Goal: Task Accomplishment & Management: Manage account settings

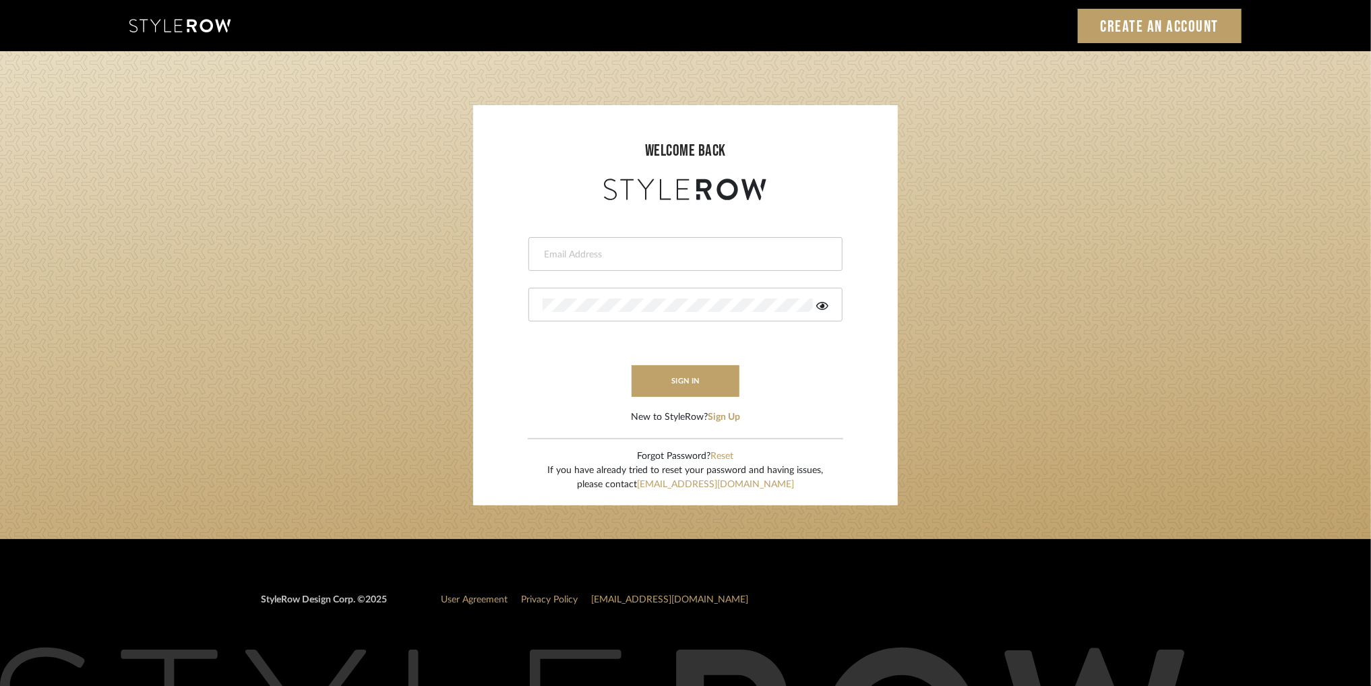
click at [745, 259] on input "email" at bounding box center [684, 254] width 282 height 13
type input "a"
click at [674, 258] on input "a" at bounding box center [675, 254] width 264 height 13
paste input "afarewell@aurorafarewell.com"
type input "afarewell@aurorafarewell.com"
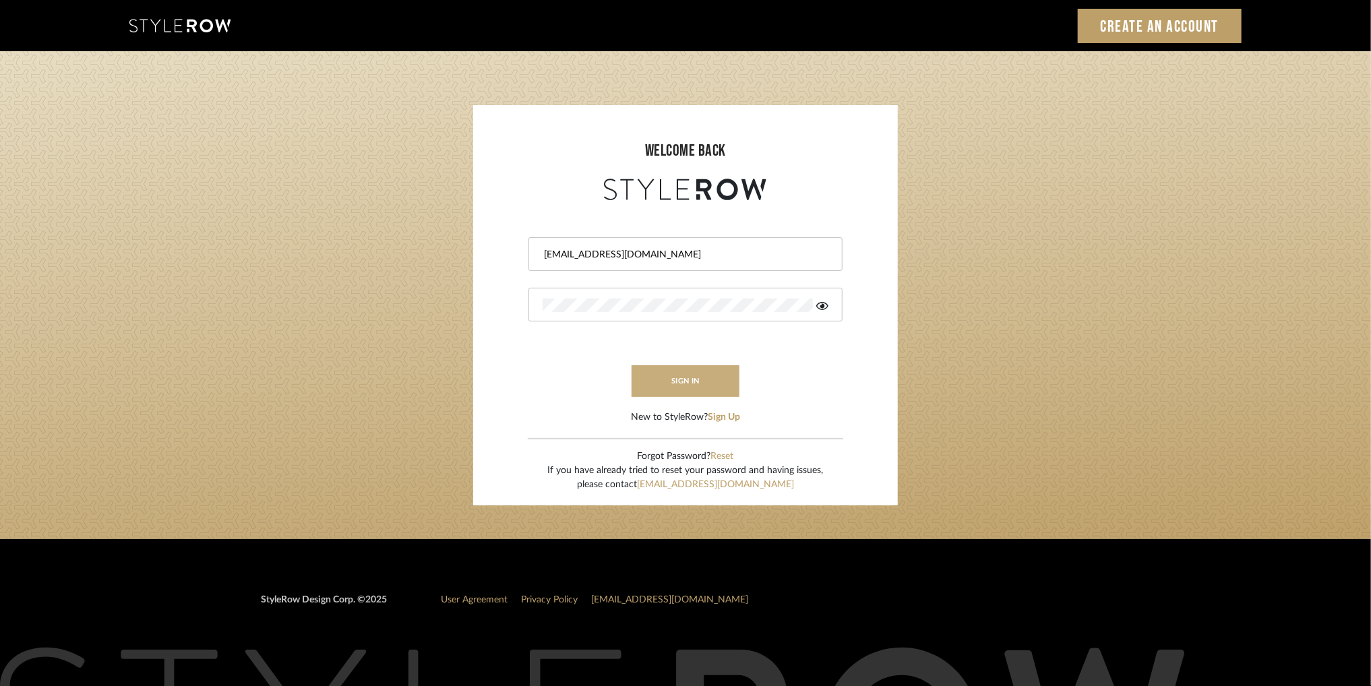
click at [694, 386] on button "sign in" at bounding box center [686, 381] width 108 height 32
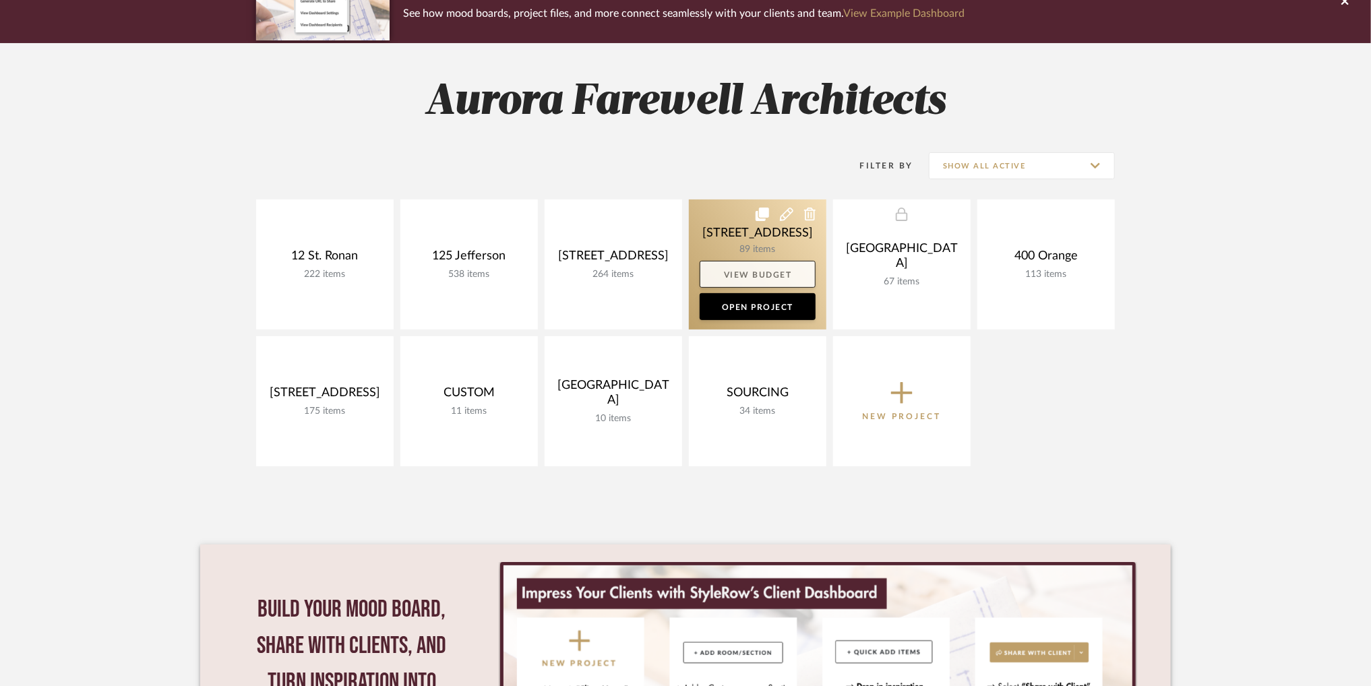
scroll to position [67, 0]
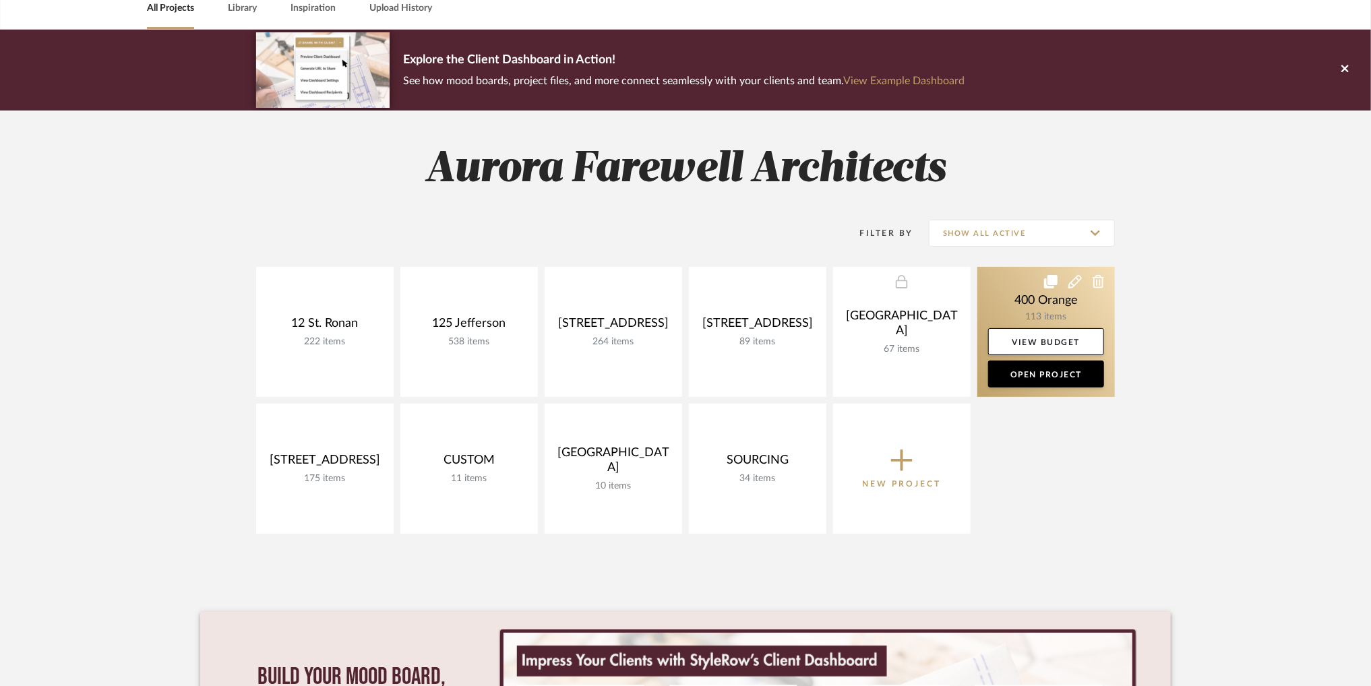
click at [1060, 308] on link at bounding box center [1045, 332] width 137 height 130
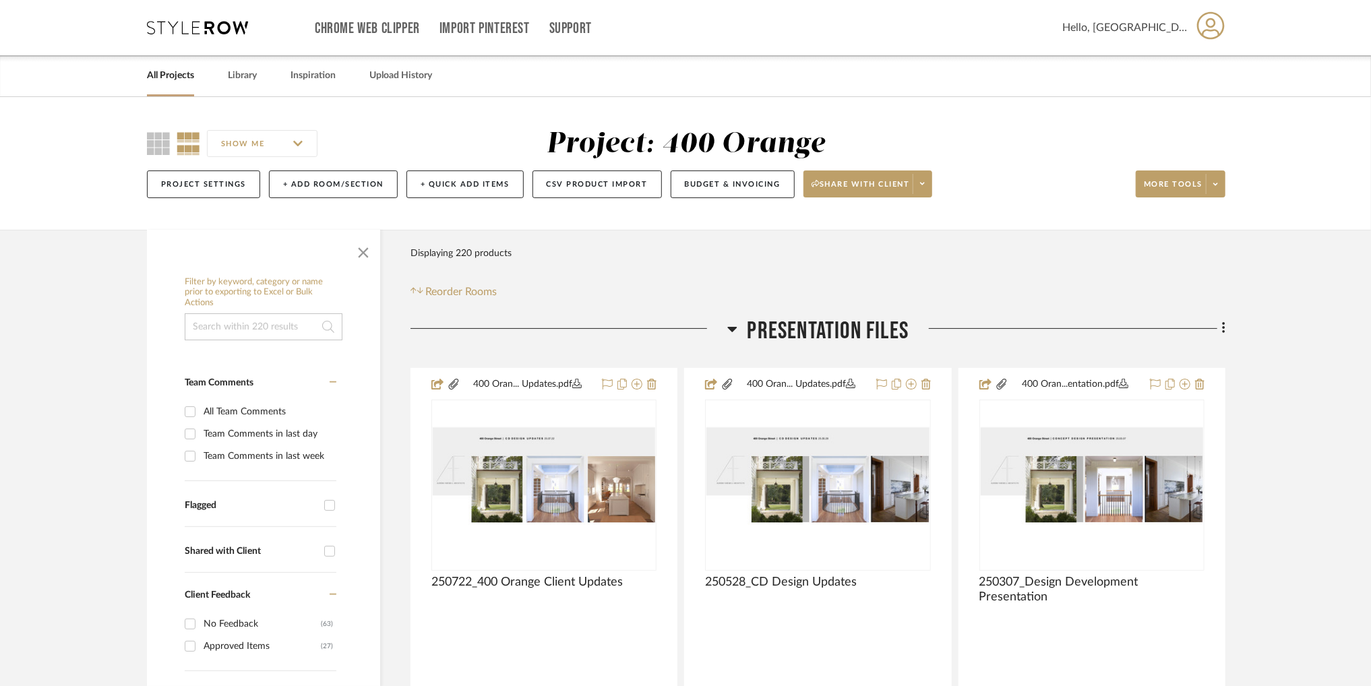
click at [738, 329] on h3 "Presentation Files" at bounding box center [818, 331] width 182 height 29
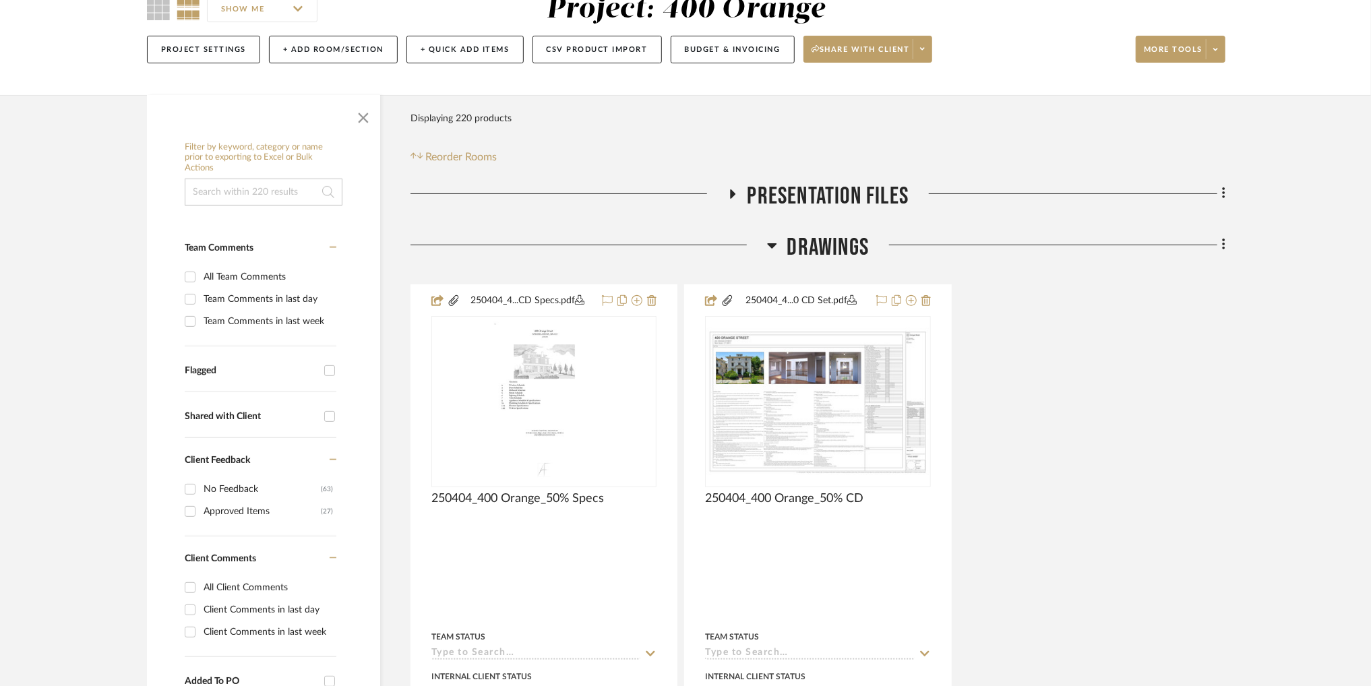
scroll to position [67, 0]
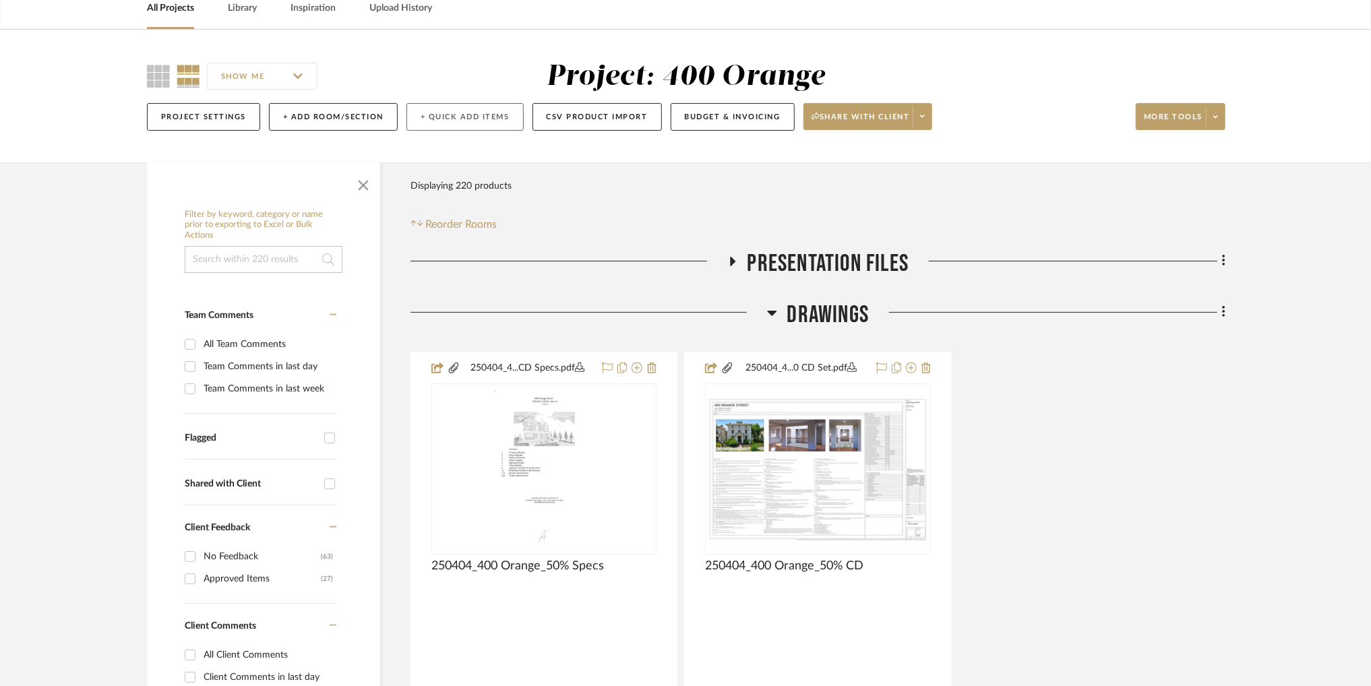
click at [448, 114] on button "+ Quick Add Items" at bounding box center [464, 117] width 117 height 28
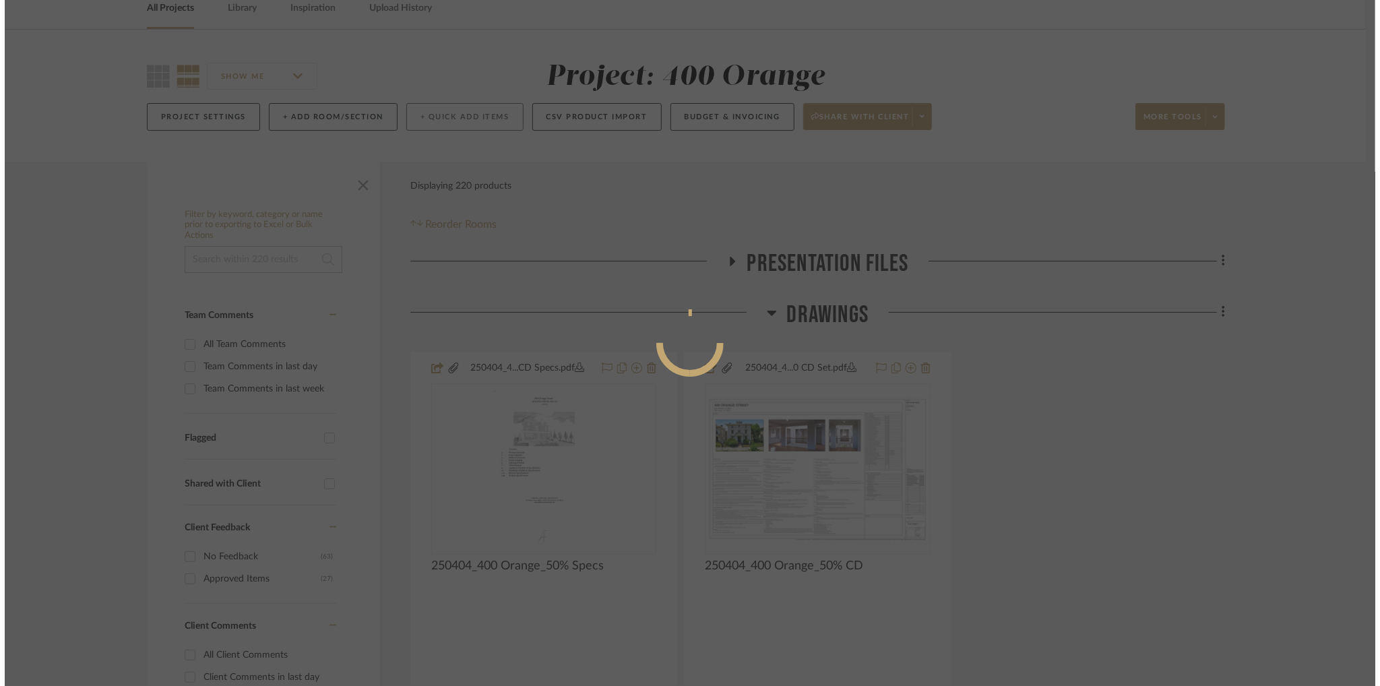
scroll to position [0, 0]
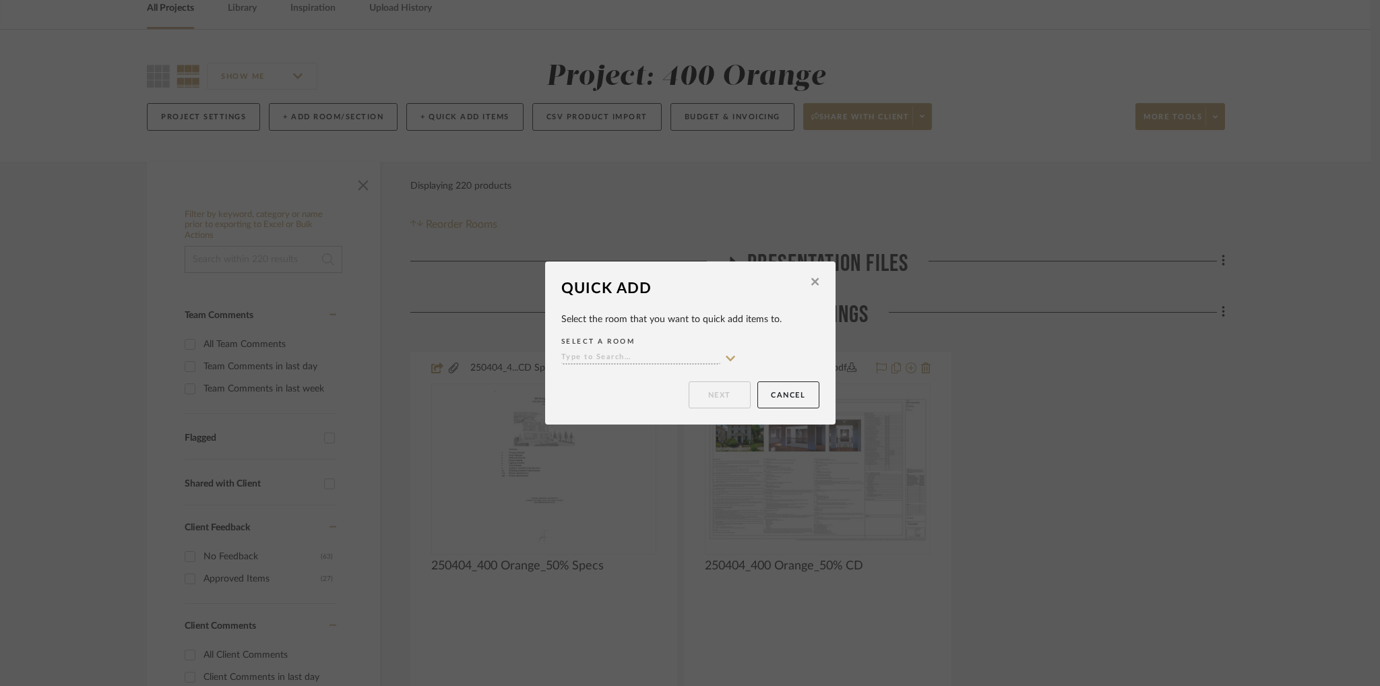
click at [727, 356] on icon at bounding box center [731, 358] width 12 height 11
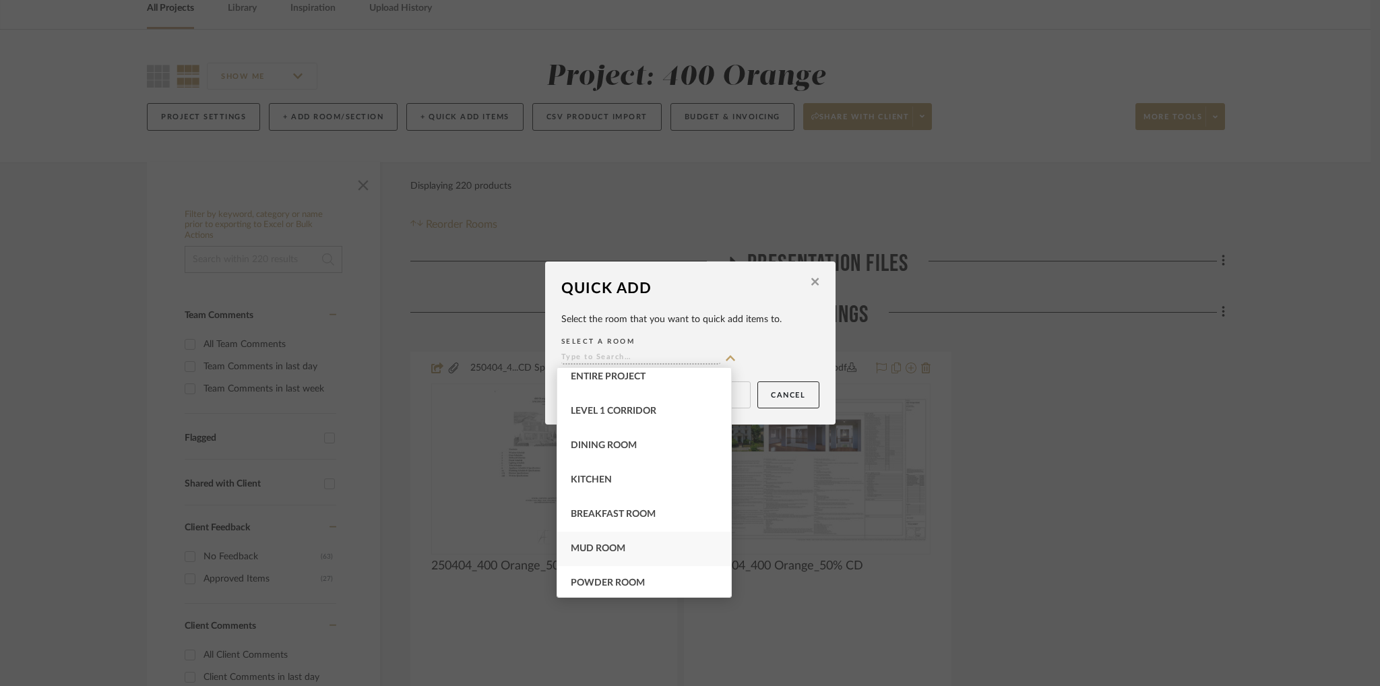
scroll to position [135, 0]
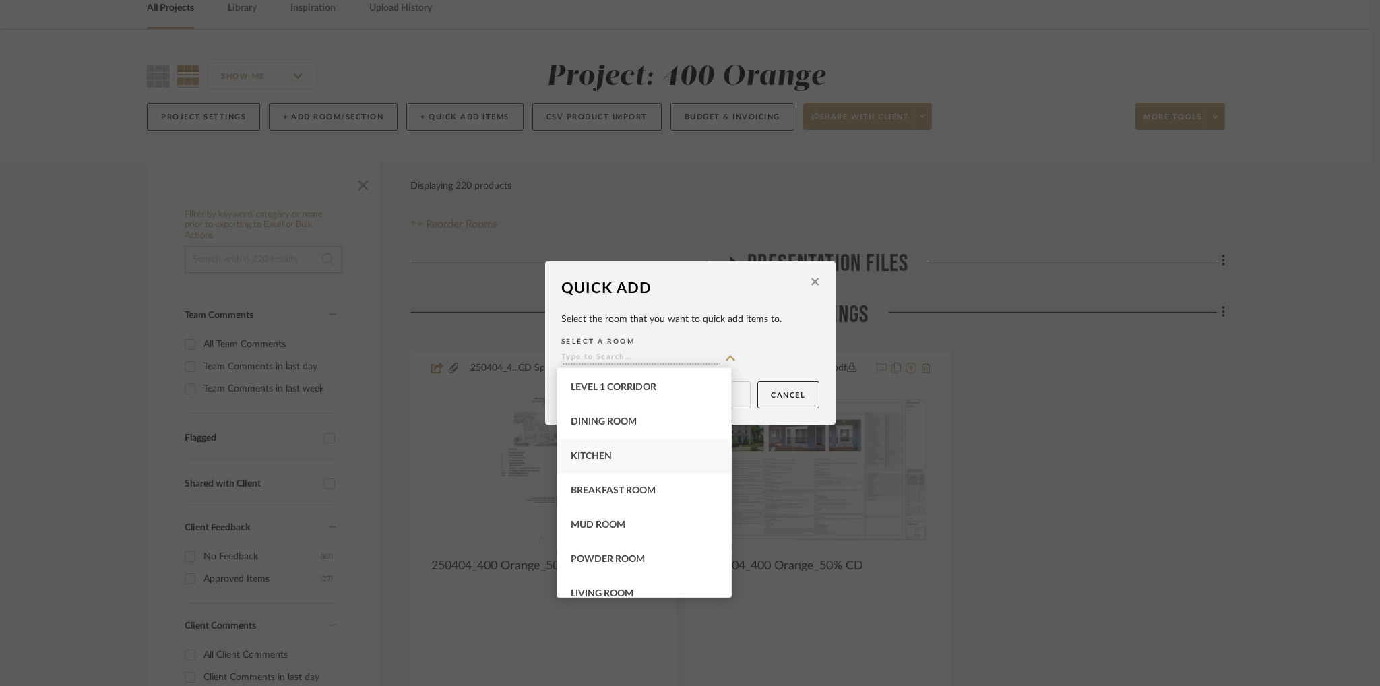
click at [637, 456] on div "Kitchen" at bounding box center [644, 456] width 174 height 34
type input "Kitchen"
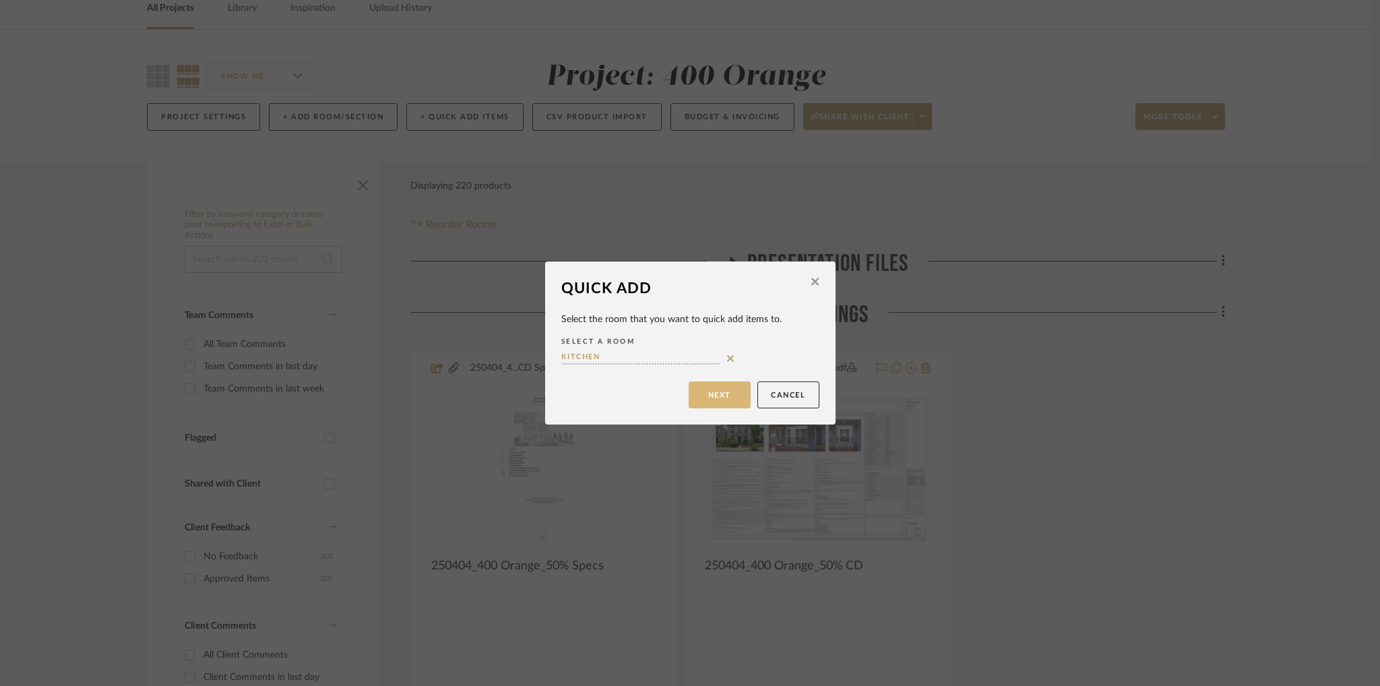
click at [723, 390] on button "Next" at bounding box center [720, 394] width 62 height 27
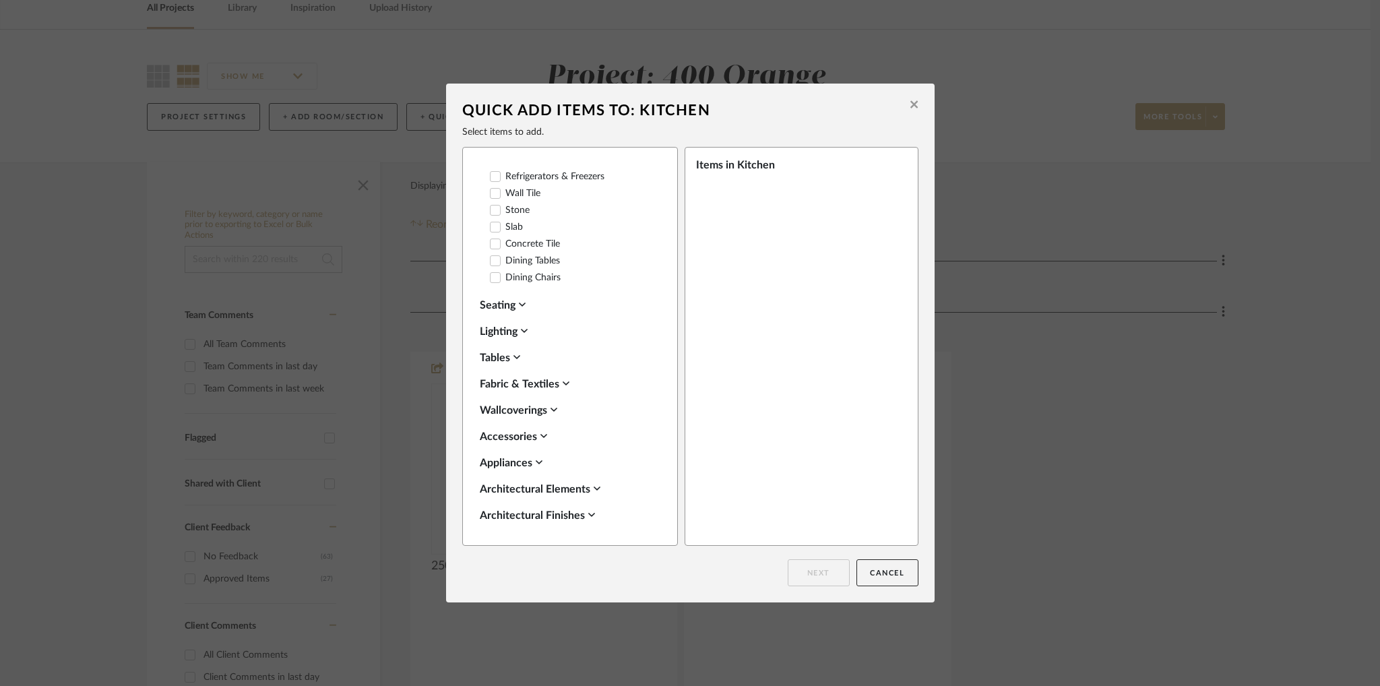
scroll to position [337, 0]
click at [550, 407] on icon at bounding box center [553, 405] width 7 height 4
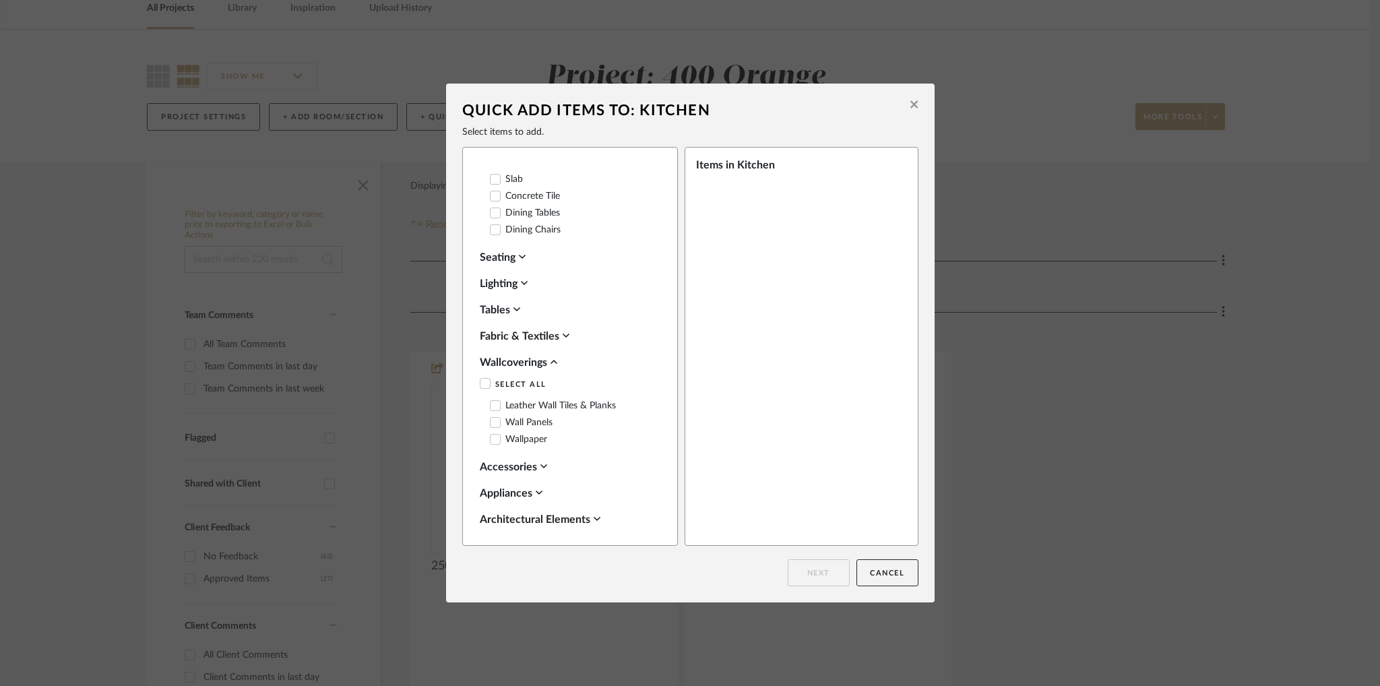
scroll to position [404, 0]
click at [491, 419] on icon at bounding box center [495, 415] width 9 height 7
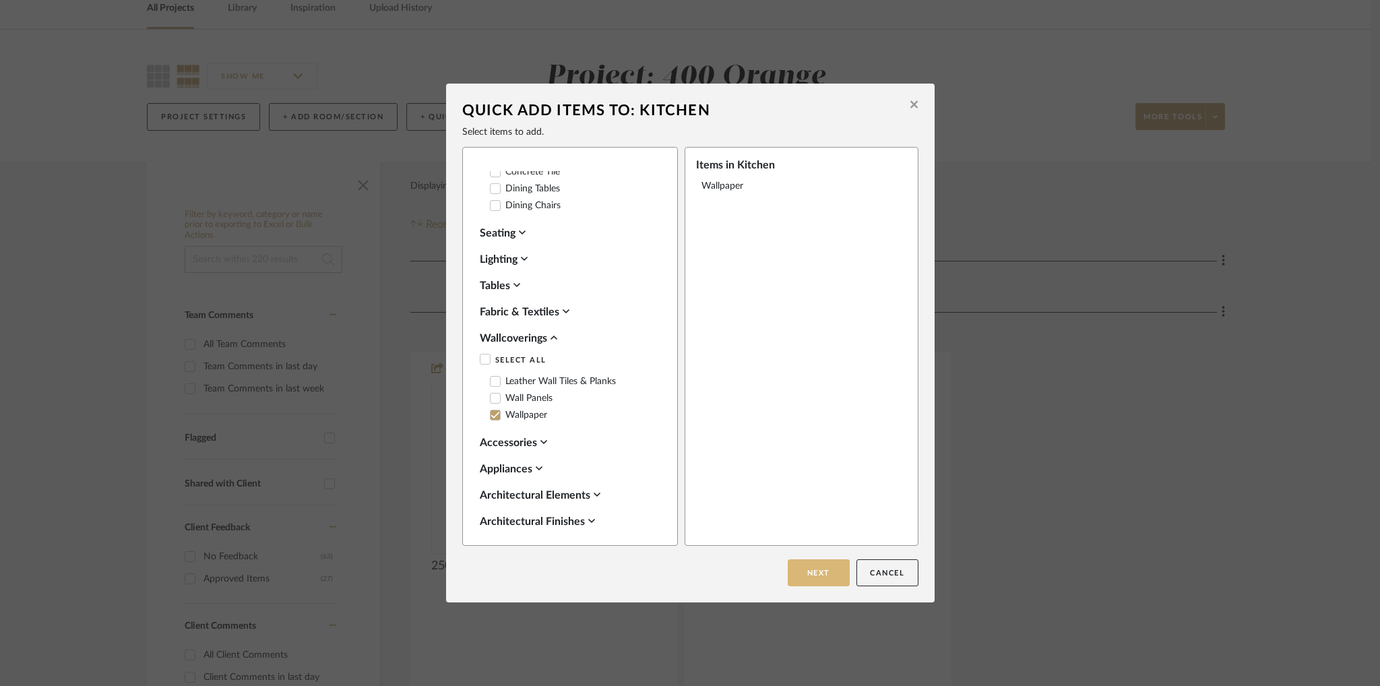
click at [812, 567] on button "Next" at bounding box center [819, 572] width 62 height 27
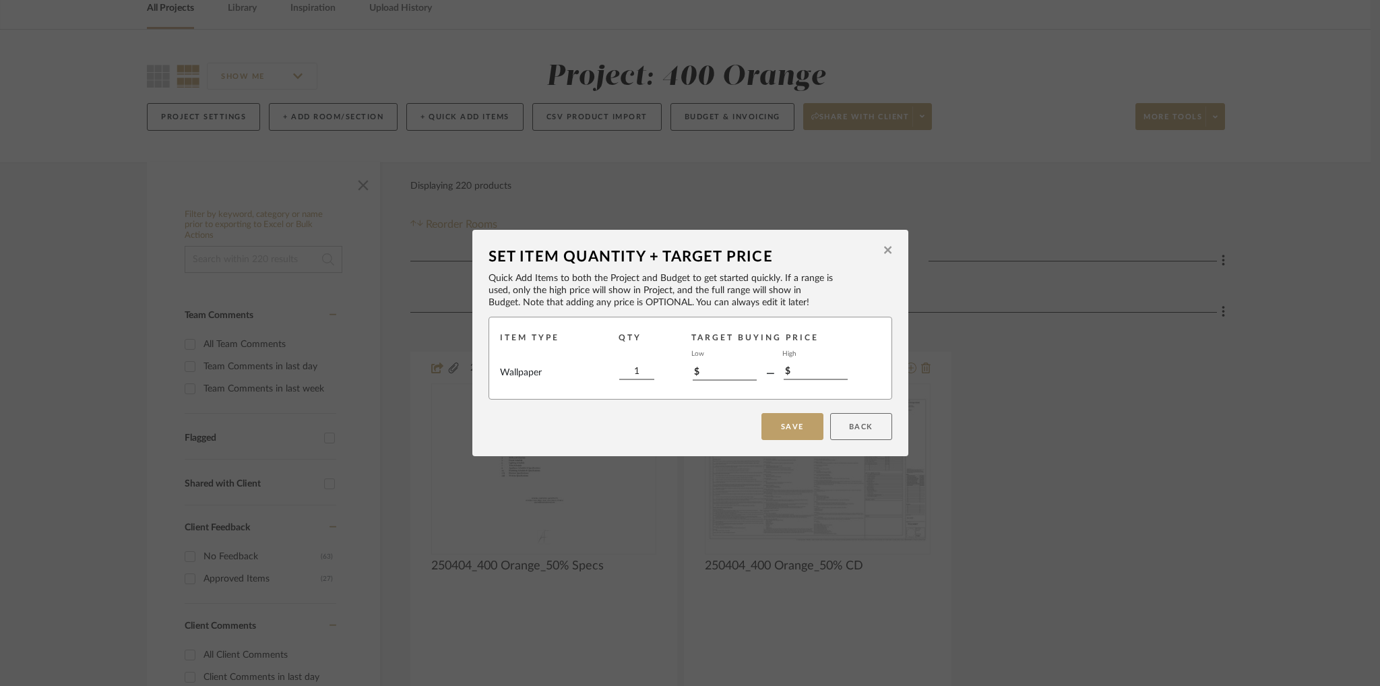
click at [867, 429] on button "Back" at bounding box center [861, 426] width 62 height 27
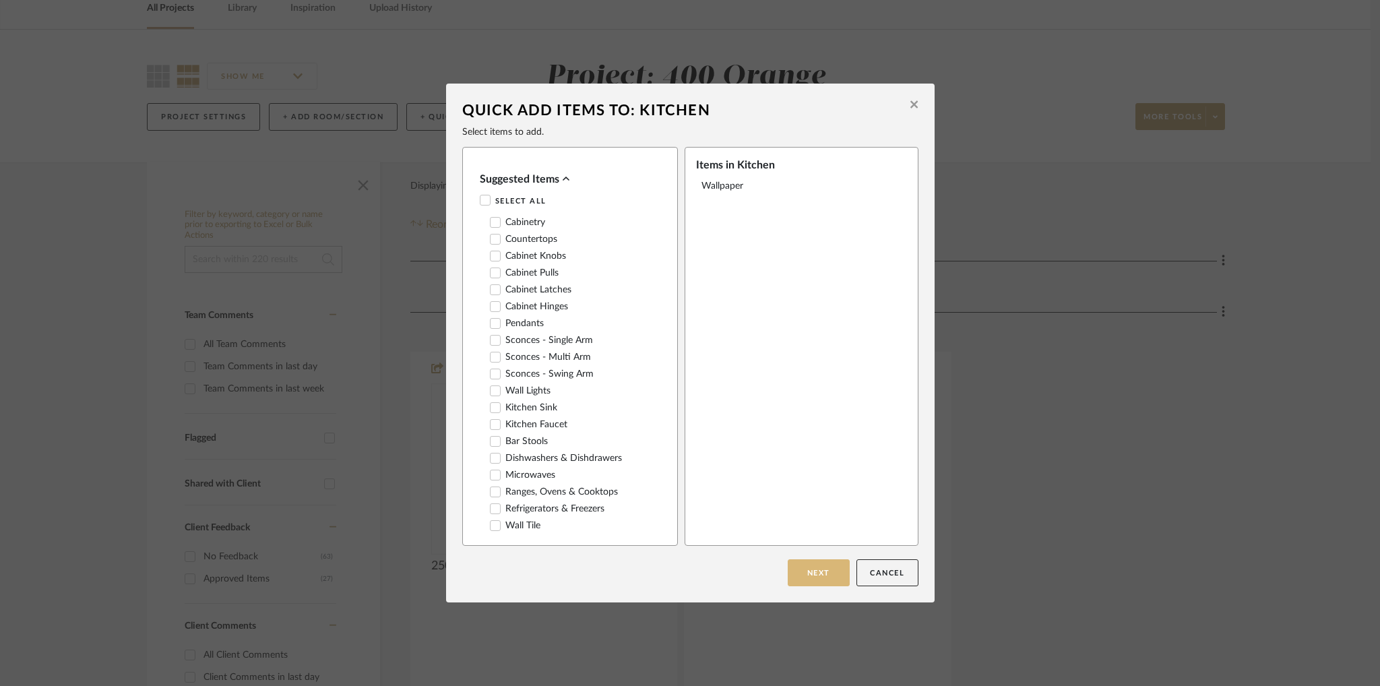
click at [814, 572] on button "Next" at bounding box center [819, 572] width 62 height 27
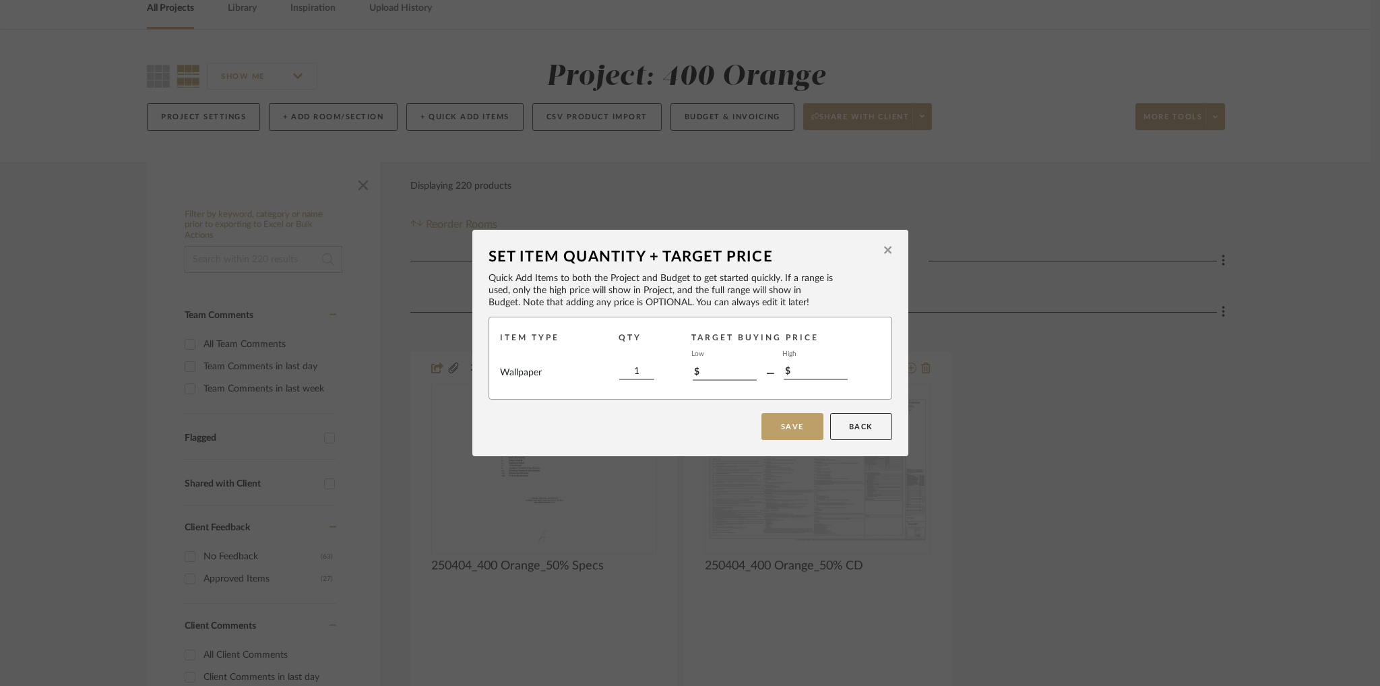
click at [884, 251] on icon at bounding box center [887, 250] width 7 height 7
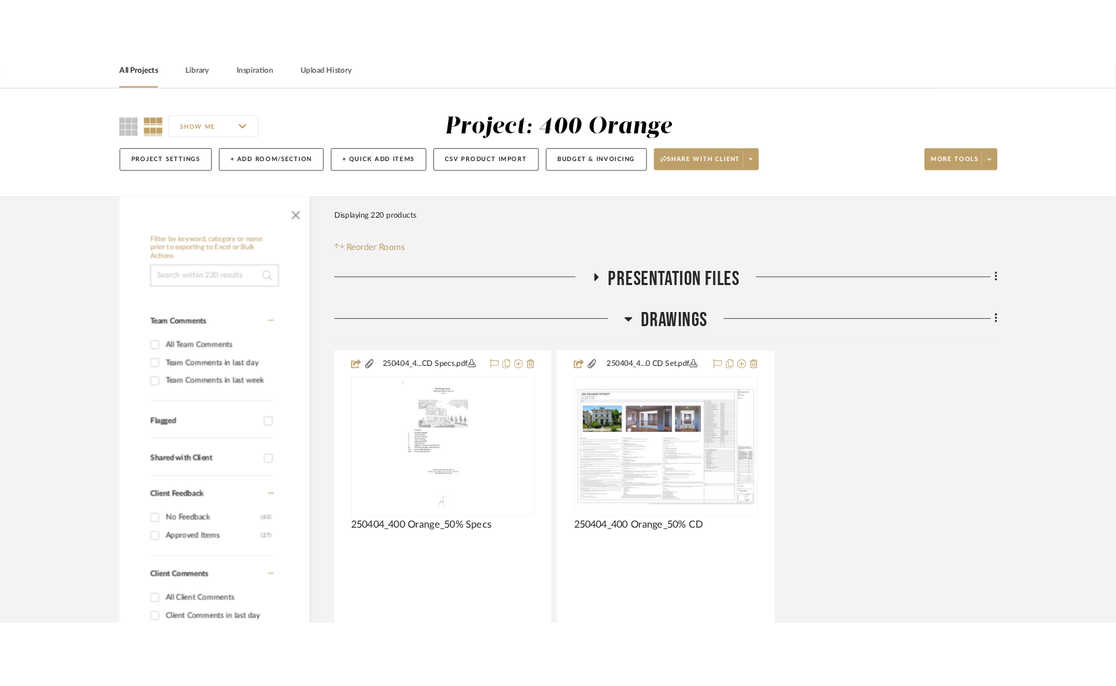
scroll to position [0, 0]
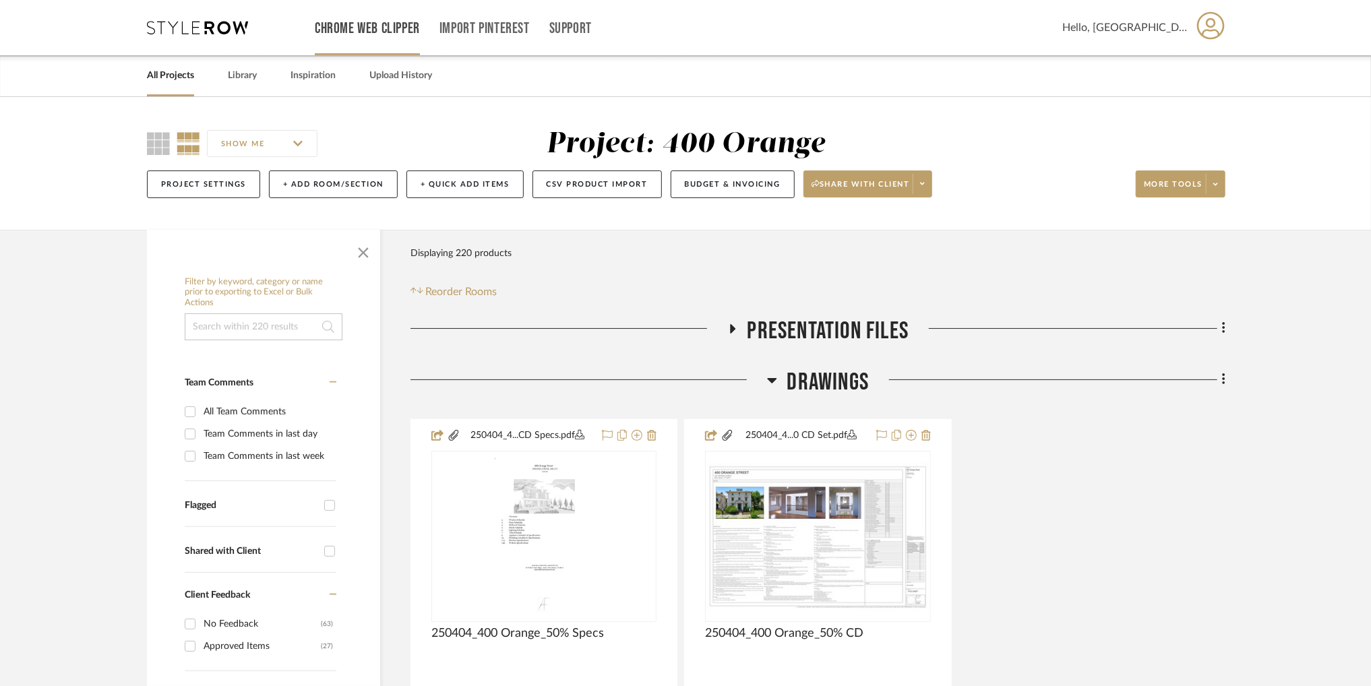
click at [391, 34] on link "Chrome Web Clipper" at bounding box center [367, 28] width 105 height 11
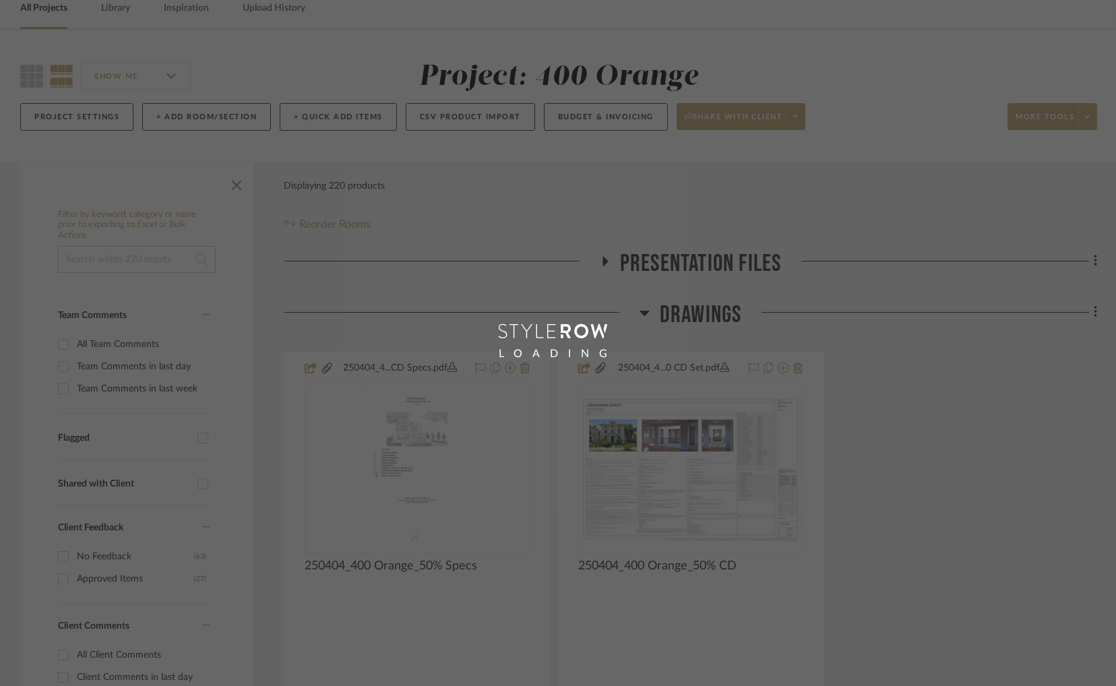
scroll to position [47, 0]
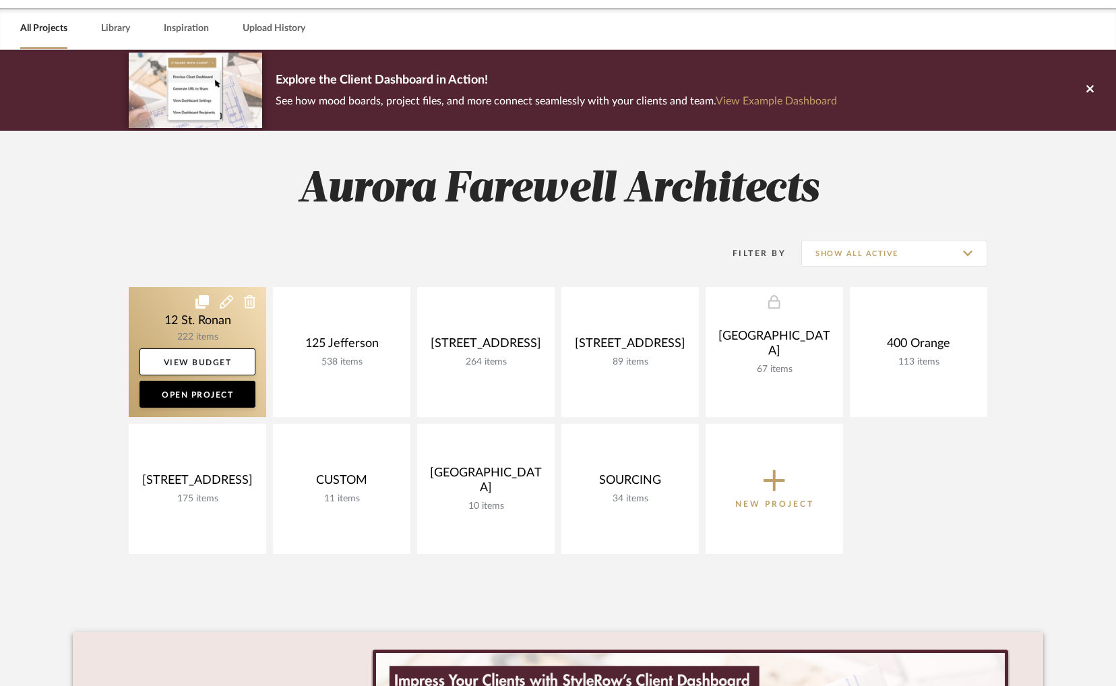
click at [228, 333] on link at bounding box center [197, 352] width 137 height 130
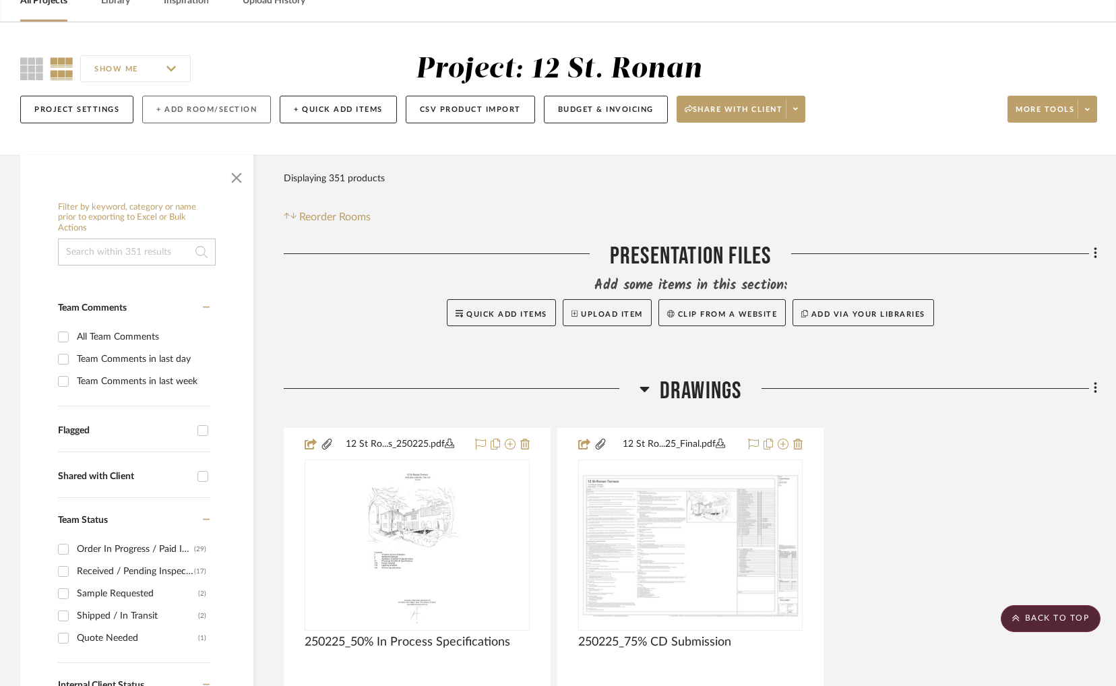
scroll to position [67, 0]
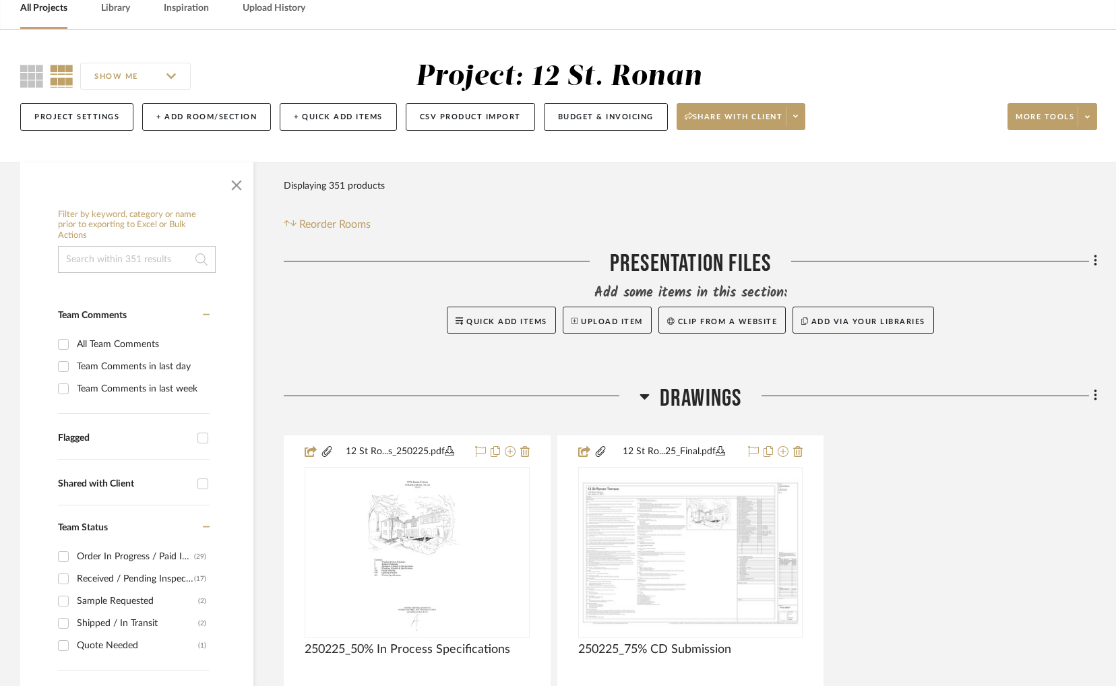
click at [121, 254] on input at bounding box center [137, 259] width 158 height 27
type input "wallpaper"
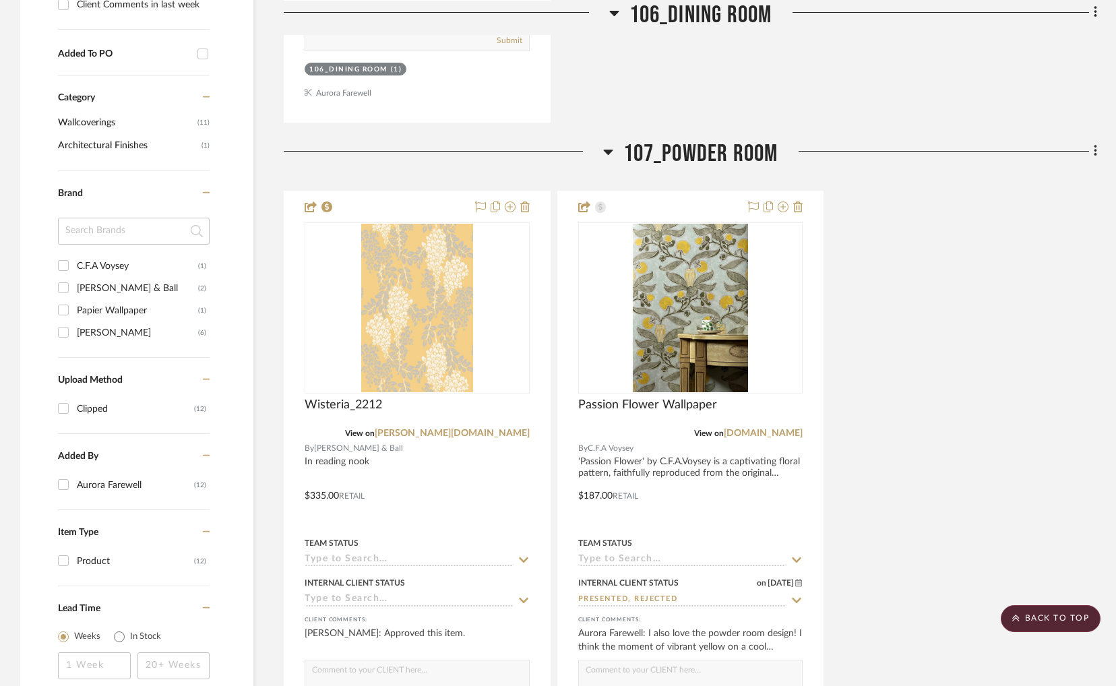
scroll to position [876, 0]
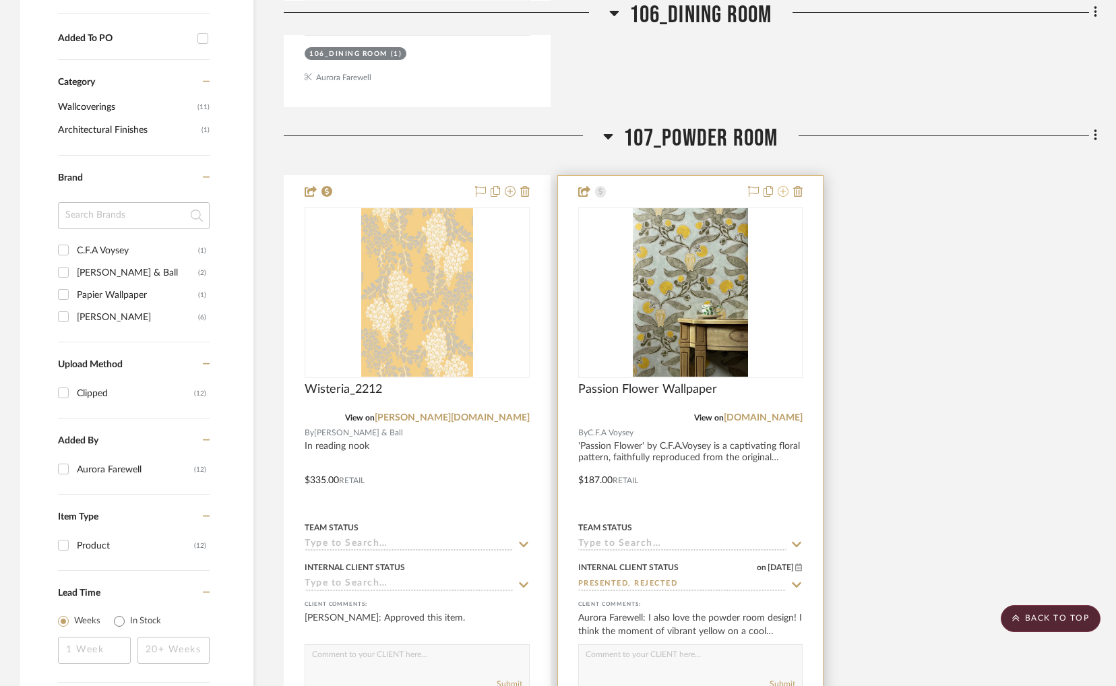
click at [786, 191] on icon at bounding box center [783, 191] width 11 height 11
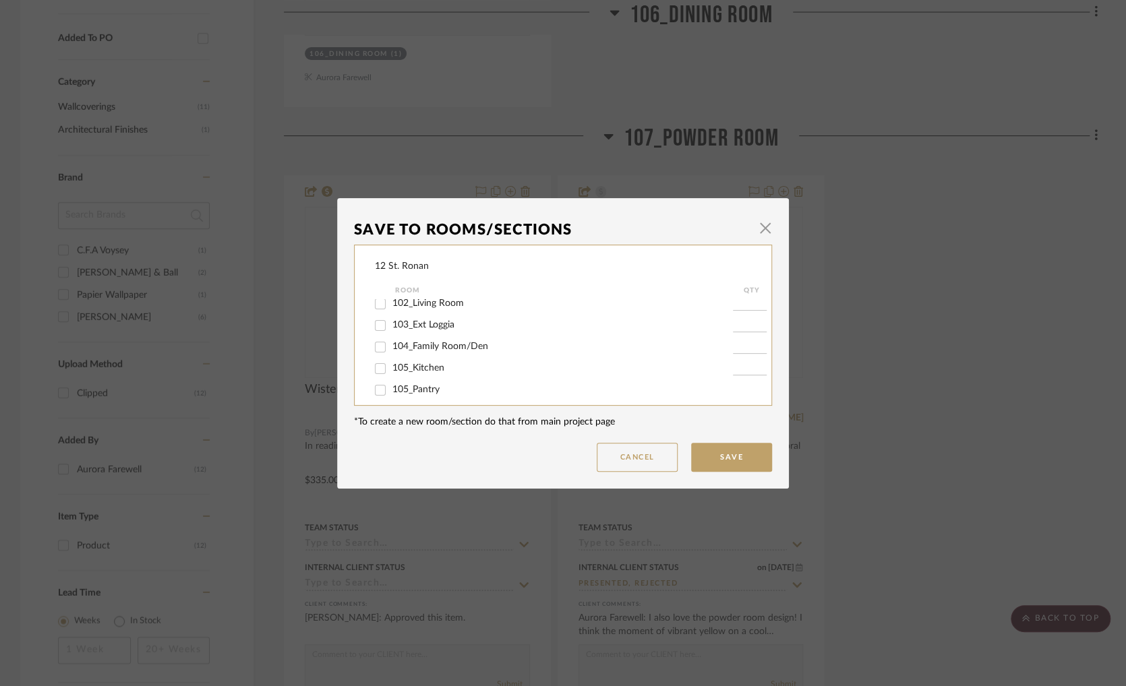
scroll to position [202, 0]
click at [376, 362] on input "107_Powder Room" at bounding box center [380, 366] width 22 height 22
checkbox input "false"
click at [721, 454] on button "Save" at bounding box center [731, 457] width 81 height 29
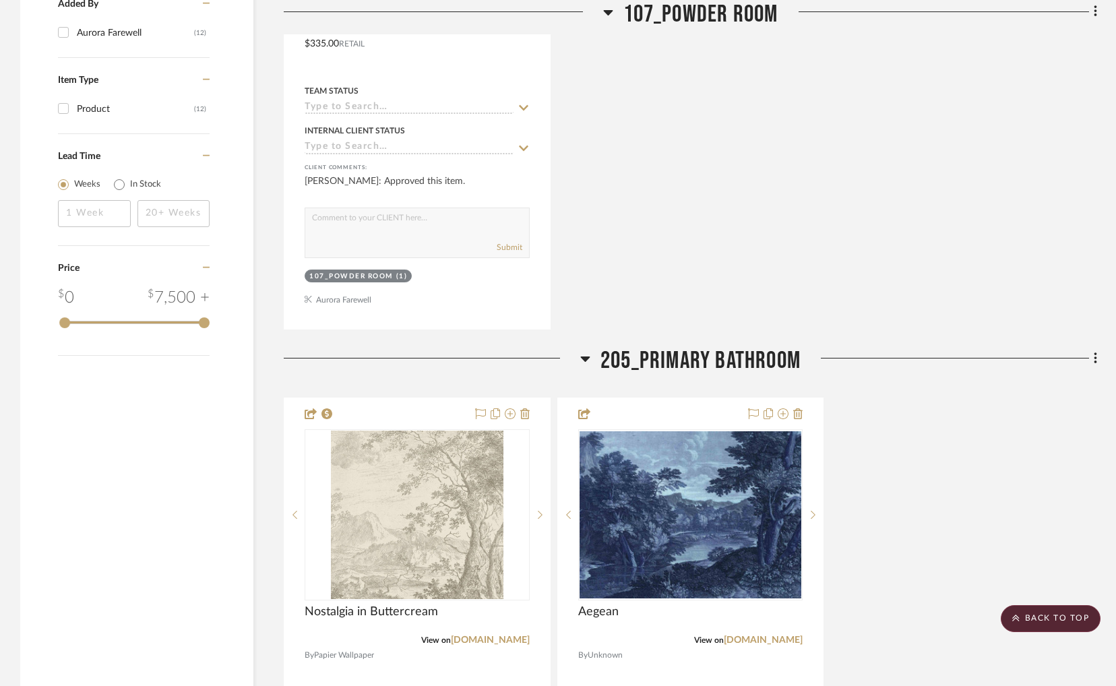
scroll to position [1348, 0]
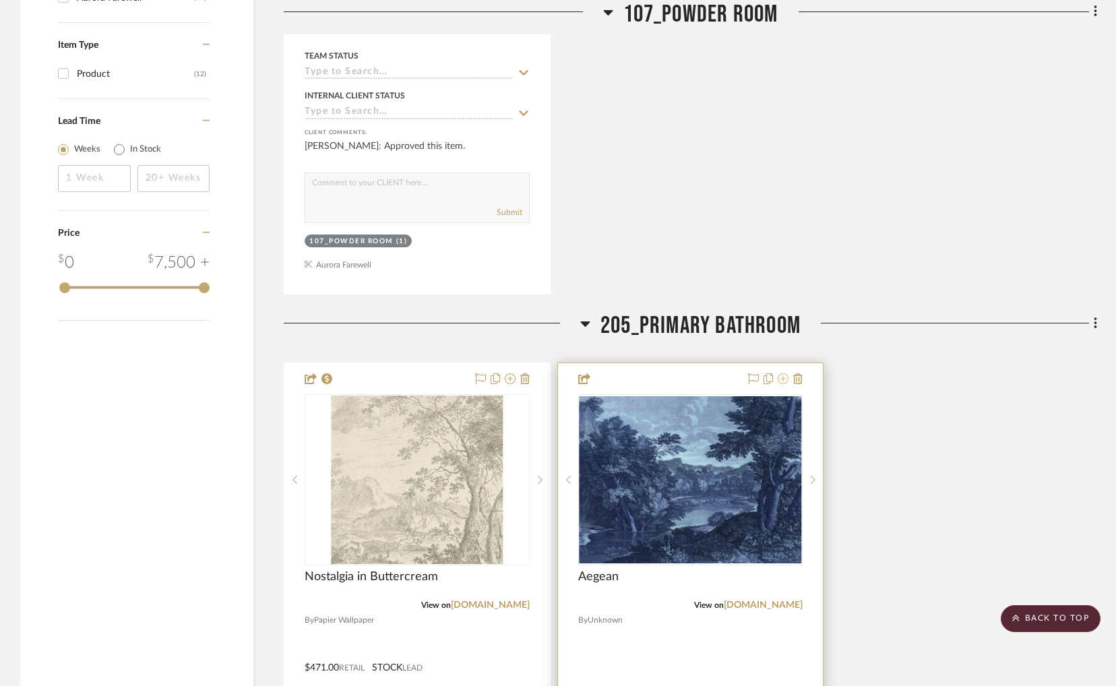
click at [785, 383] on icon at bounding box center [783, 378] width 11 height 11
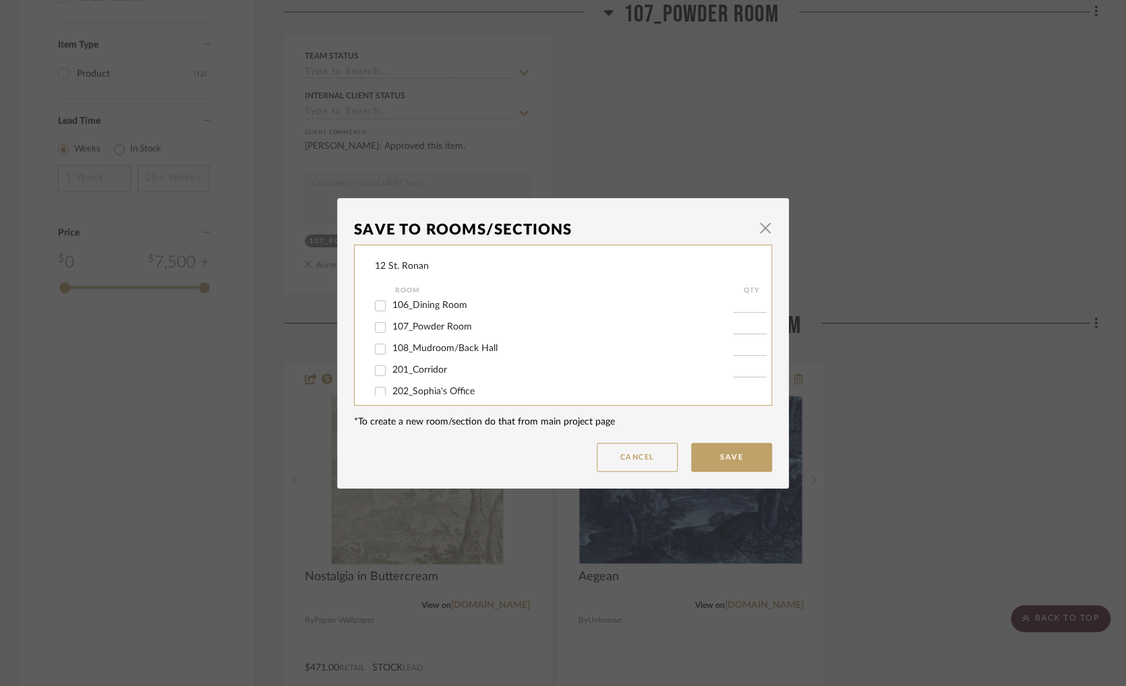
scroll to position [337, 0]
click at [377, 355] on input "205_Primary Bathroom" at bounding box center [380, 361] width 22 height 22
checkbox input "false"
click at [738, 458] on button "Save" at bounding box center [731, 457] width 81 height 29
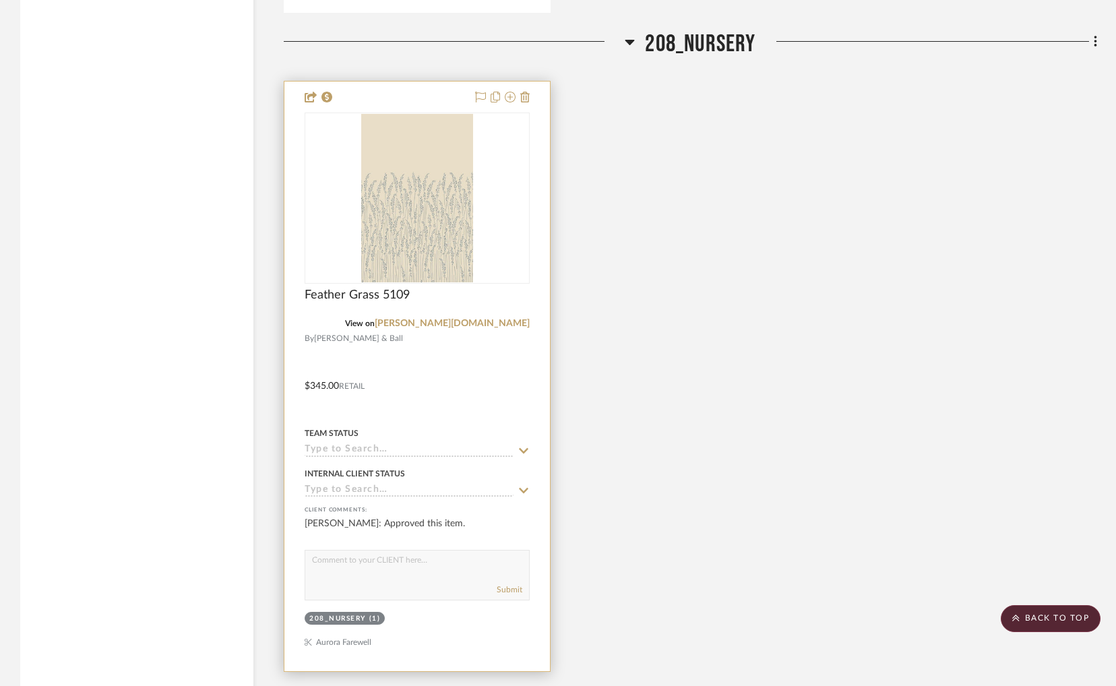
scroll to position [2292, 0]
click at [510, 94] on icon at bounding box center [510, 94] width 11 height 11
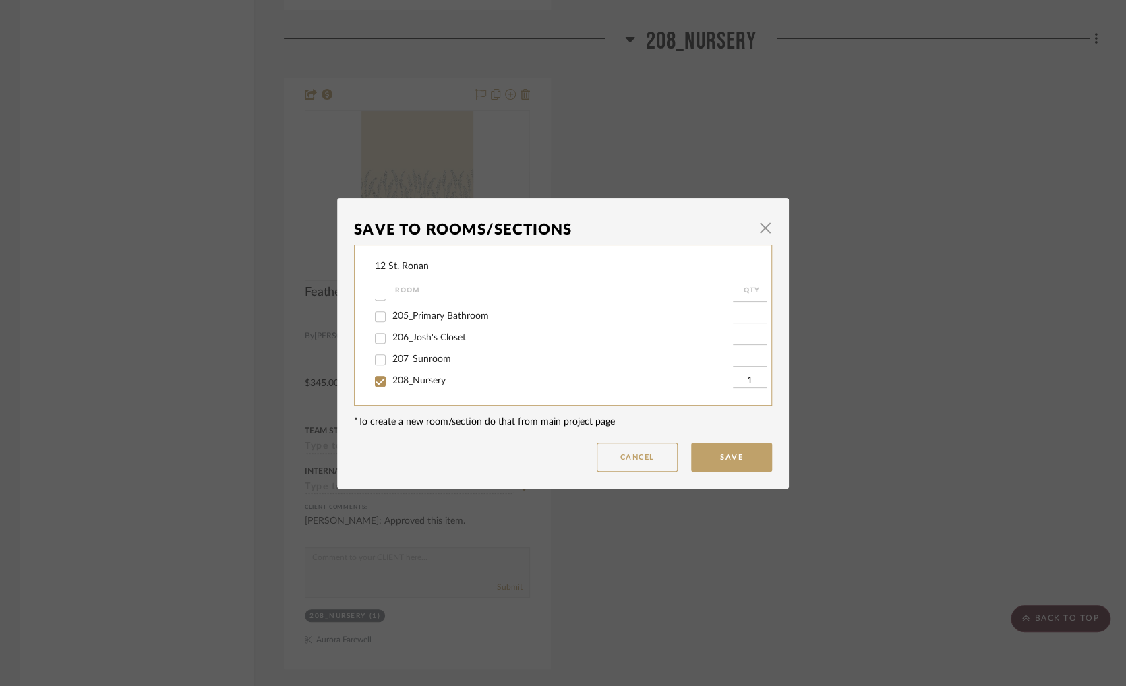
scroll to position [404, 0]
click at [382, 359] on input "208_Nursery" at bounding box center [380, 358] width 22 height 22
checkbox input "false"
click at [377, 363] on input "102_Living Room" at bounding box center [380, 372] width 22 height 22
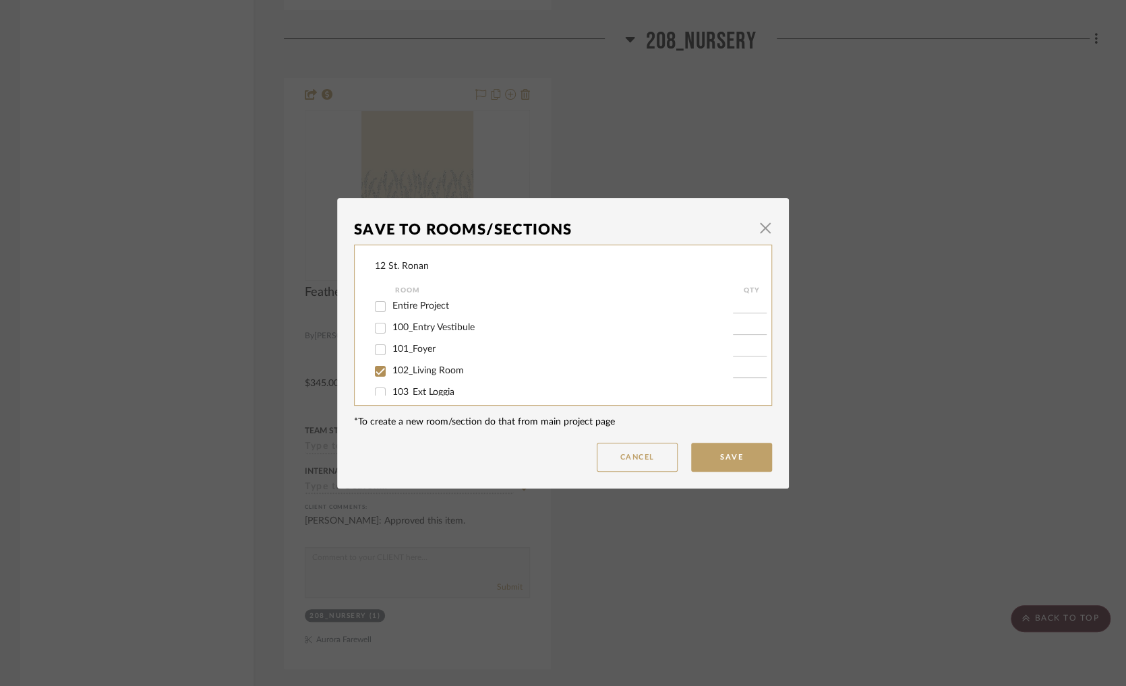
checkbox input "true"
type input "1"
click at [706, 462] on button "Save" at bounding box center [731, 457] width 81 height 29
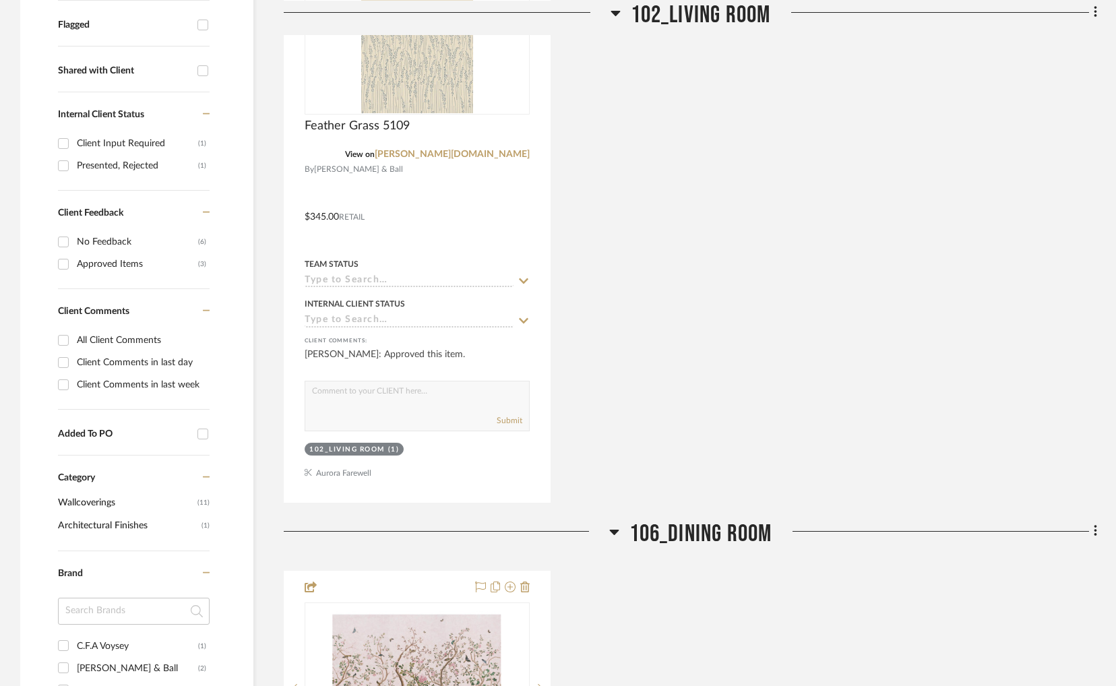
scroll to position [539, 0]
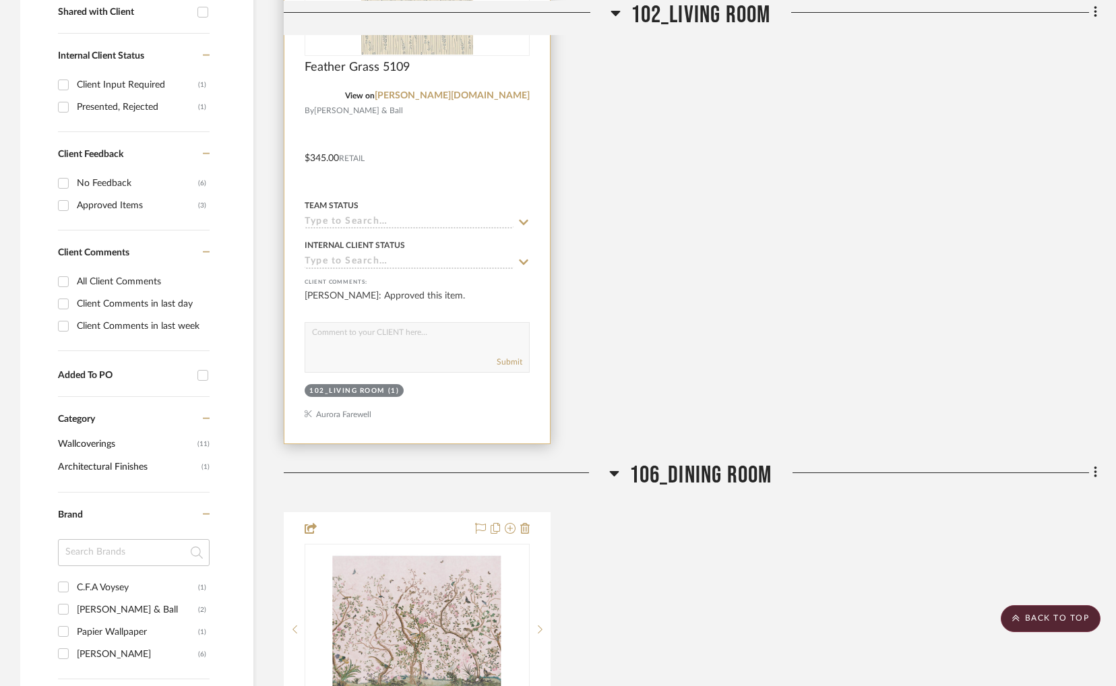
click at [524, 219] on icon at bounding box center [524, 222] width 12 height 11
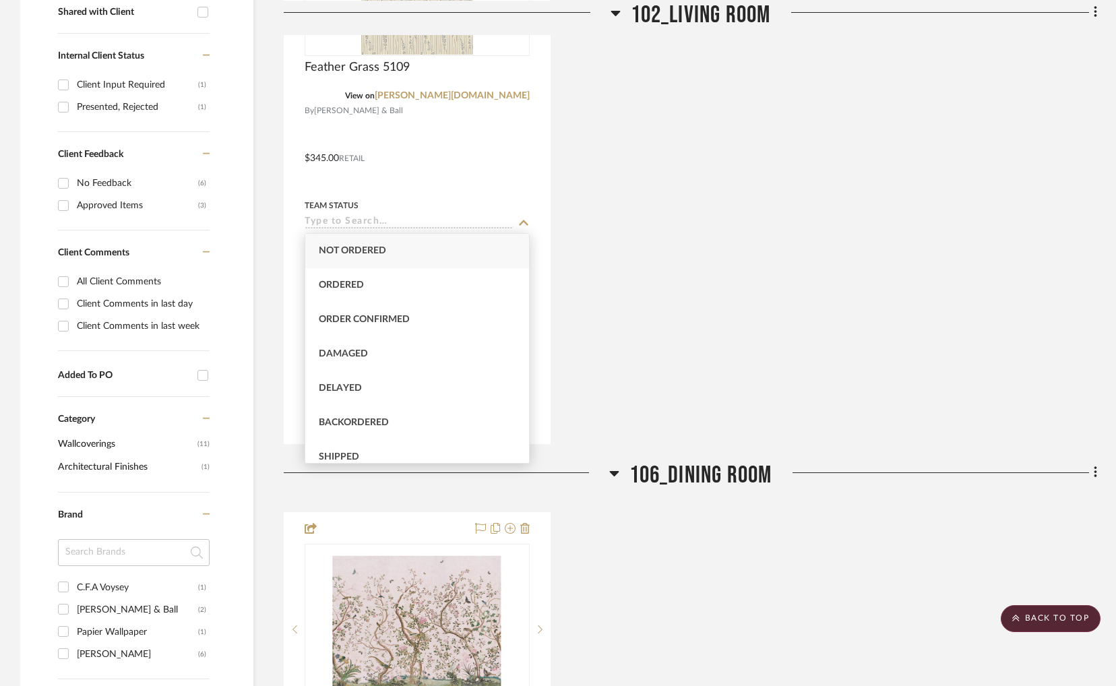
click at [667, 259] on div "Feather Grass 5109 View on farrow-ball.com By Farrow & Ball $345.00 Retail Team…" at bounding box center [691, 148] width 814 height 591
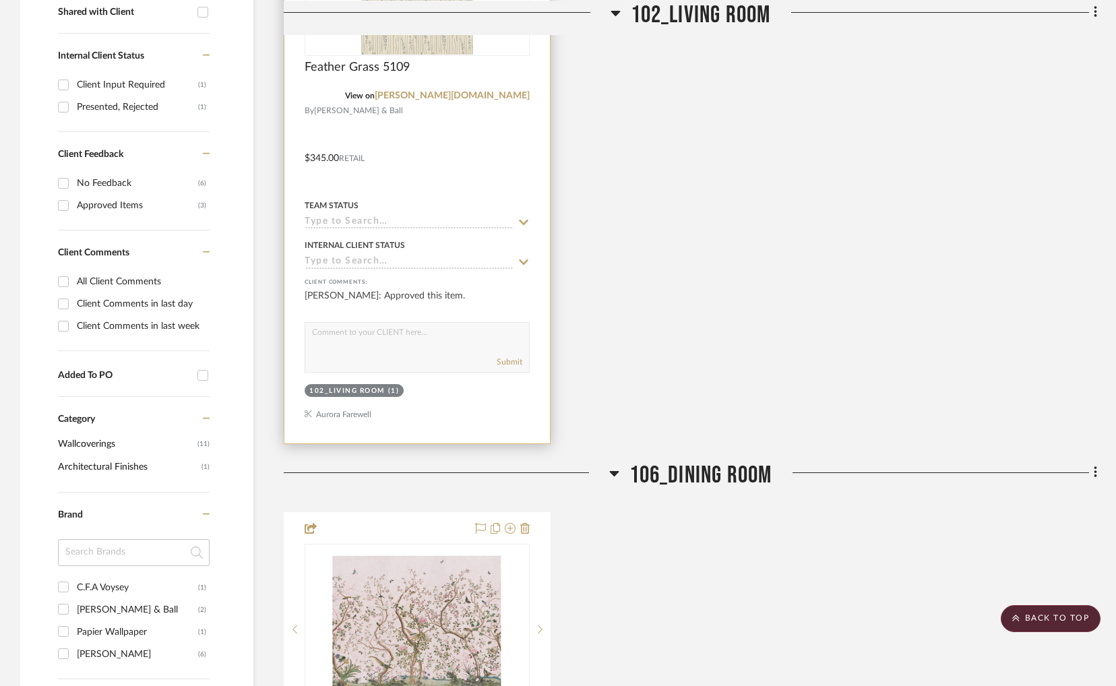
click at [530, 259] on div at bounding box center [417, 149] width 266 height 590
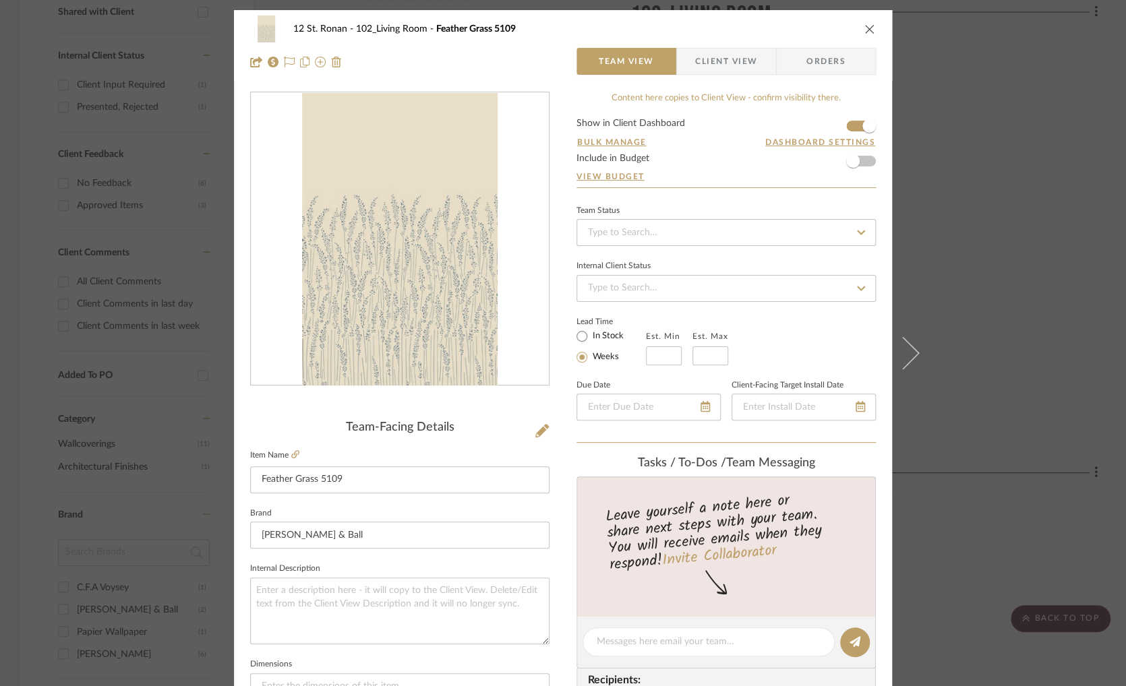
click at [871, 36] on div "12 St. Ronan 102_Living Room Feather Grass 5109 Team View Client View Orders" at bounding box center [563, 45] width 658 height 71
click at [868, 30] on icon "close" at bounding box center [869, 29] width 11 height 11
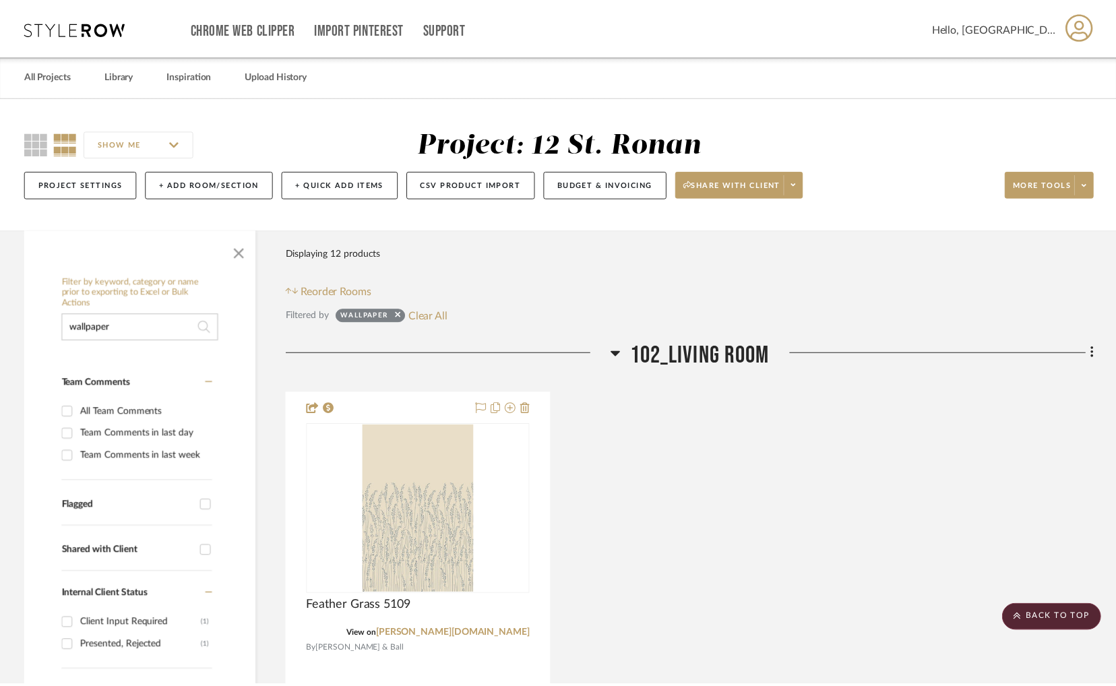
scroll to position [539, 0]
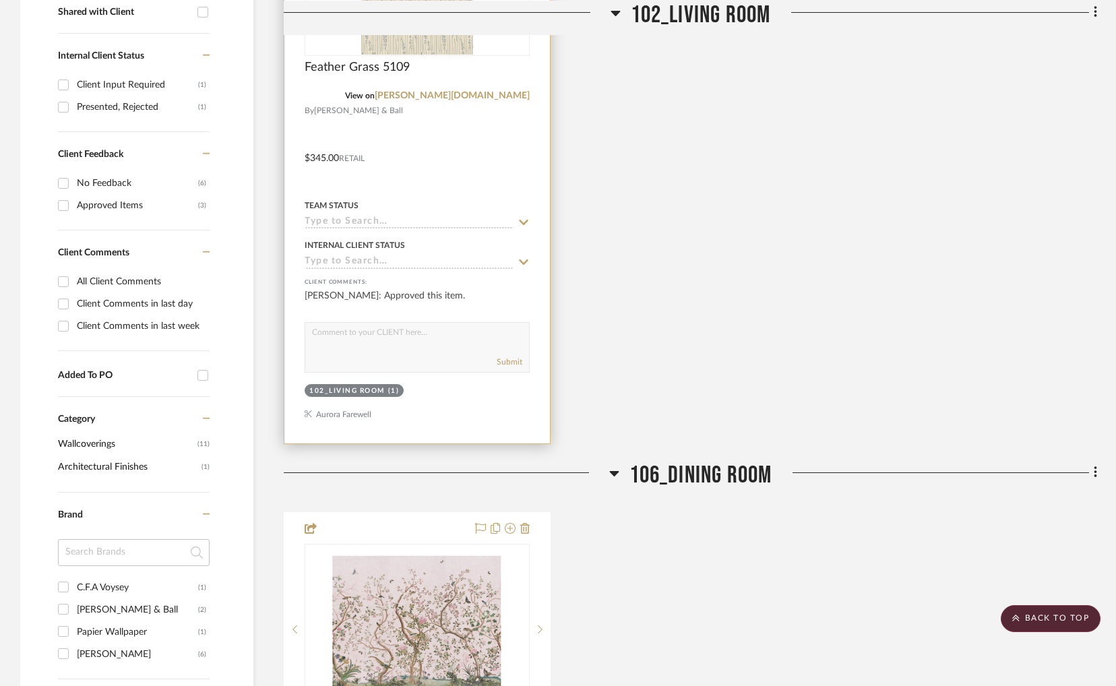
click at [526, 262] on icon at bounding box center [523, 261] width 9 height 5
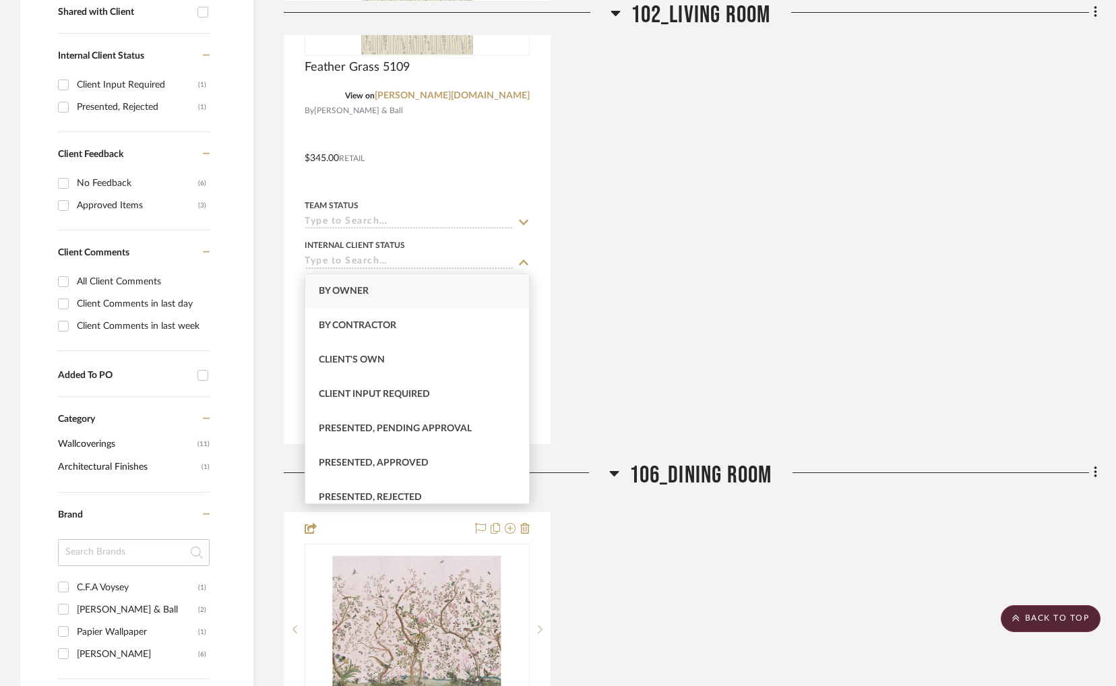
click at [718, 259] on div "Feather Grass 5109 View on farrow-ball.com By Farrow & Ball $345.00 Retail Team…" at bounding box center [691, 148] width 814 height 591
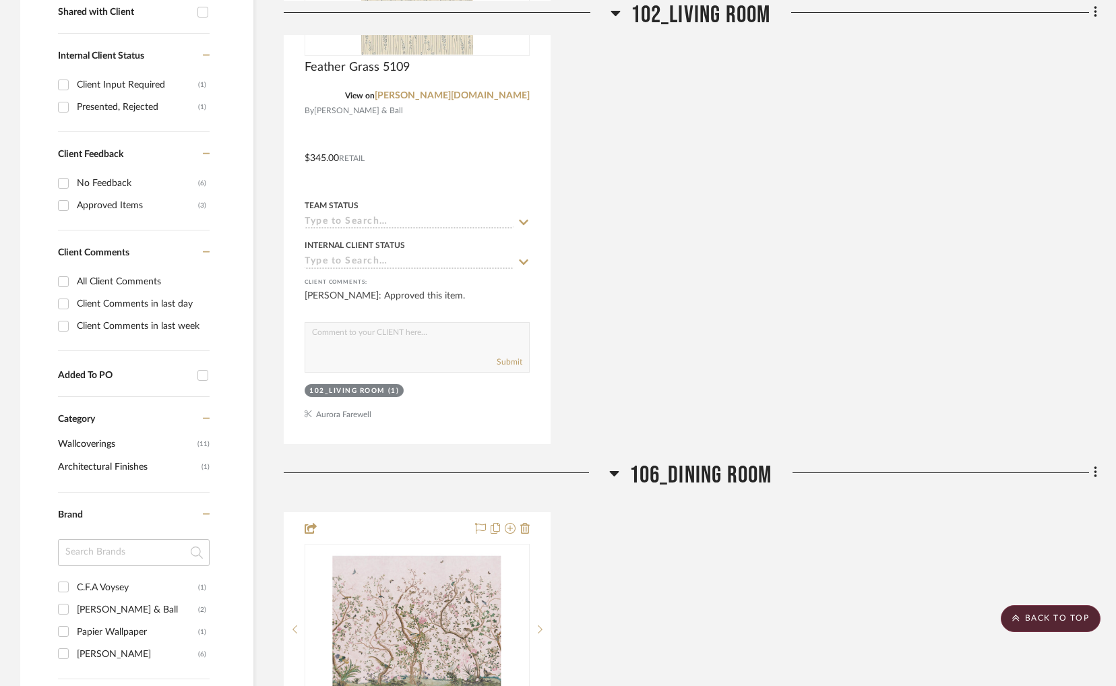
click at [717, 258] on div "Feather Grass 5109 View on farrow-ball.com By Farrow & Ball $345.00 Retail Team…" at bounding box center [691, 148] width 814 height 591
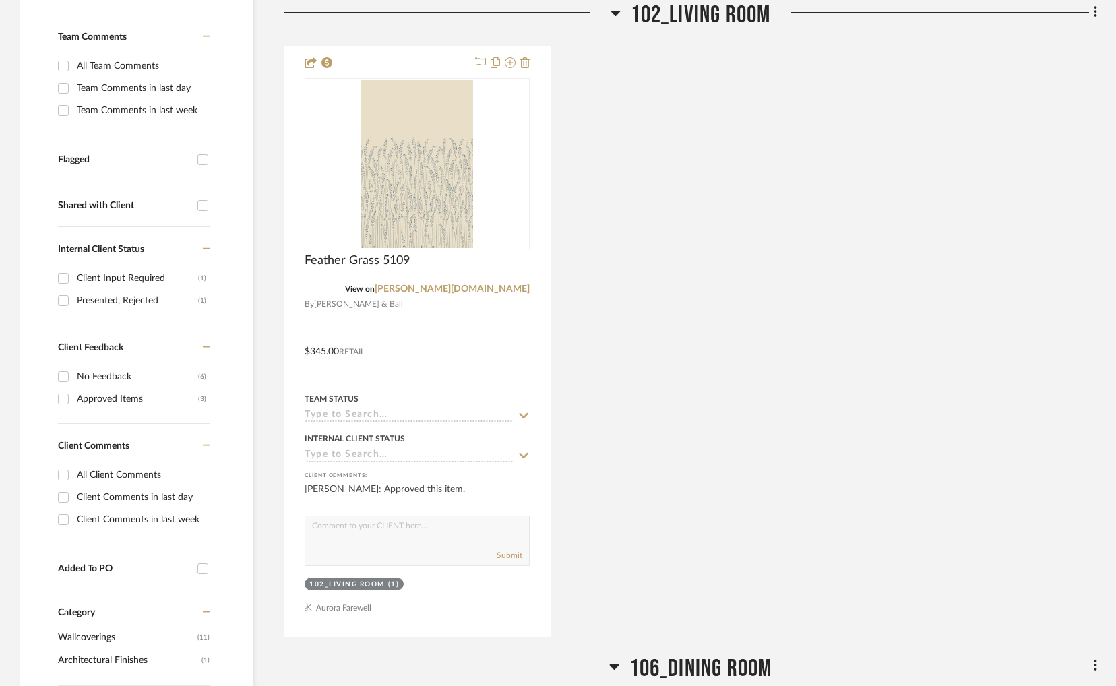
scroll to position [404, 0]
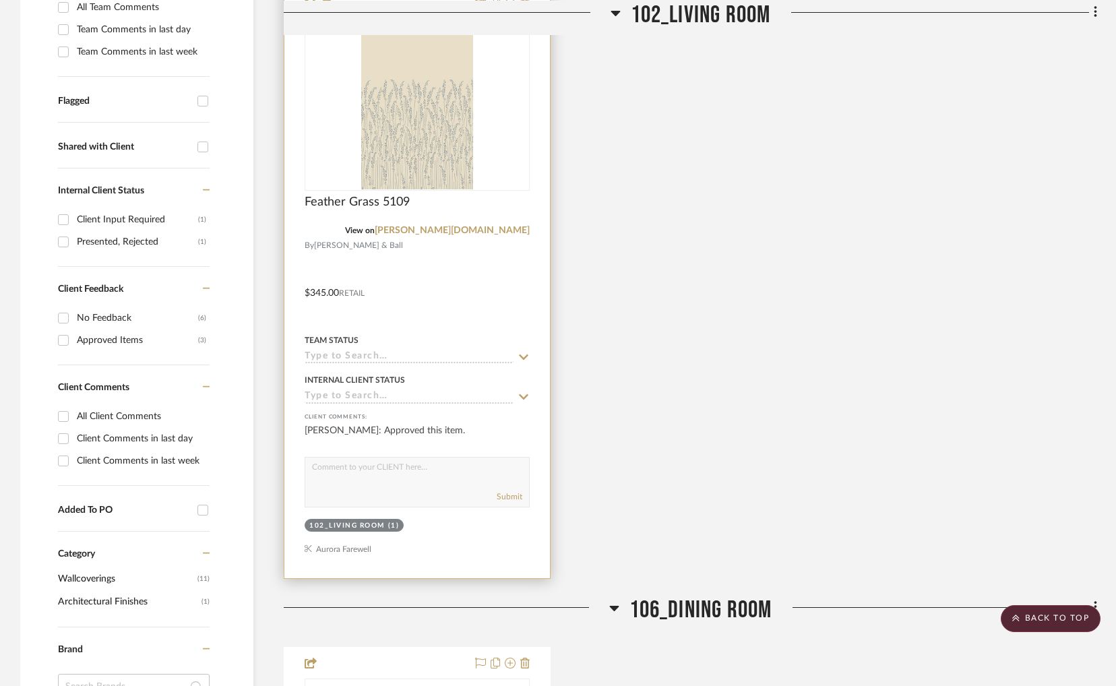
click at [519, 394] on icon at bounding box center [524, 397] width 12 height 11
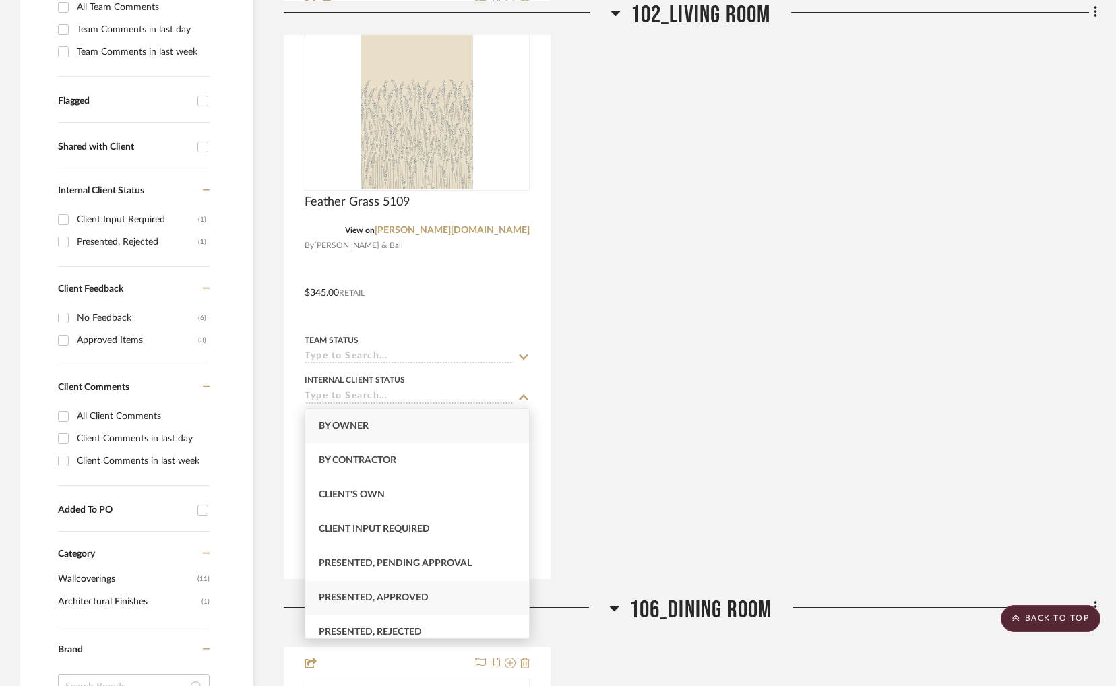
click at [450, 595] on div "Presented, Approved" at bounding box center [417, 598] width 224 height 34
type input "9/9/2025"
type input "Presented, Approved"
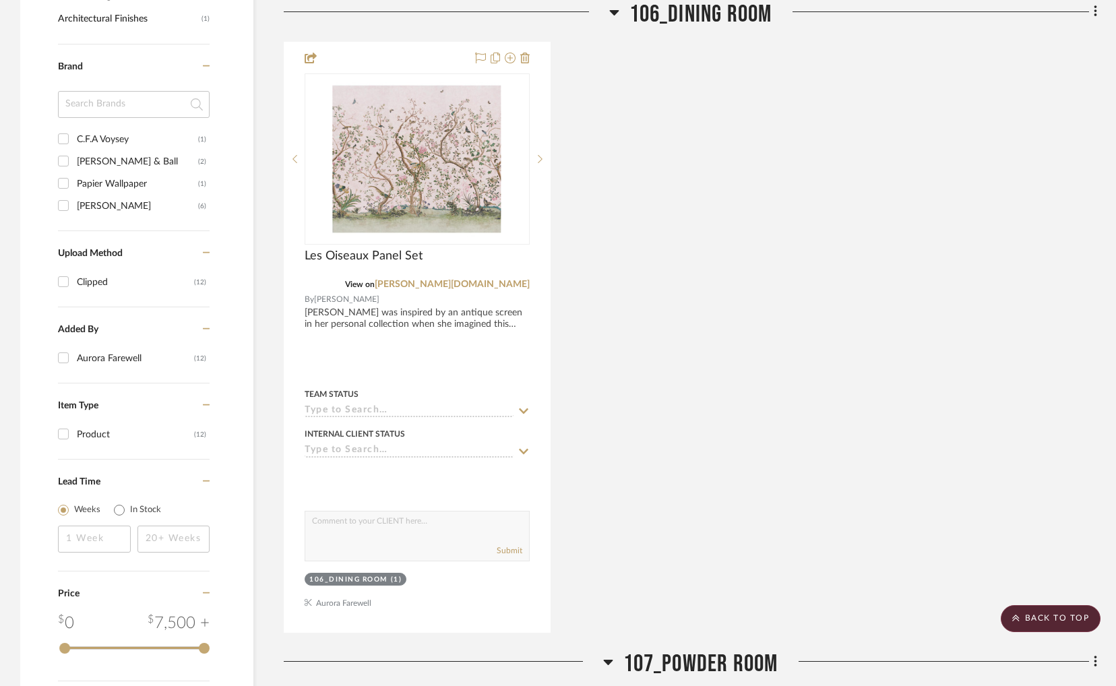
scroll to position [1011, 0]
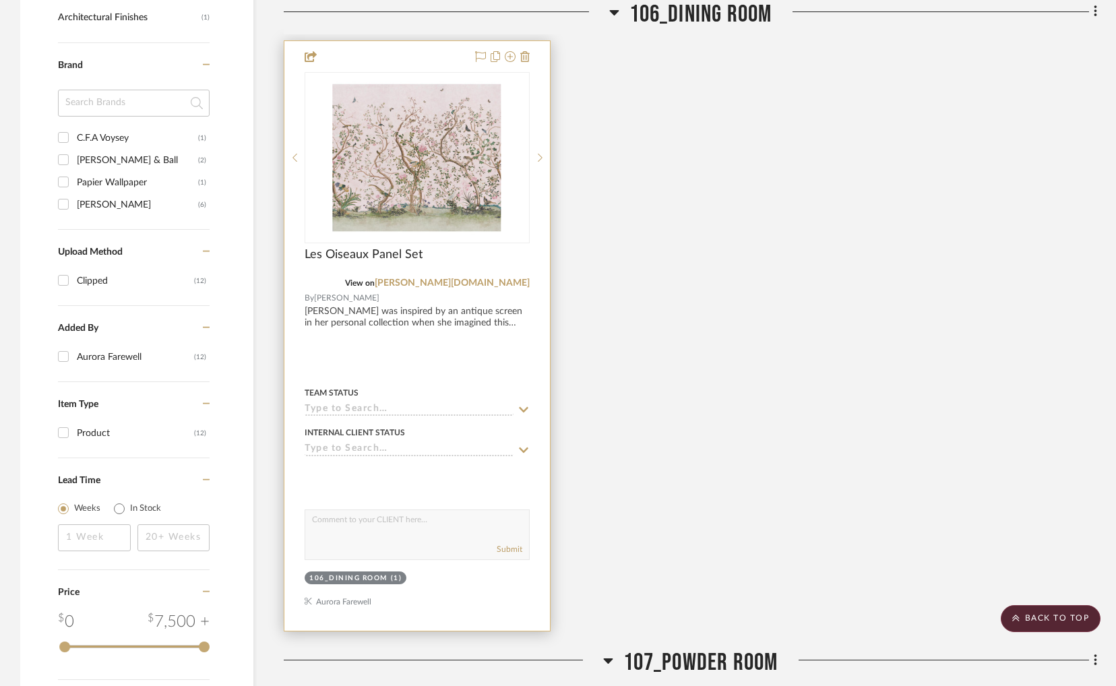
click at [519, 452] on icon at bounding box center [524, 450] width 12 height 11
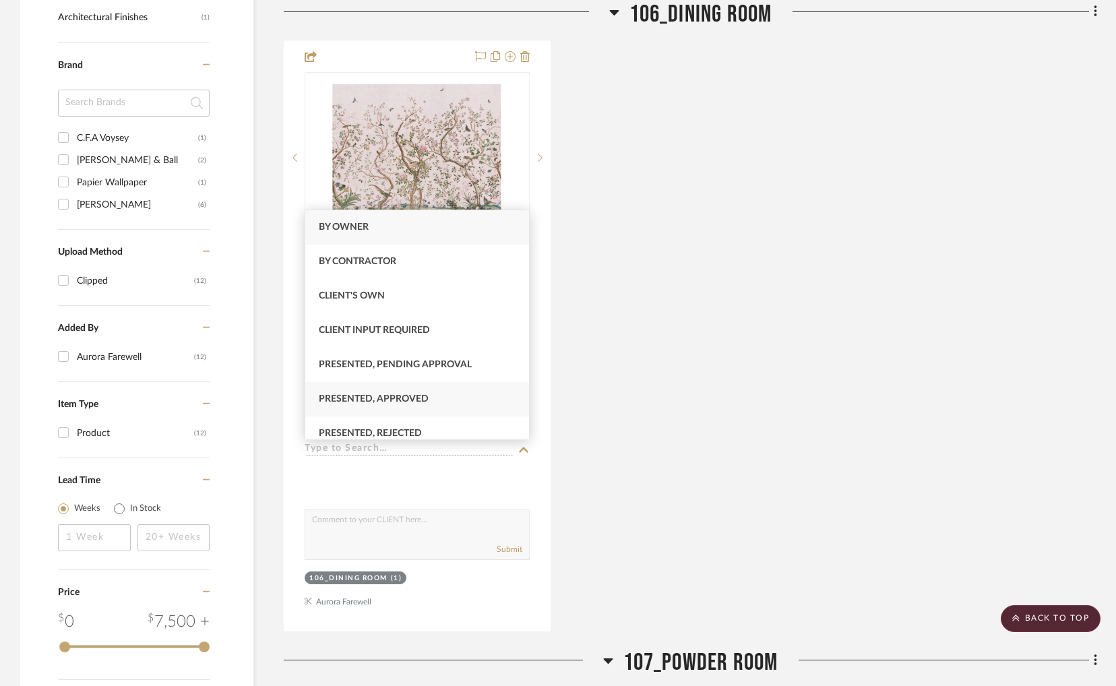
click at [473, 390] on div "Presented, Approved" at bounding box center [417, 399] width 224 height 34
type input "9/9/2025"
type input "Presented, Approved"
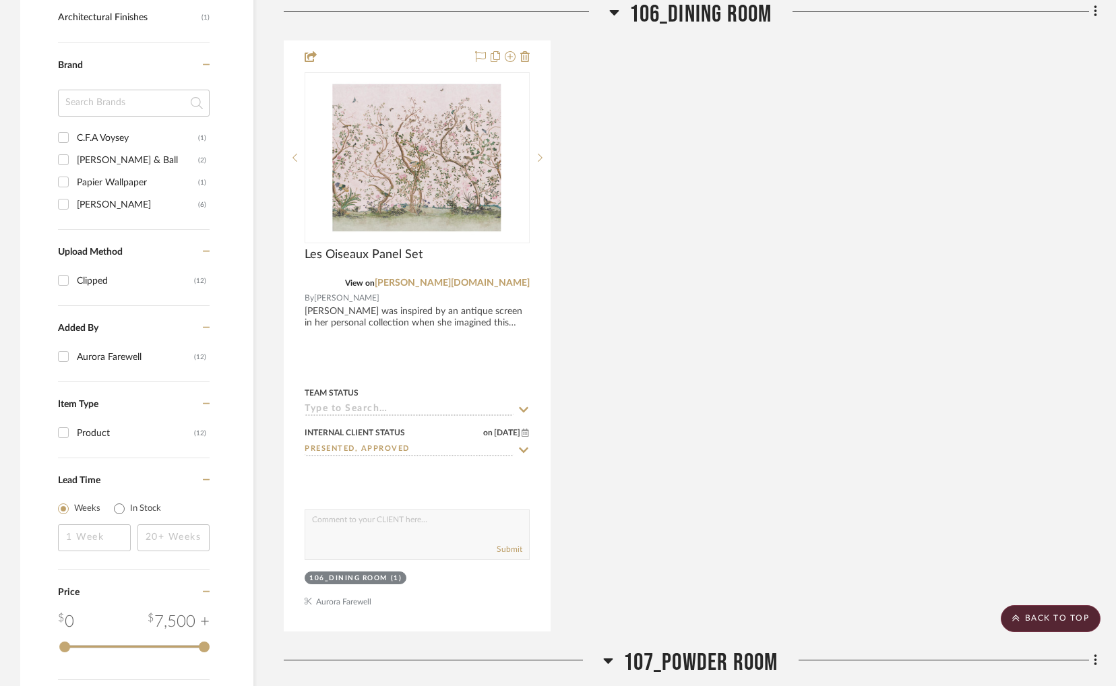
click at [716, 447] on div "Les Oiseaux Panel Set View on schumacher.com By Schumacher Mary McDonald was in…" at bounding box center [691, 335] width 814 height 591
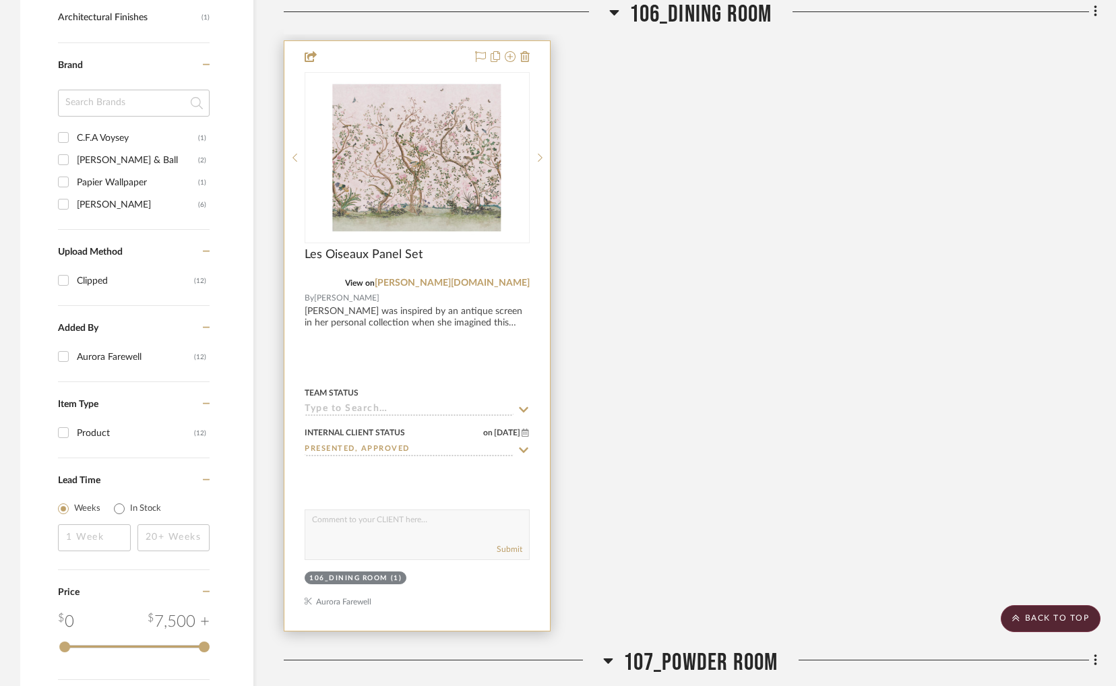
click at [527, 455] on icon at bounding box center [524, 450] width 12 height 11
click at [525, 453] on icon at bounding box center [523, 450] width 7 height 7
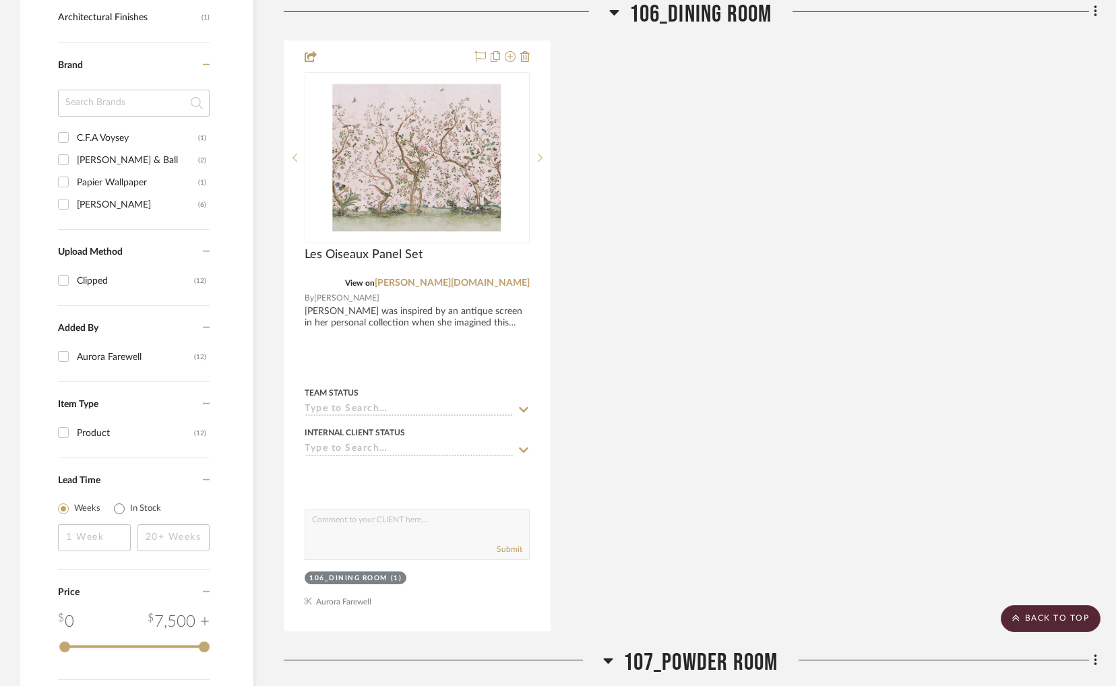
scroll to position [944, 0]
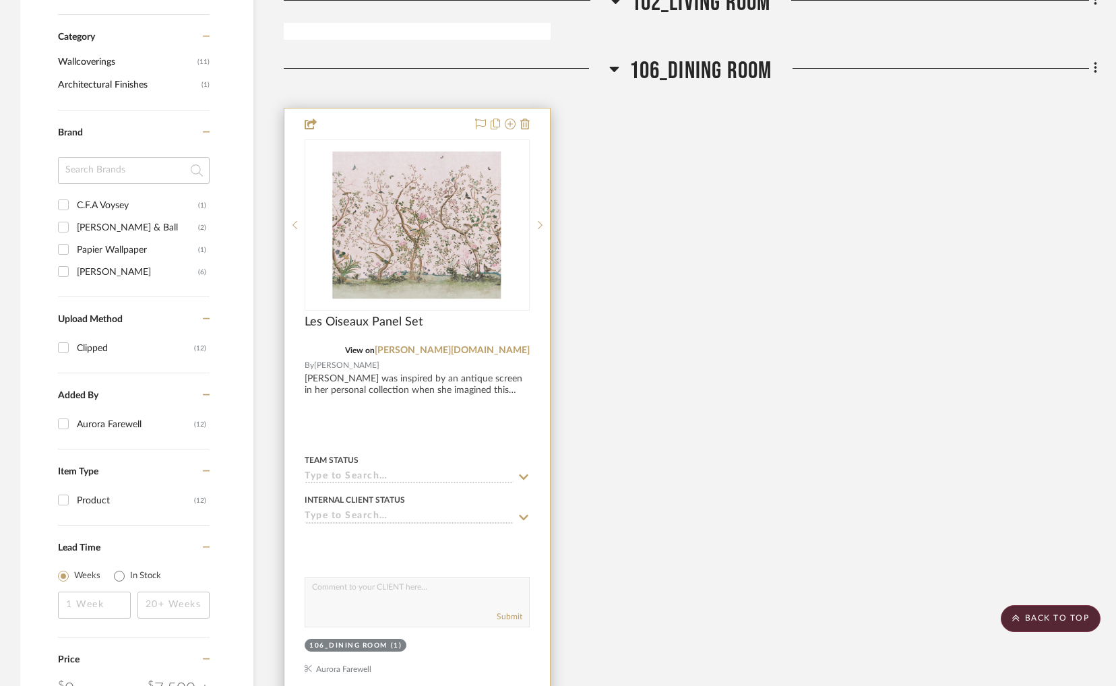
click at [520, 521] on icon at bounding box center [524, 517] width 12 height 11
click at [525, 516] on icon at bounding box center [524, 517] width 12 height 11
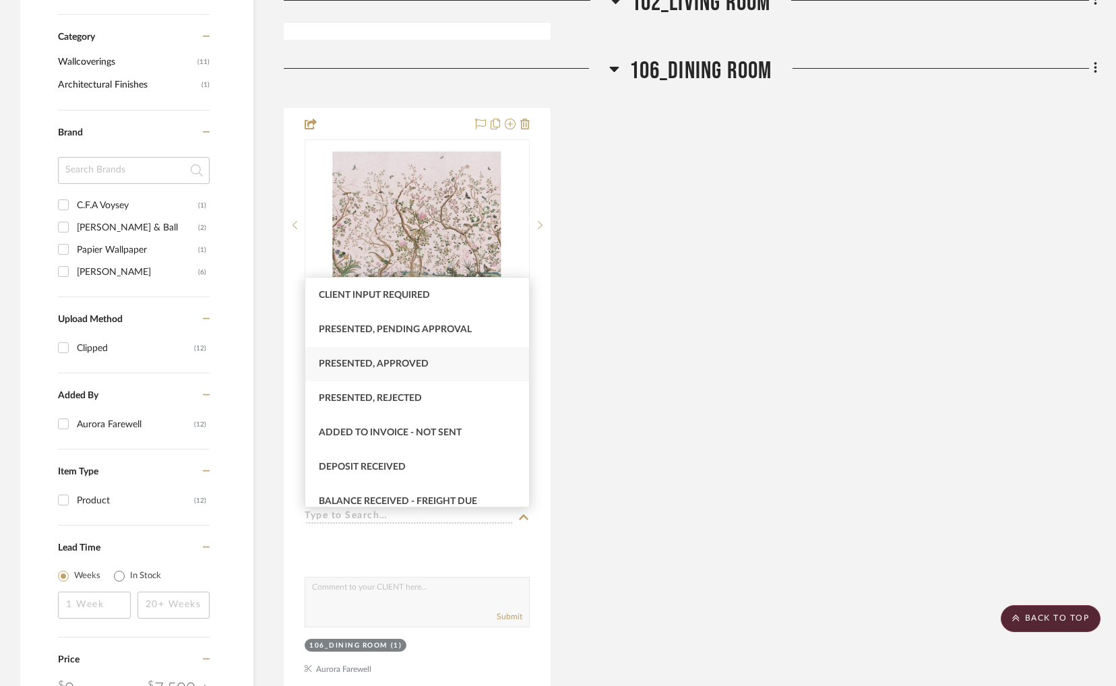
scroll to position [0, 0]
click at [633, 434] on div "Les Oiseaux Panel Set View on schumacher.com By Schumacher Mary McDonald was in…" at bounding box center [691, 403] width 814 height 591
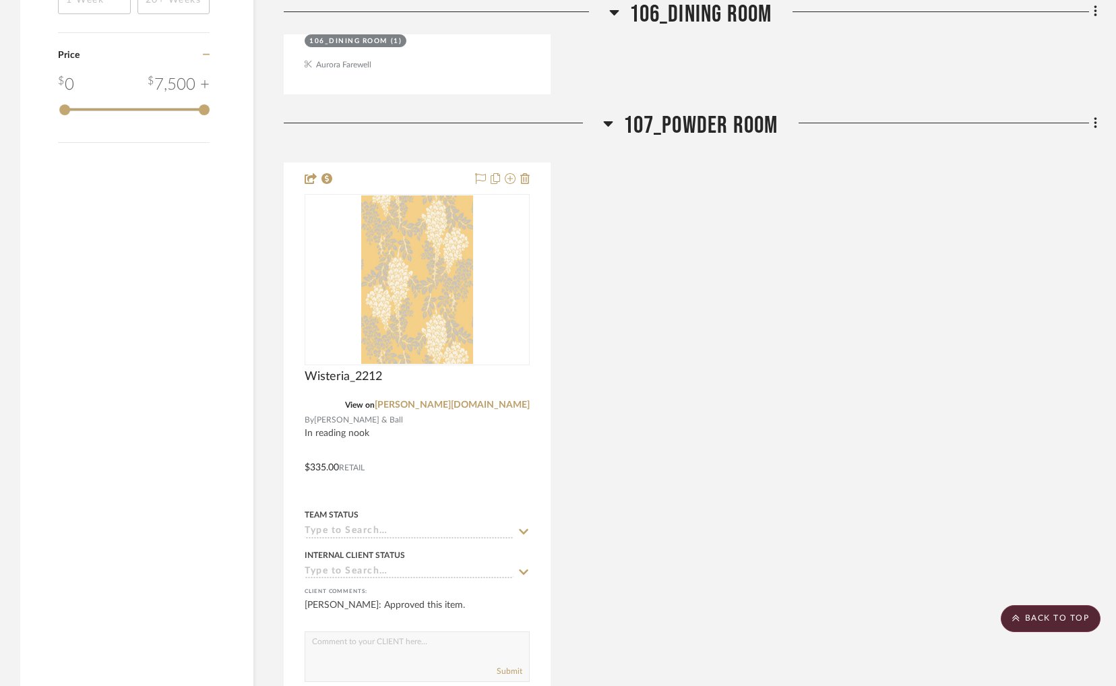
scroll to position [1550, 0]
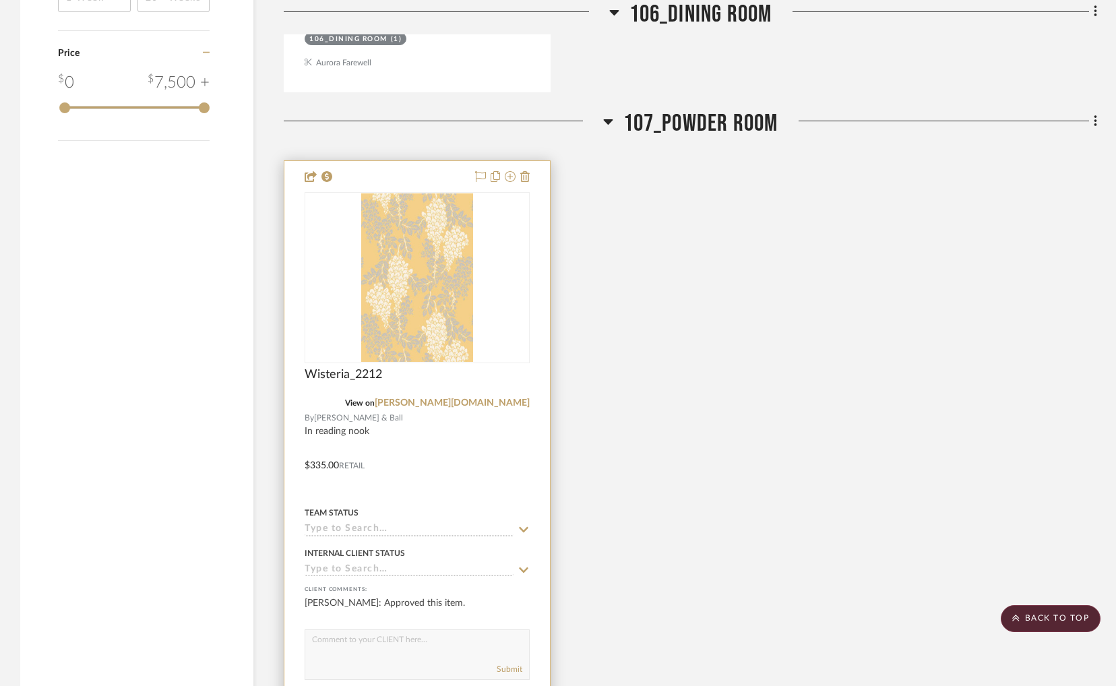
click at [518, 572] on icon at bounding box center [524, 570] width 12 height 11
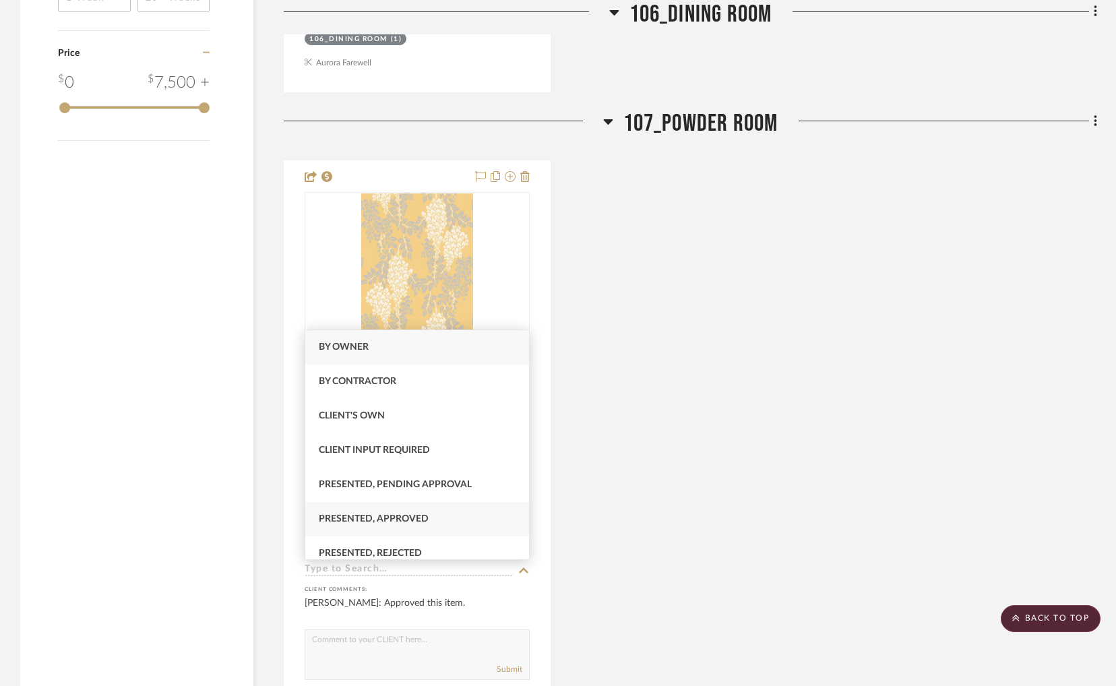
click at [460, 513] on div "Presented, Approved" at bounding box center [417, 519] width 224 height 34
type input "9/9/2025"
type input "Presented, Approved"
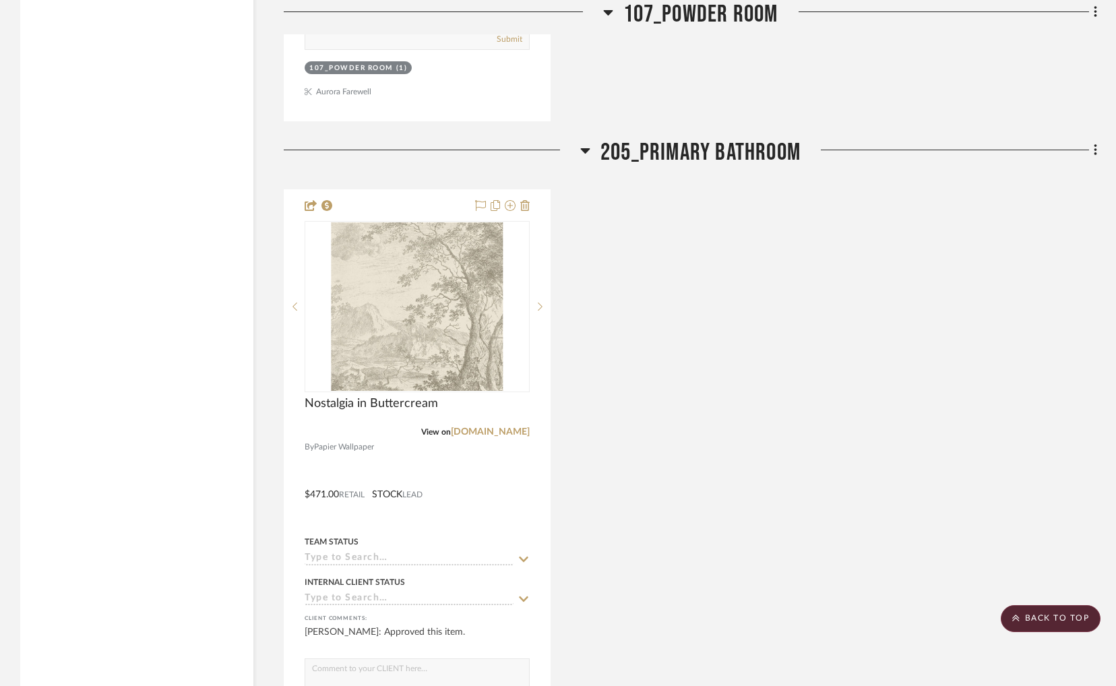
scroll to position [2292, 0]
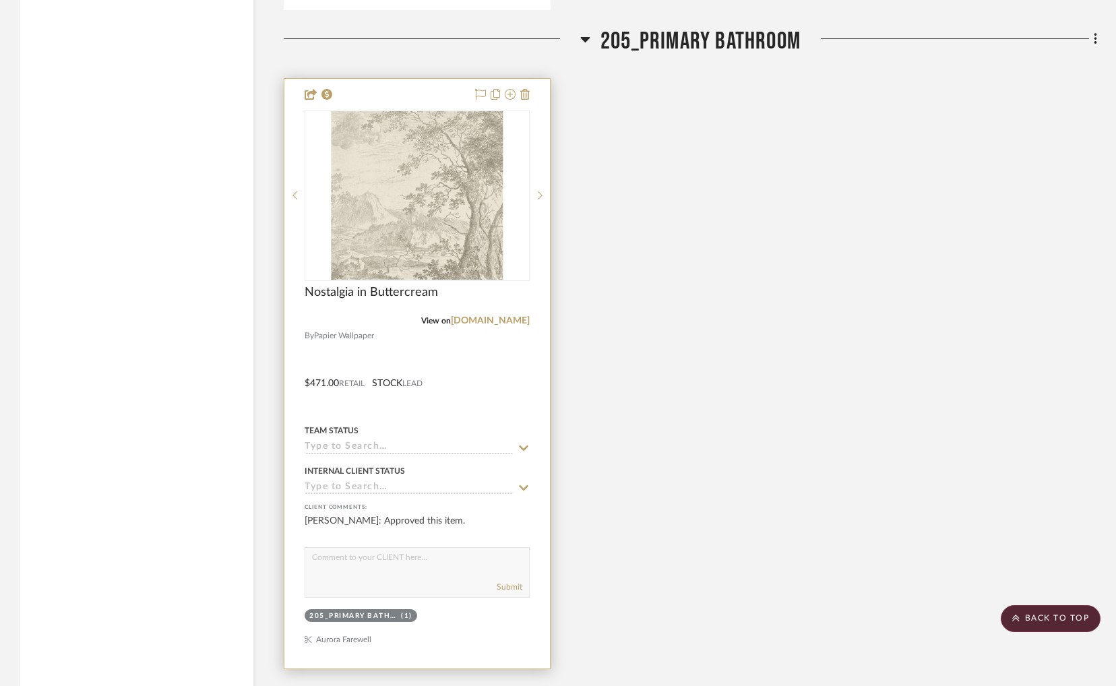
click at [520, 493] on icon at bounding box center [524, 488] width 12 height 11
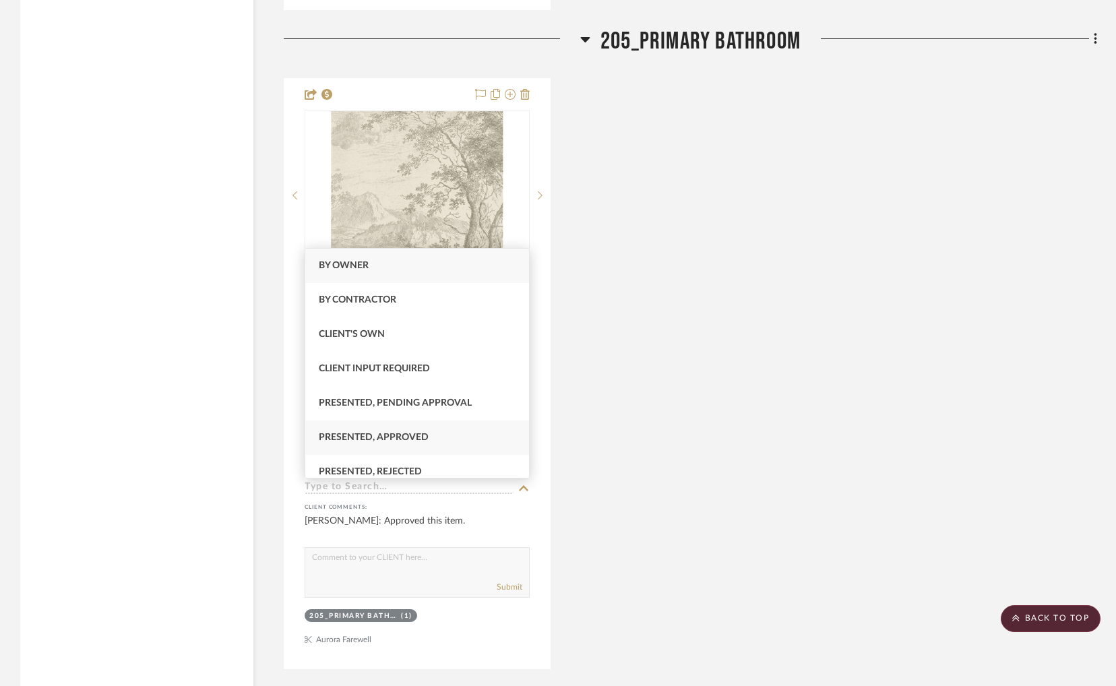
click at [457, 428] on div "Presented, Approved" at bounding box center [417, 438] width 224 height 34
type input "9/9/2025"
type input "Presented, Approved"
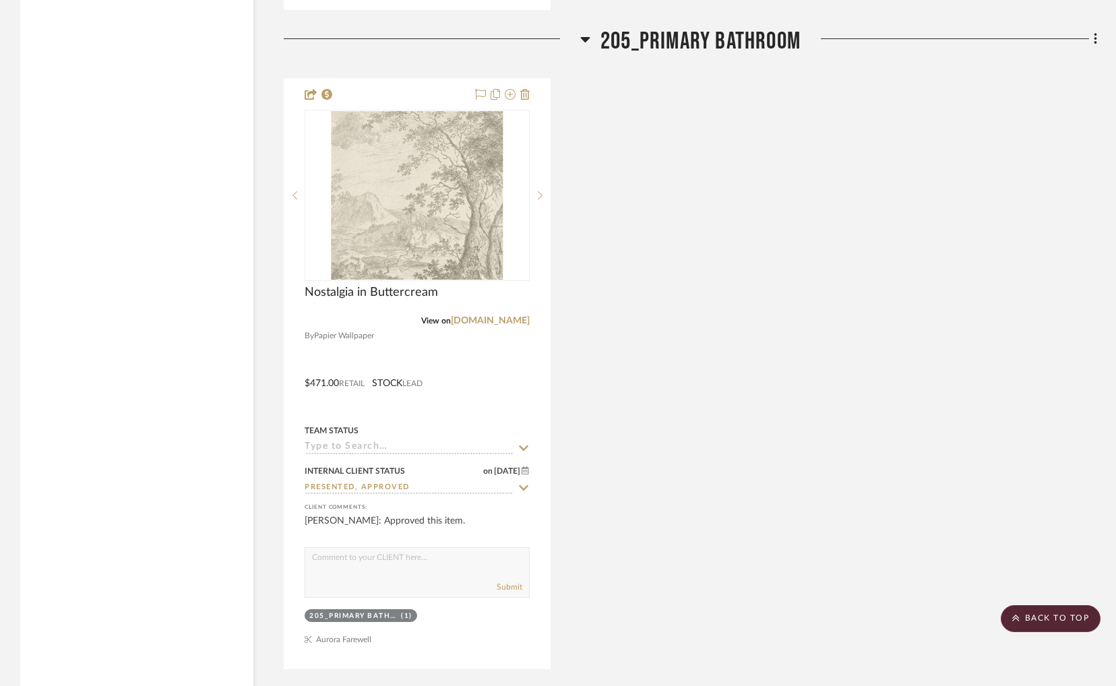
click at [710, 472] on div "Nostalgia in Buttercream View on papierwallpaper.com By Papier Wallpaper $471.0…" at bounding box center [691, 373] width 814 height 591
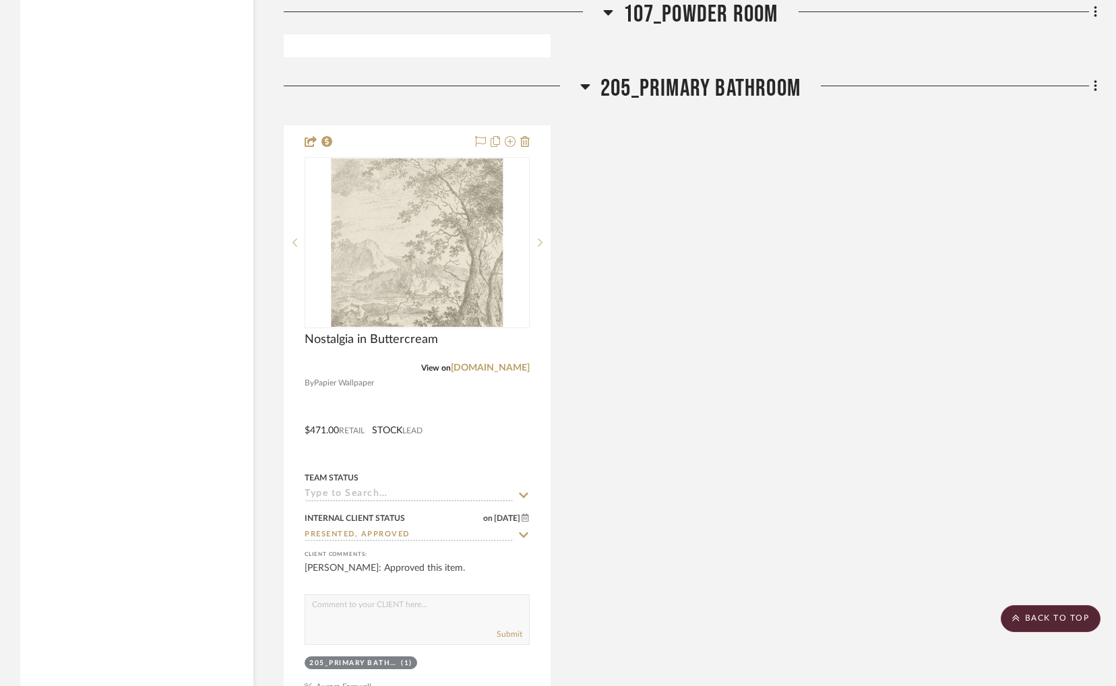
scroll to position [2089, 0]
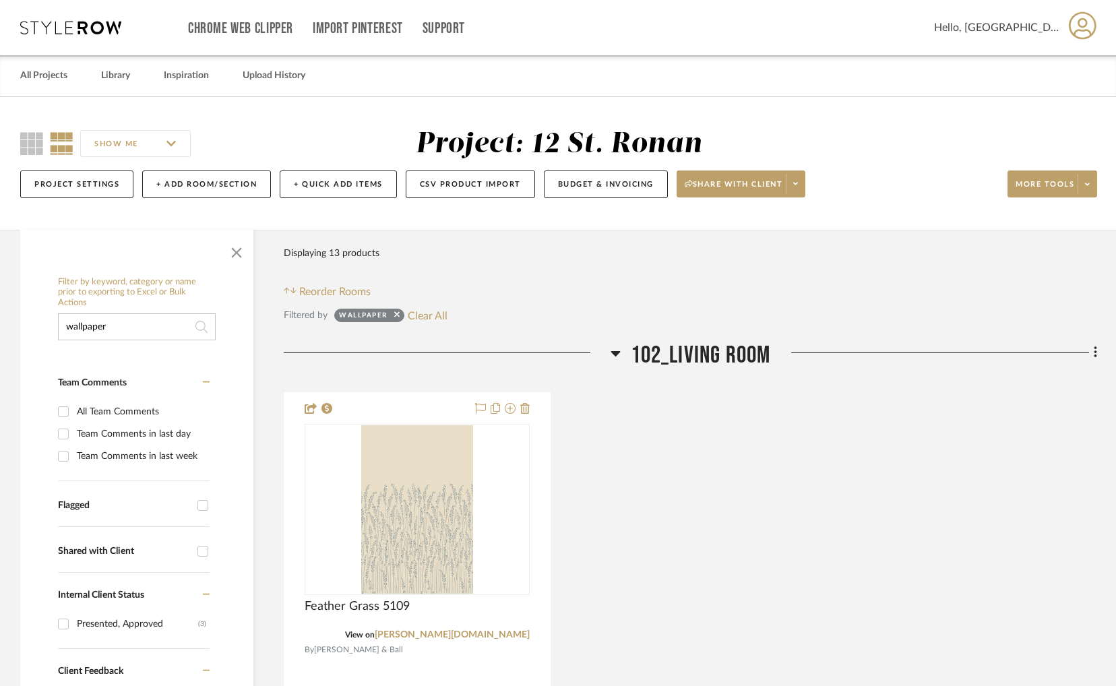
click at [84, 28] on icon at bounding box center [70, 27] width 101 height 13
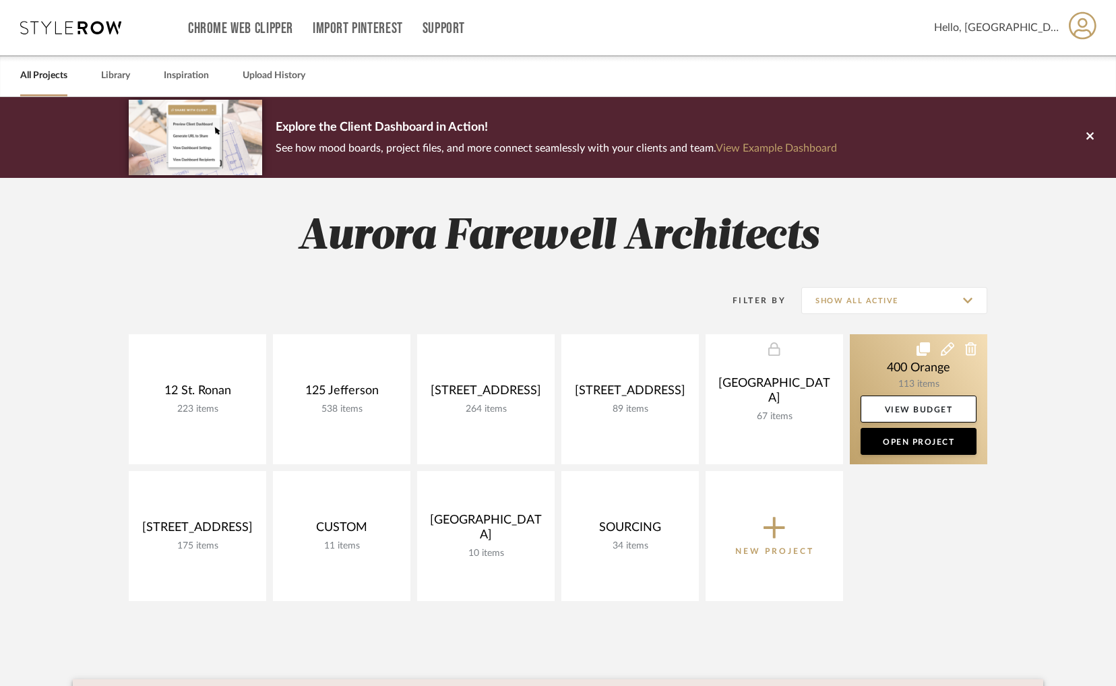
click at [909, 375] on link at bounding box center [918, 399] width 137 height 130
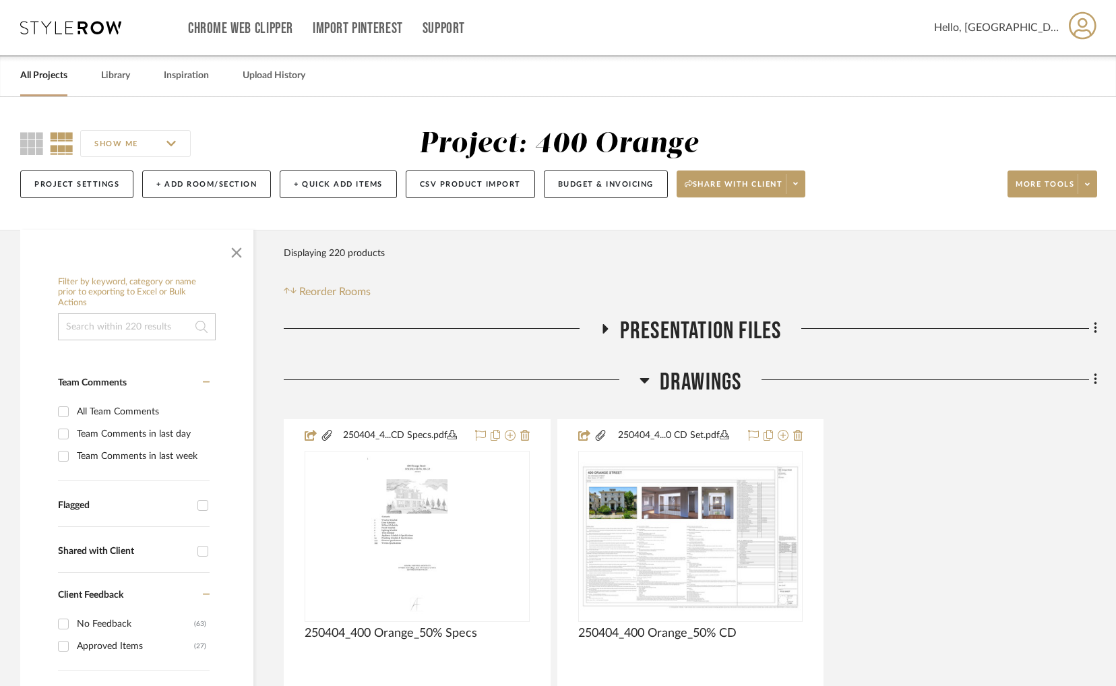
click at [129, 328] on input at bounding box center [137, 326] width 158 height 27
type input "wallpaper"
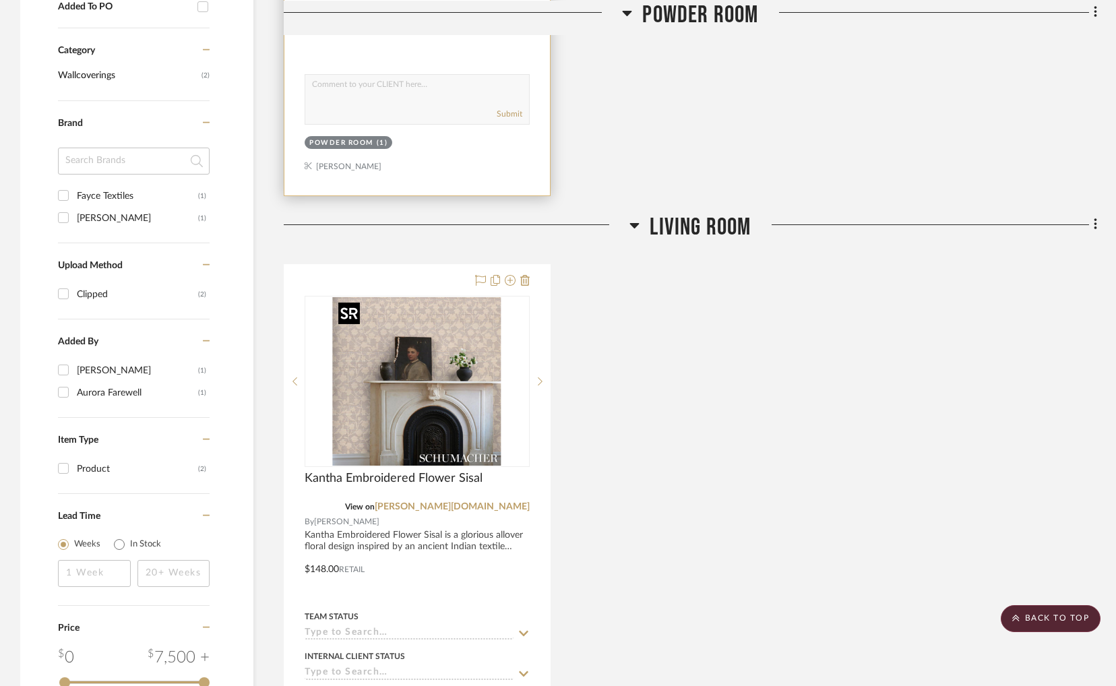
scroll to position [642, 0]
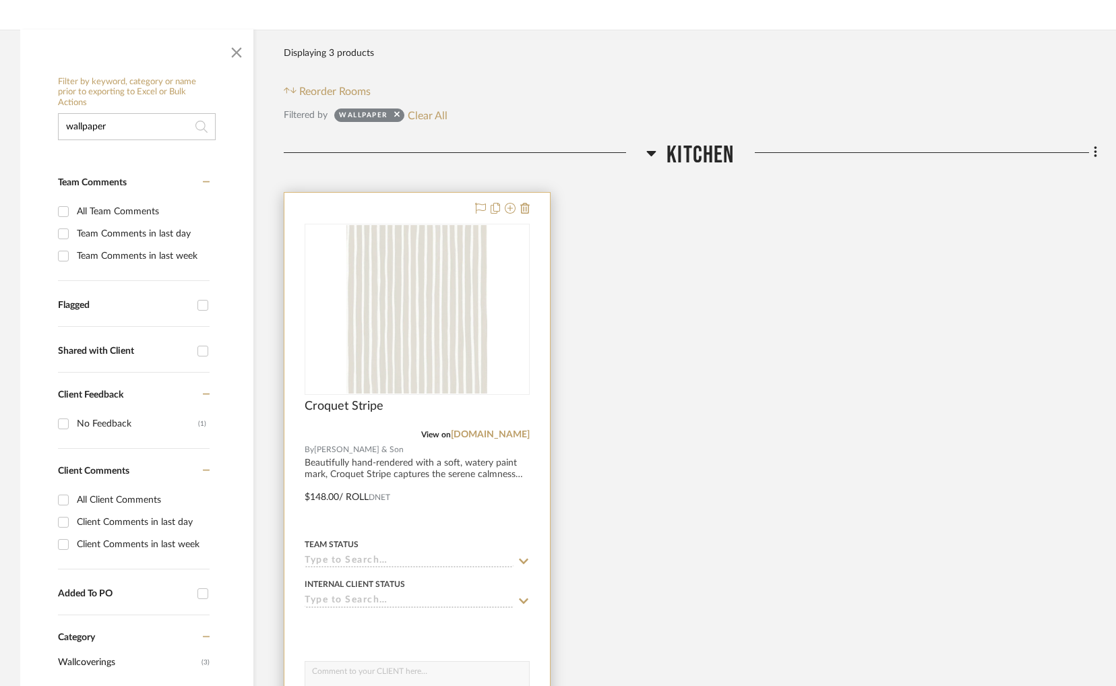
scroll to position [202, 0]
click at [0, 0] on img at bounding box center [0, 0] width 0 height 0
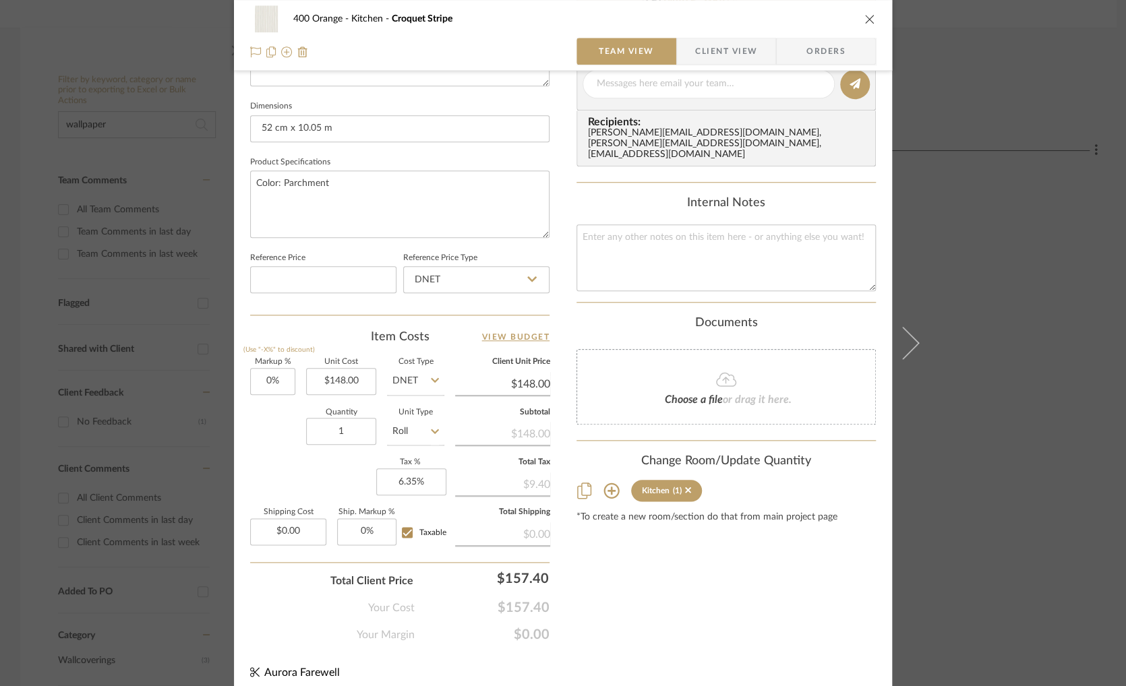
scroll to position [567, 0]
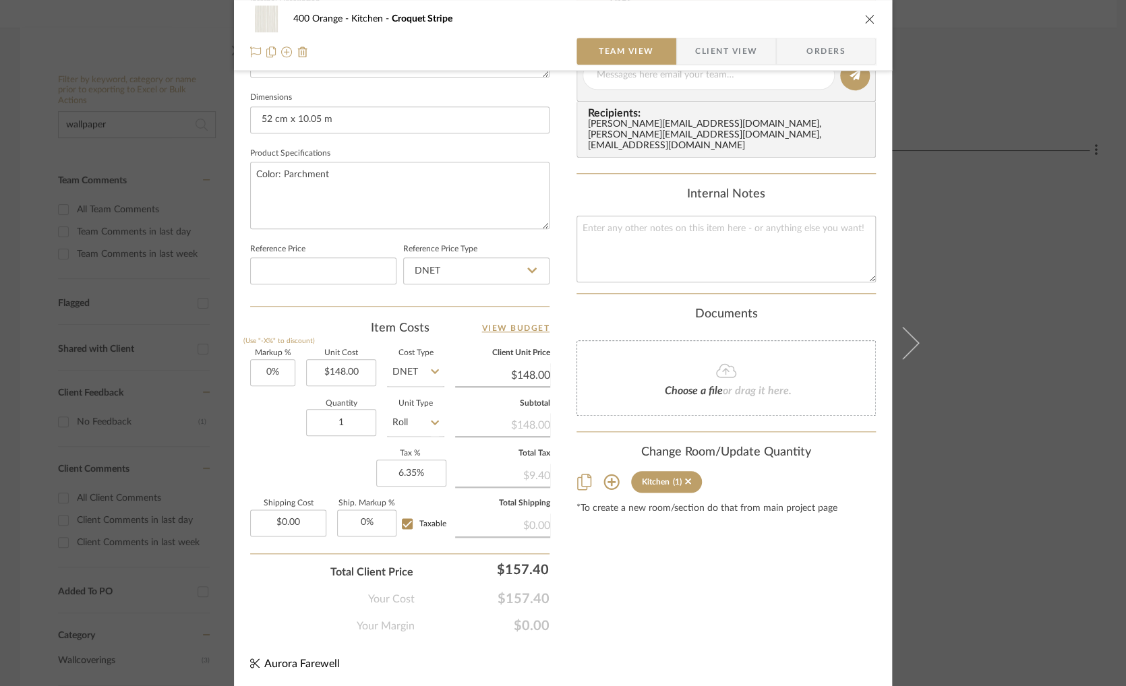
click at [431, 370] on icon at bounding box center [435, 371] width 8 height 11
click at [426, 427] on div "Retail" at bounding box center [466, 439] width 166 height 34
type input "Retail"
click at [998, 379] on div "400 Orange Kitchen Croquet Stripe Team View Client View Orders Team-Facing Deta…" at bounding box center [563, 343] width 1126 height 686
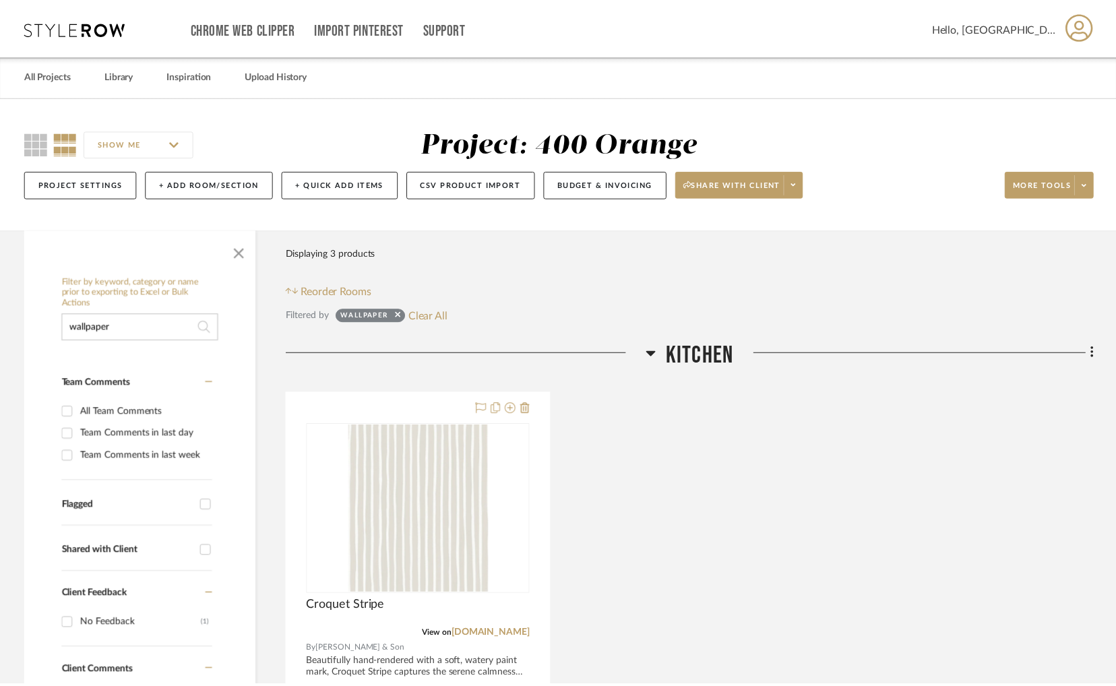
scroll to position [202, 0]
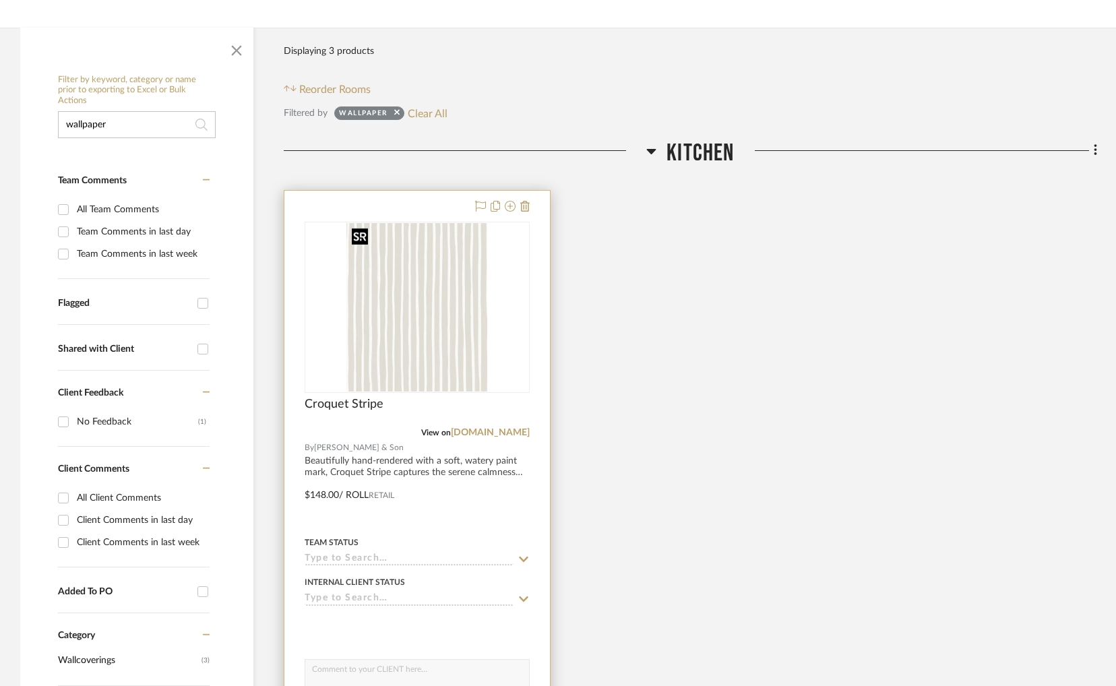
click at [439, 332] on img "0" at bounding box center [416, 307] width 141 height 169
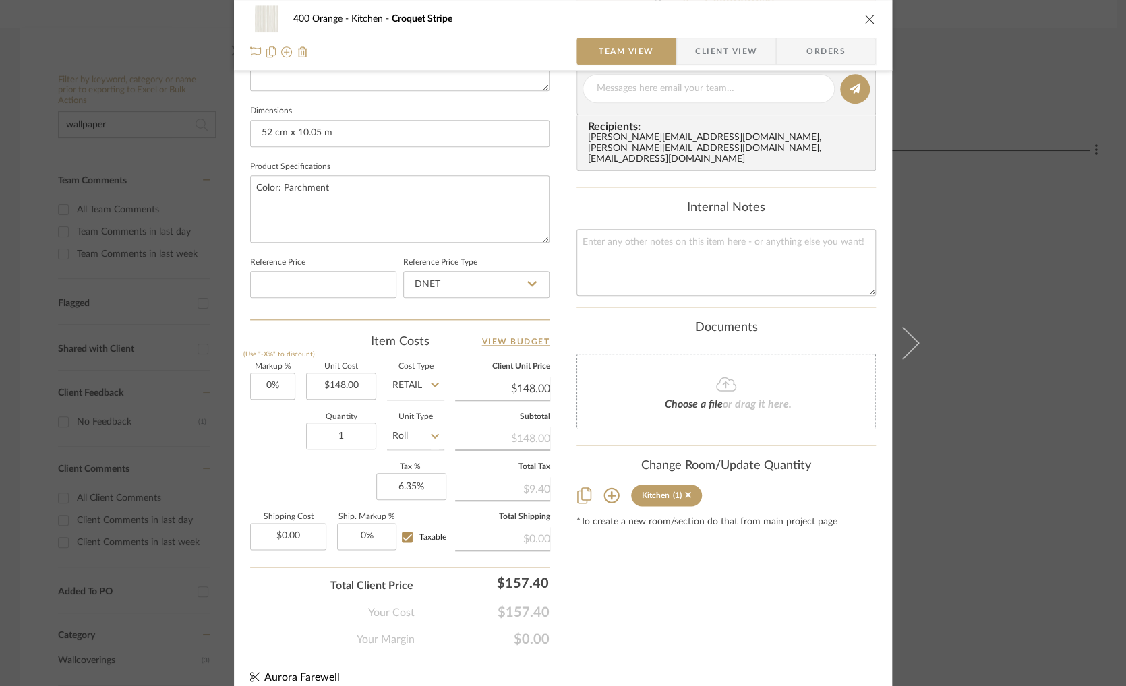
scroll to position [567, 0]
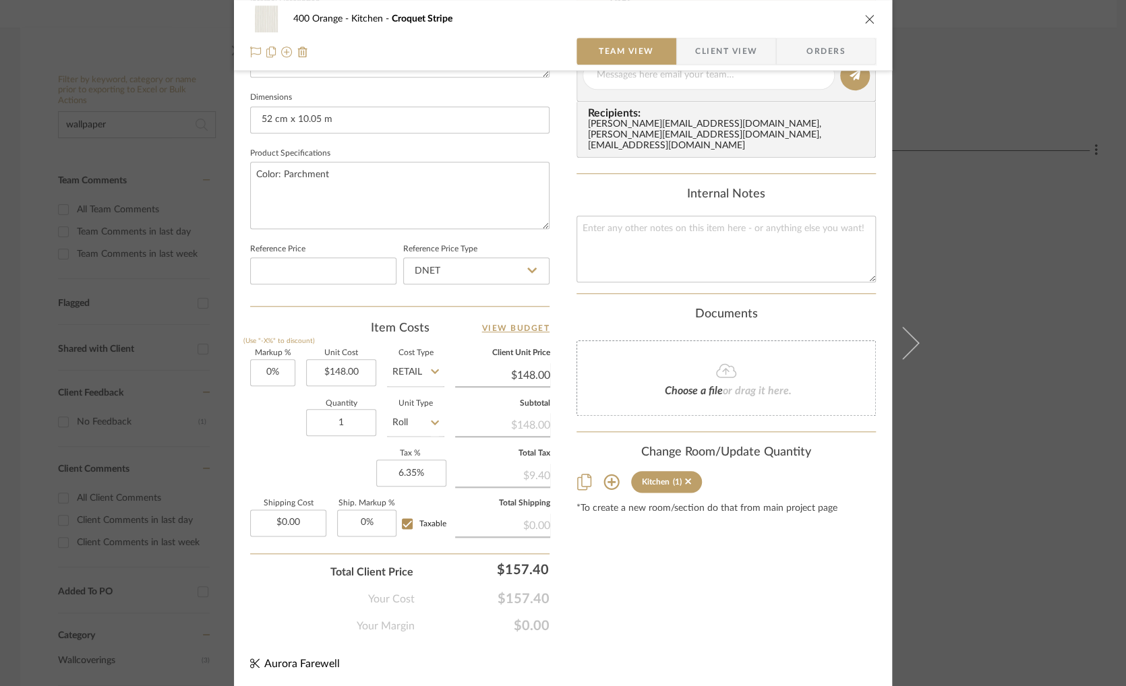
click at [991, 175] on div "400 Orange Kitchen Croquet Stripe Team View Client View Orders Team-Facing Deta…" at bounding box center [563, 343] width 1126 height 686
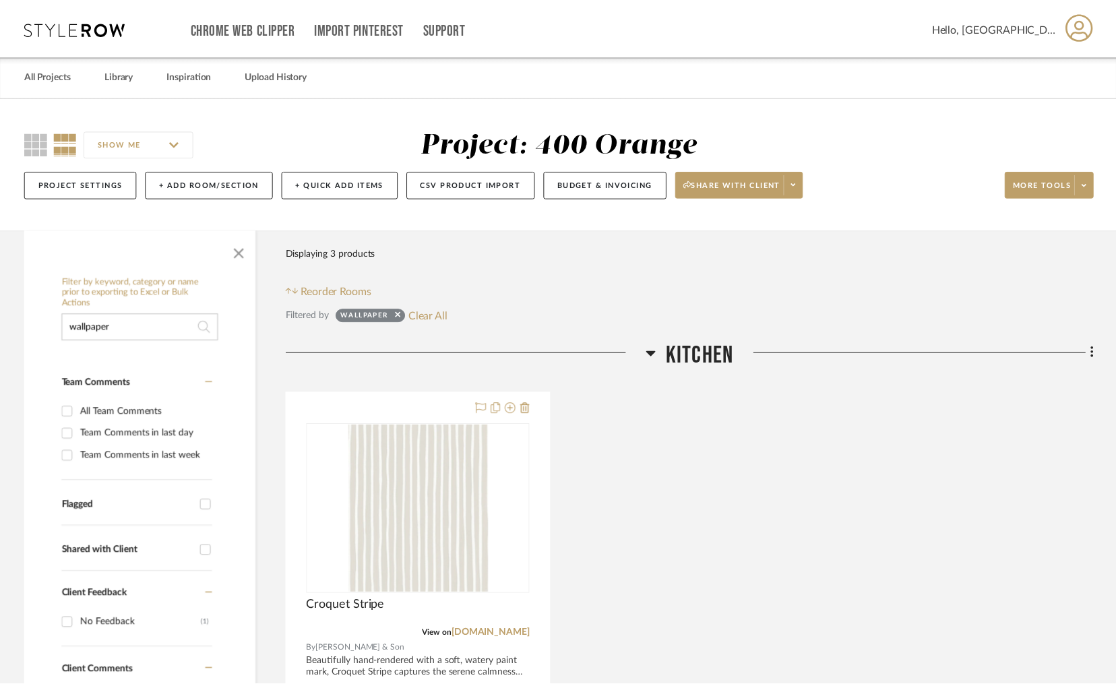
scroll to position [202, 0]
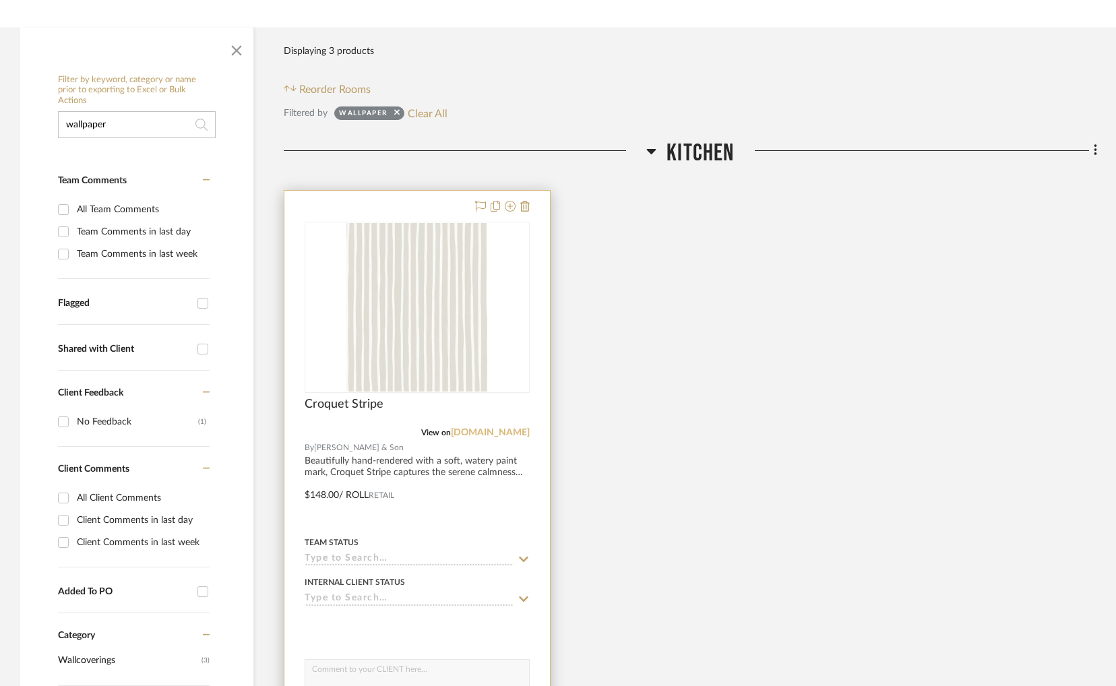
click at [501, 433] on link "docs.google.com" at bounding box center [490, 432] width 79 height 9
click at [457, 282] on img "0" at bounding box center [416, 307] width 141 height 169
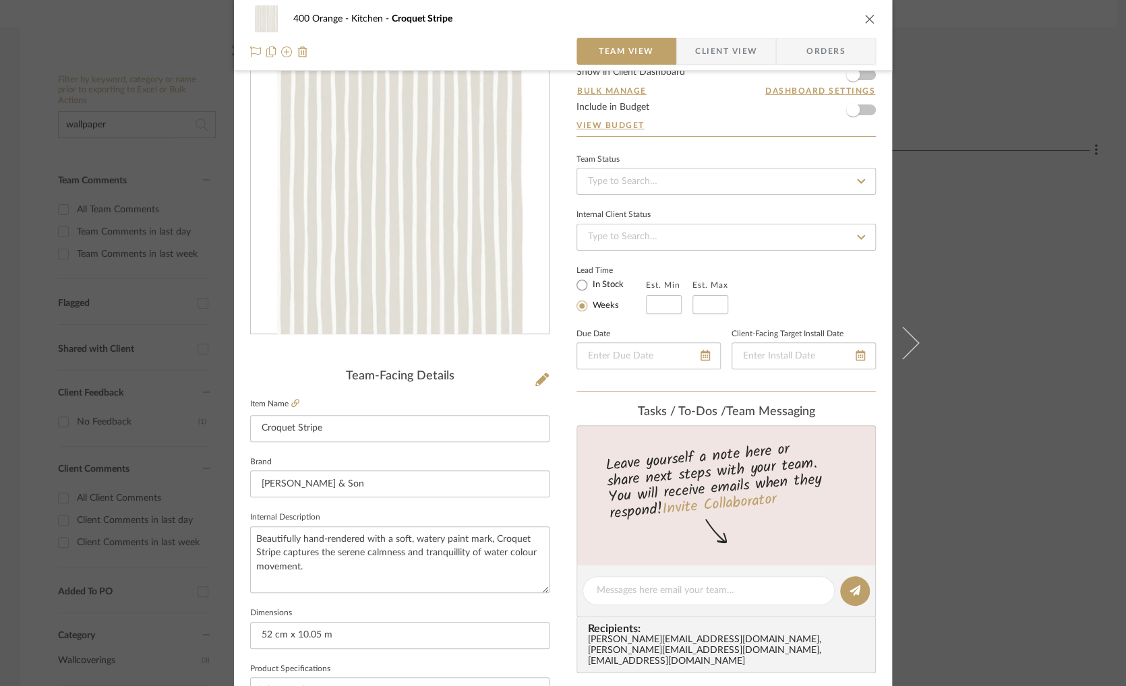
scroll to position [0, 0]
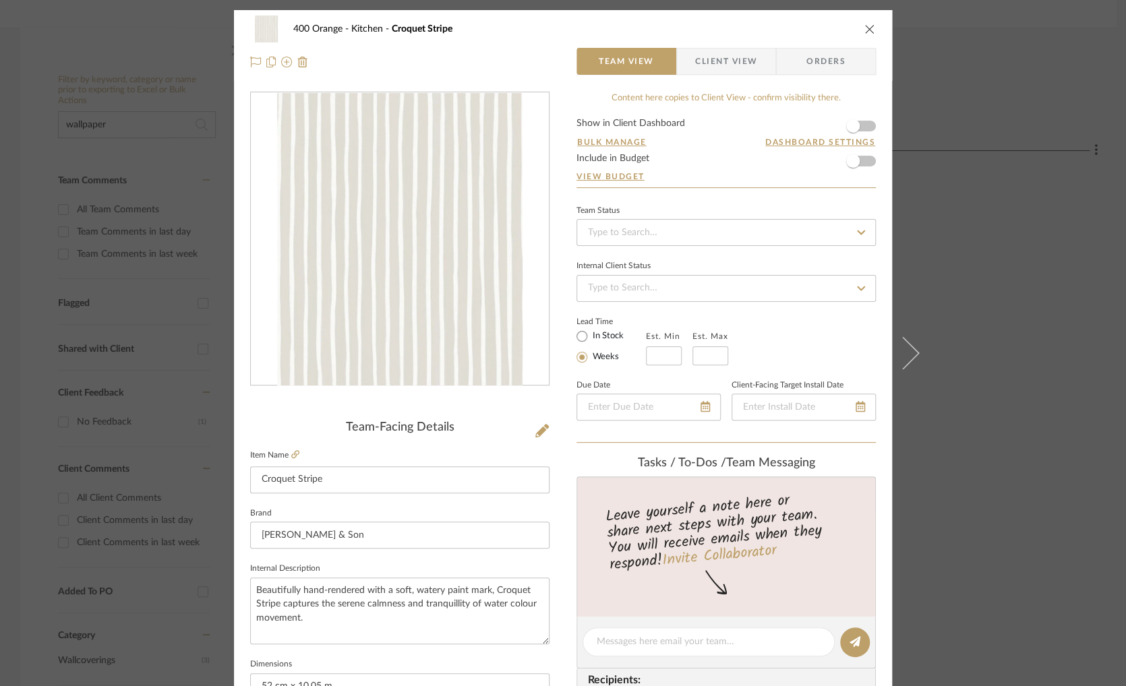
click at [958, 216] on div "400 Orange Kitchen Croquet Stripe Team View Client View Orders Team-Facing Deta…" at bounding box center [563, 343] width 1126 height 686
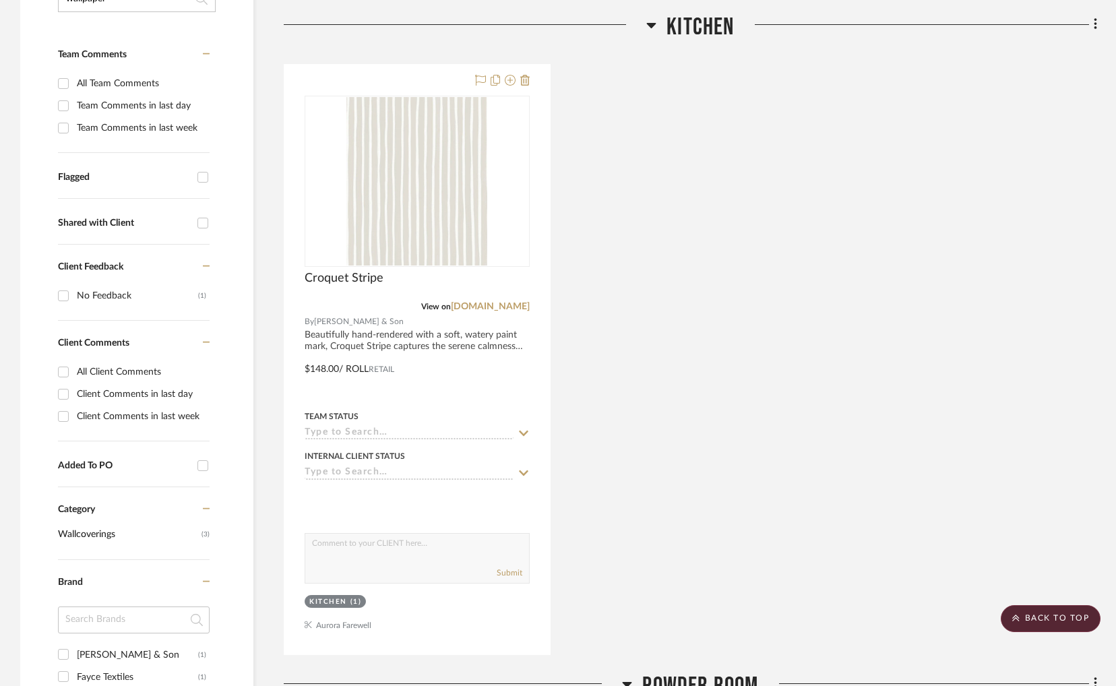
scroll to position [337, 0]
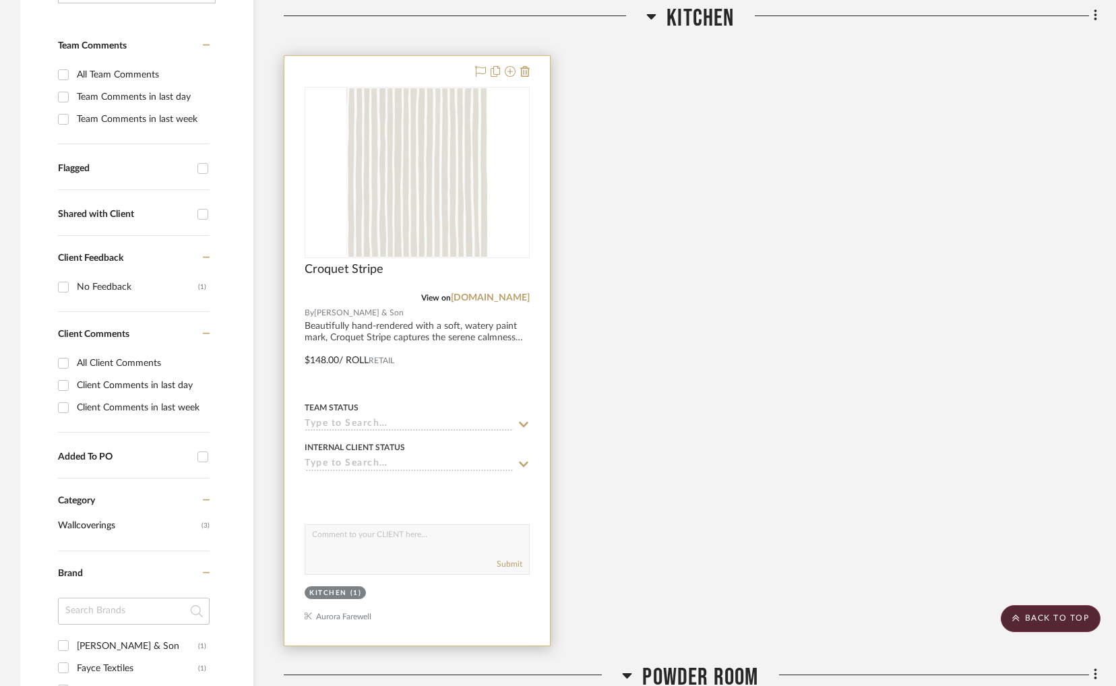
click at [513, 189] on div "0" at bounding box center [417, 173] width 224 height 170
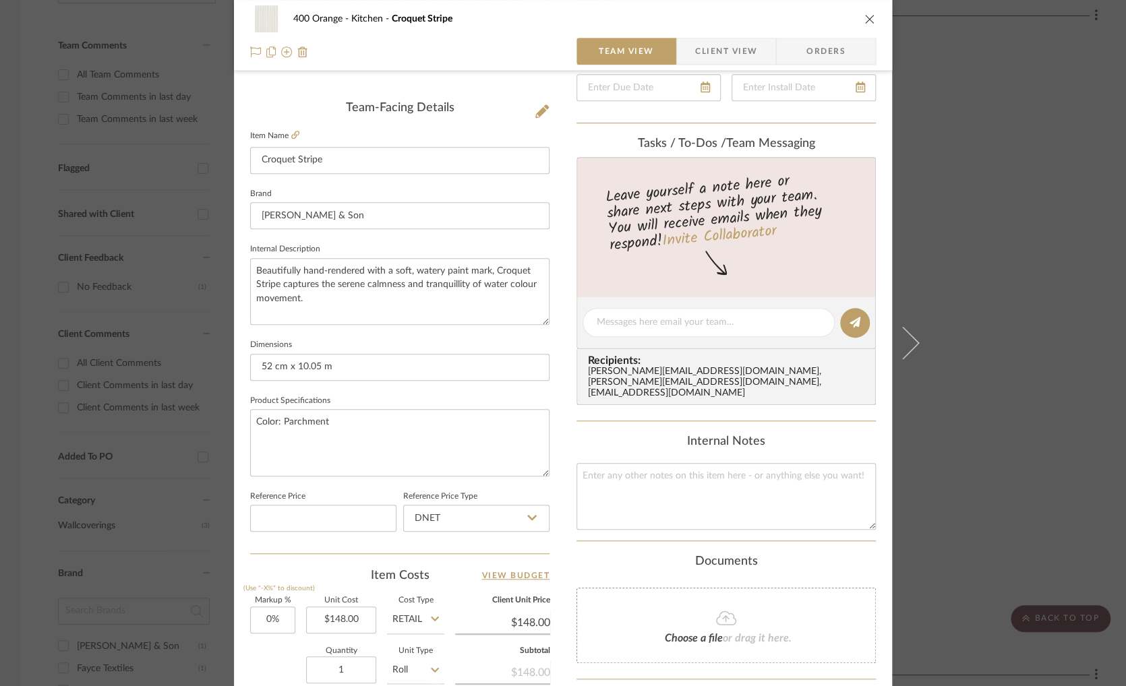
scroll to position [472, 0]
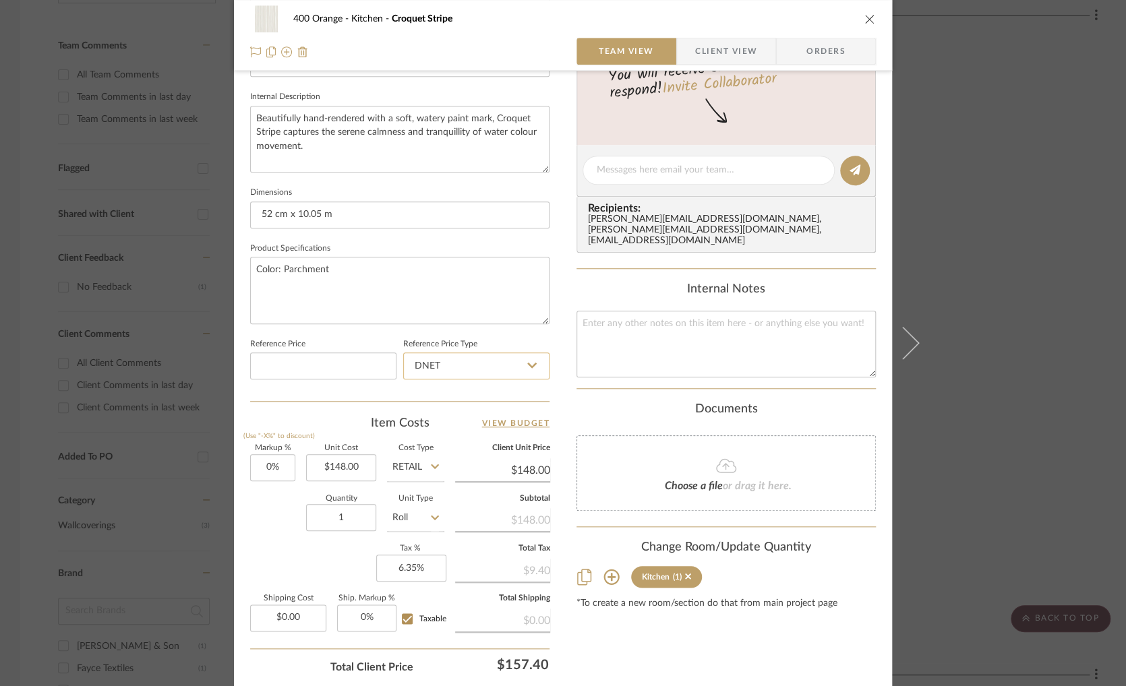
click at [534, 358] on input "DNET" at bounding box center [476, 366] width 146 height 27
click at [534, 331] on sr-form-field "Product Specifications Color: Parchment" at bounding box center [399, 287] width 299 height 96
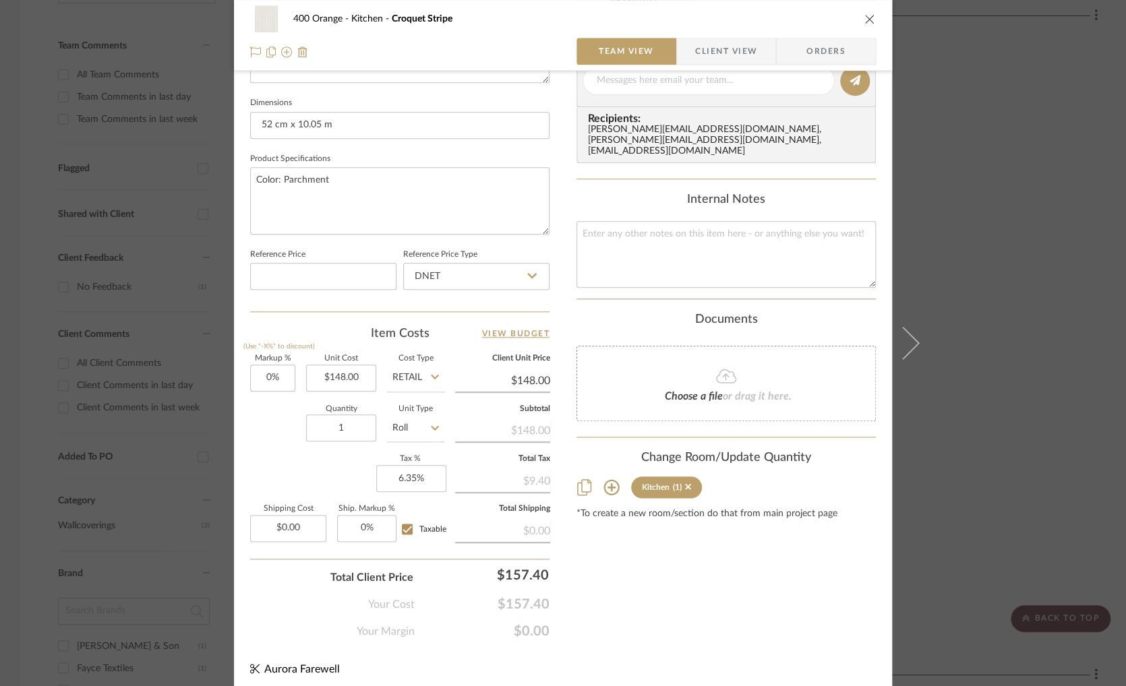
scroll to position [567, 0]
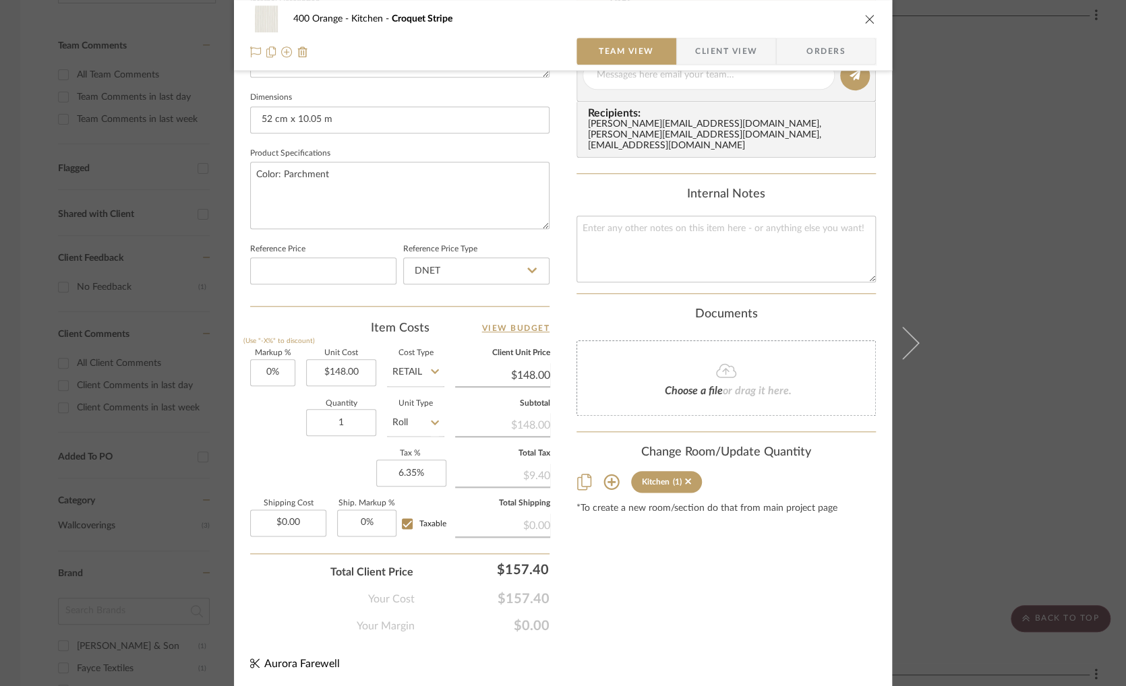
click at [944, 221] on div "400 Orange Kitchen Croquet Stripe Team View Client View Orders Team-Facing Deta…" at bounding box center [563, 343] width 1126 height 686
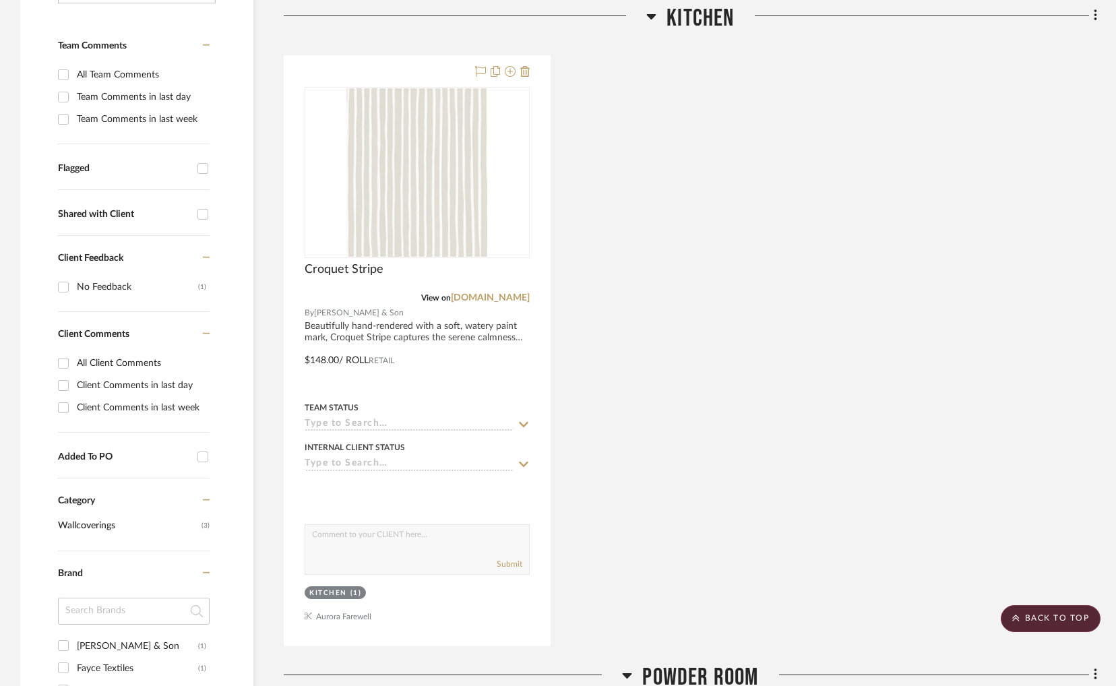
scroll to position [270, 0]
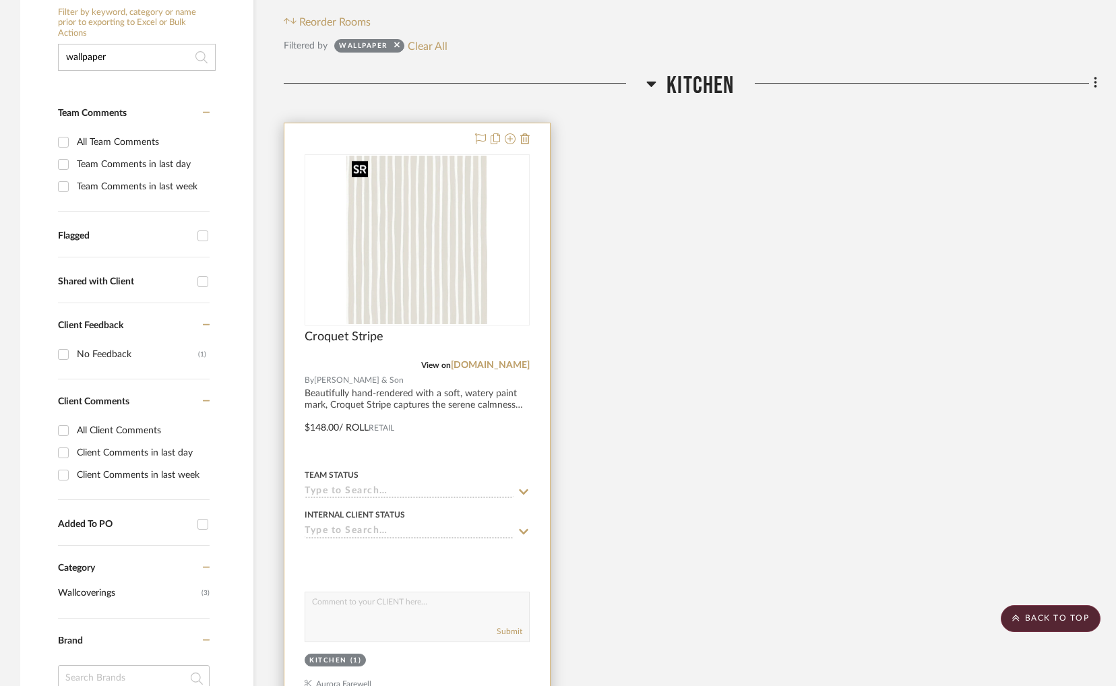
click at [475, 274] on img "0" at bounding box center [416, 240] width 141 height 169
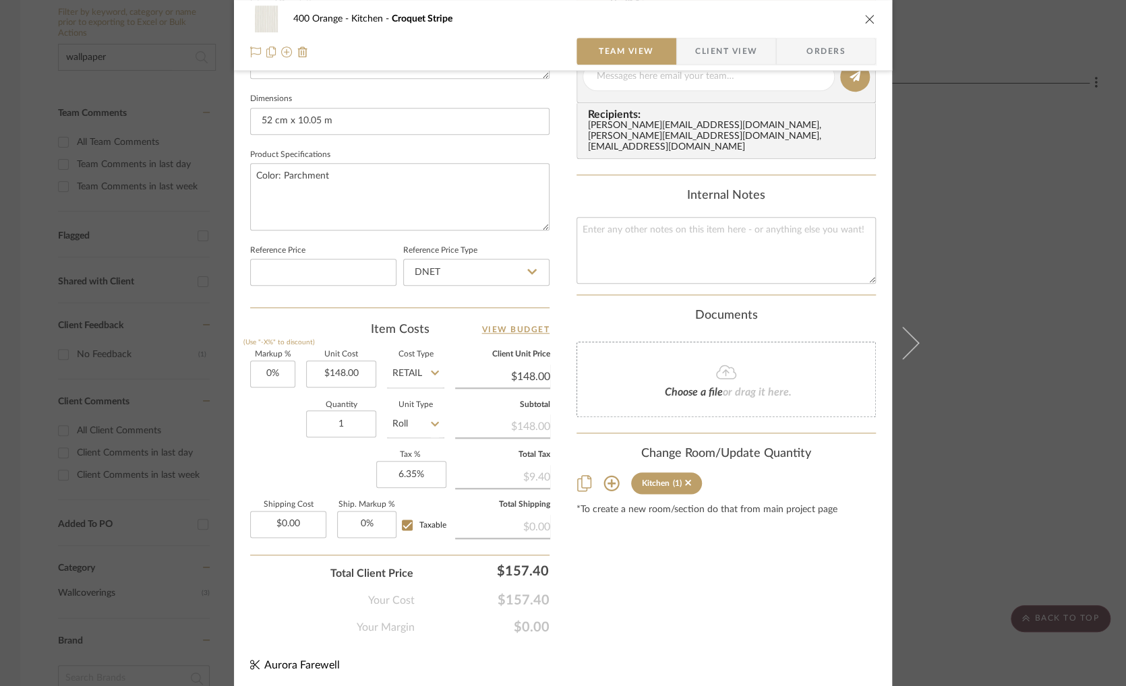
scroll to position [567, 0]
click at [869, 22] on icon "close" at bounding box center [869, 18] width 11 height 11
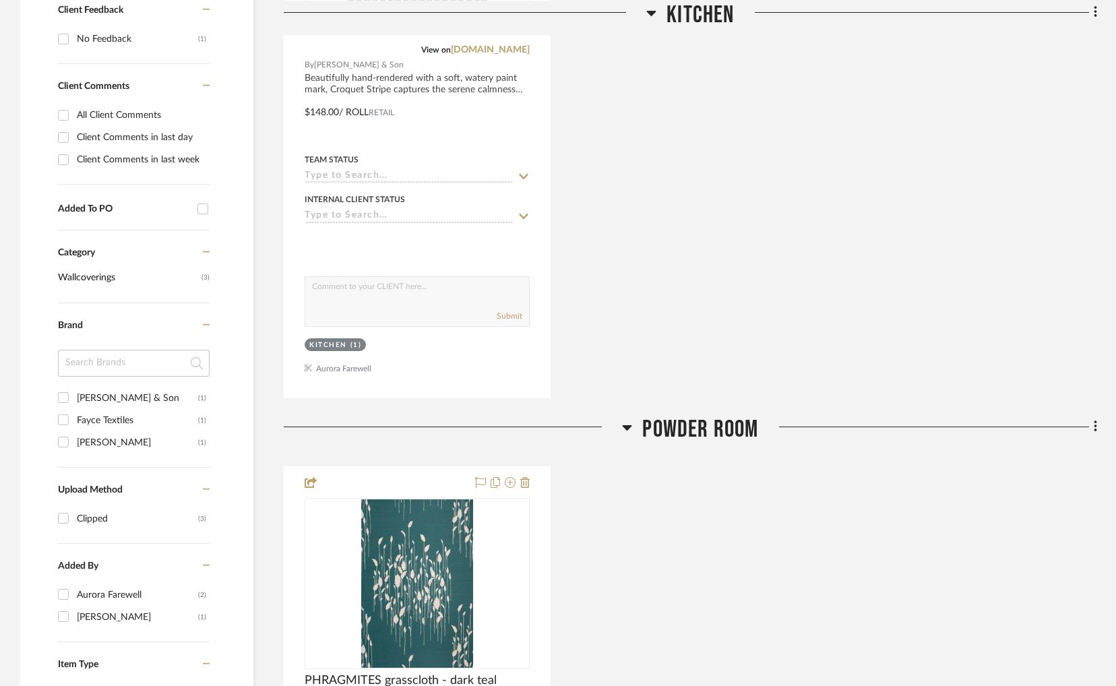
scroll to position [741, 0]
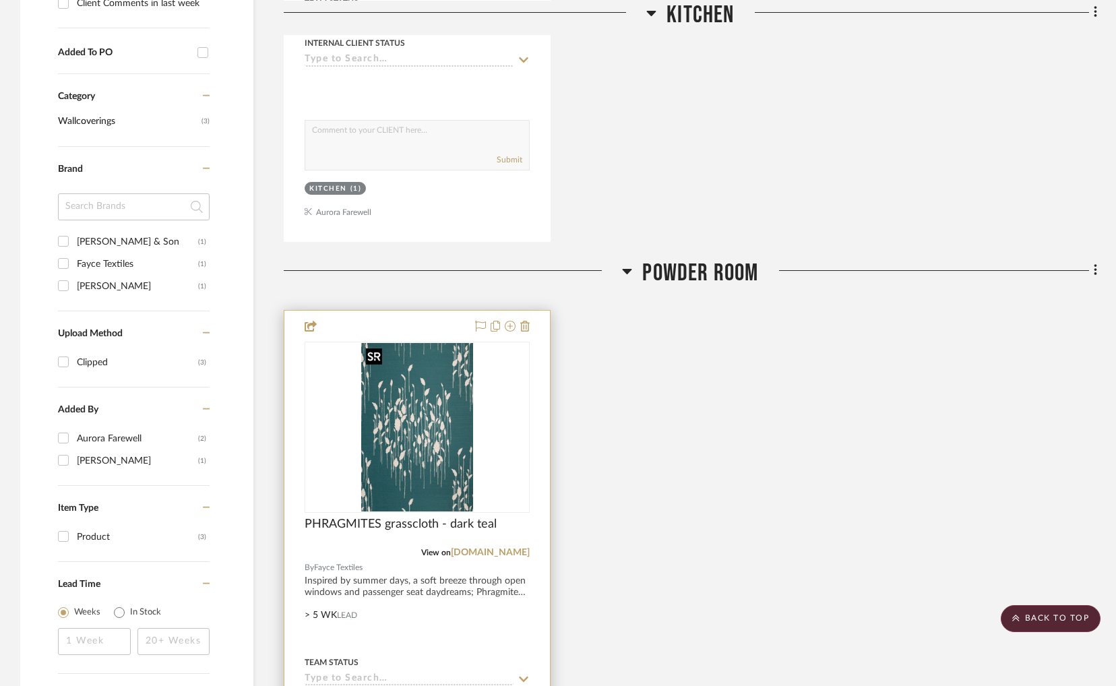
click at [464, 445] on img "0" at bounding box center [417, 427] width 112 height 169
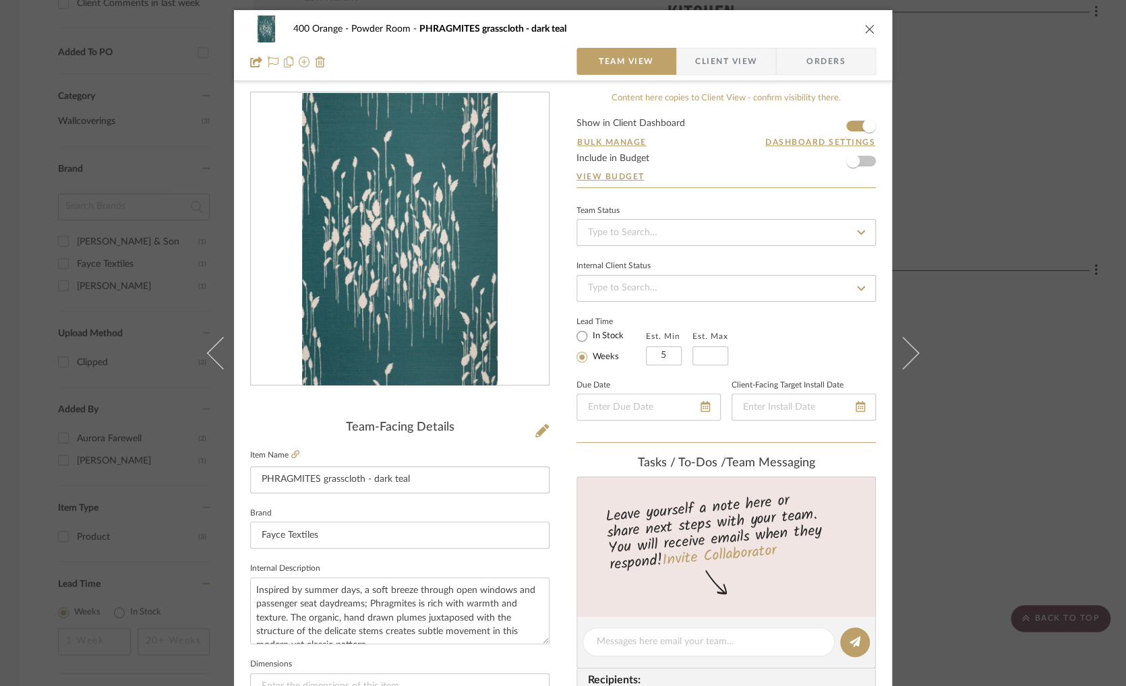
scroll to position [202, 0]
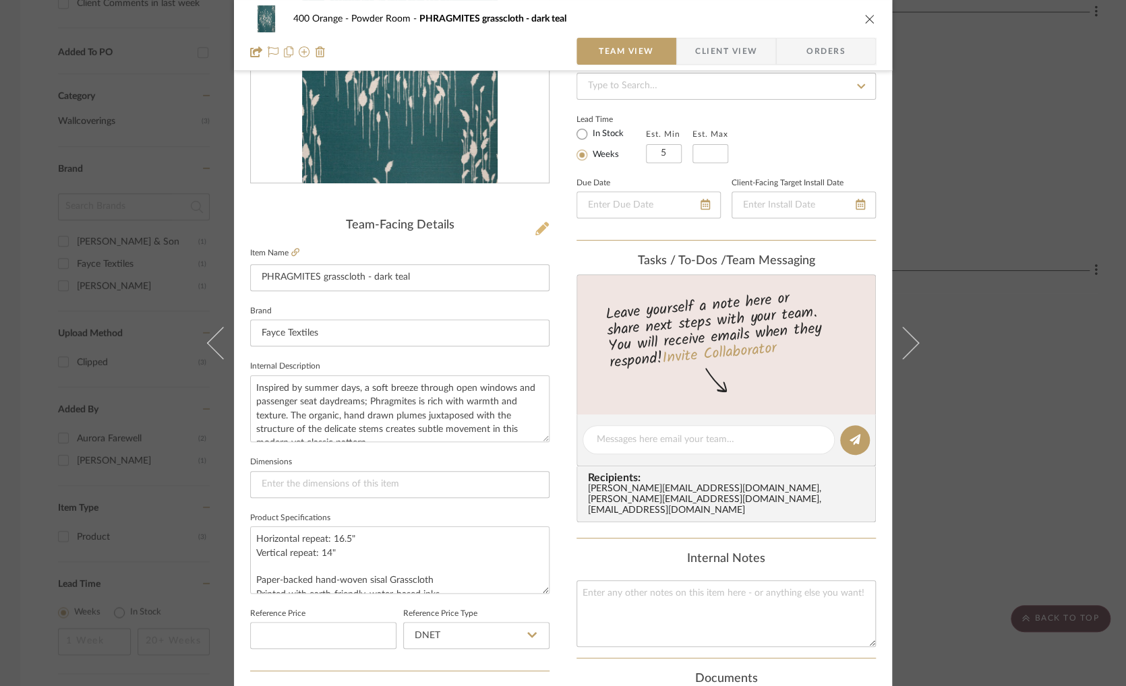
click at [536, 231] on icon at bounding box center [541, 228] width 13 height 13
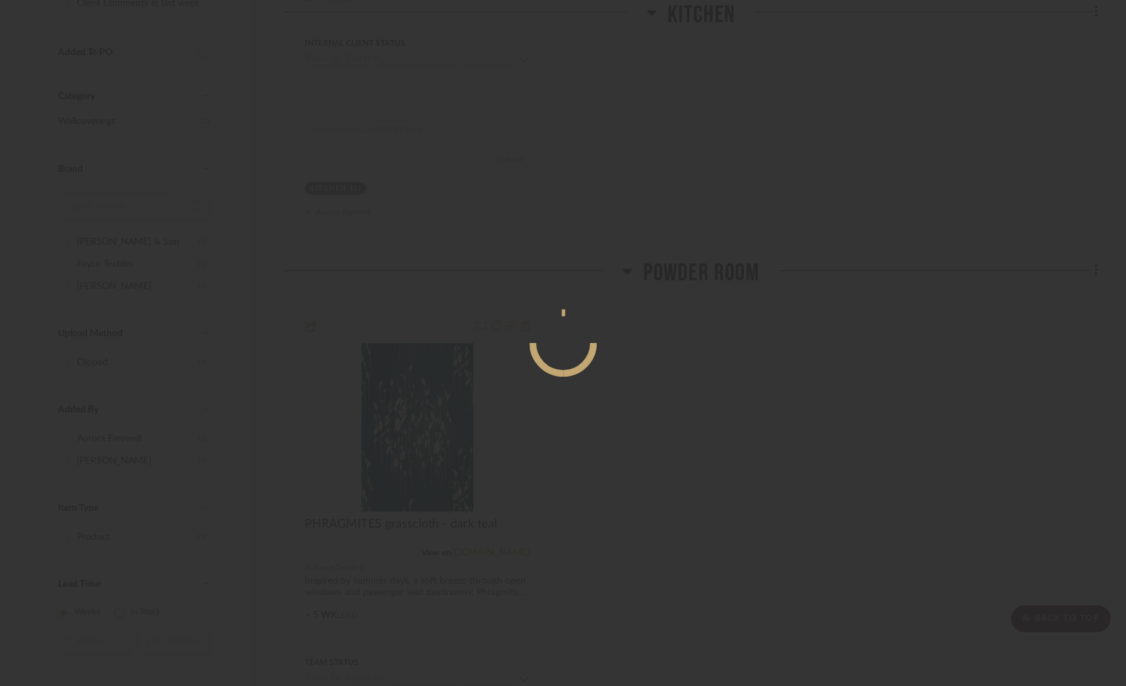
scroll to position [0, 0]
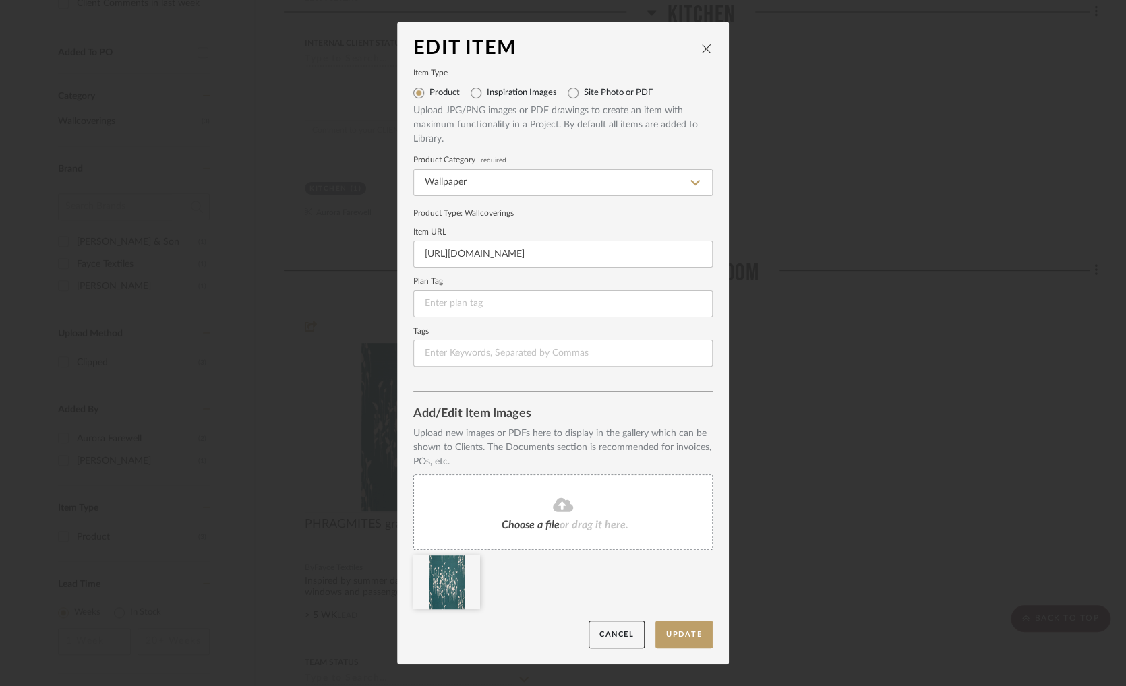
click at [702, 55] on div "Edit Item" at bounding box center [562, 49] width 299 height 22
click at [701, 53] on icon "close" at bounding box center [706, 48] width 11 height 11
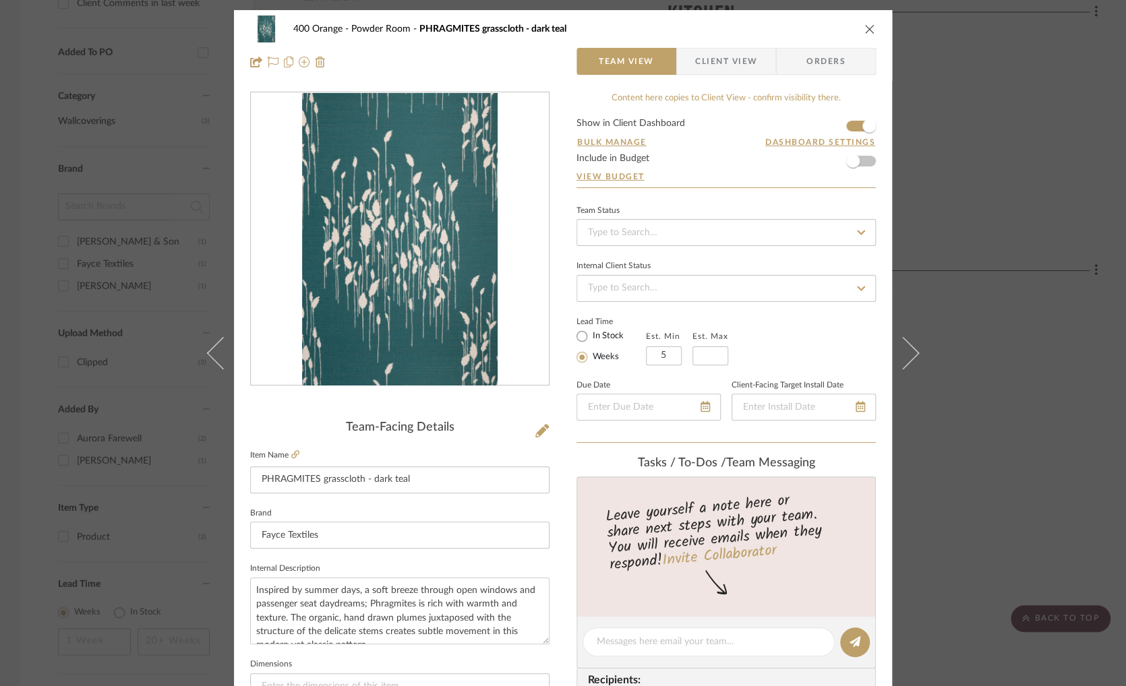
click at [865, 32] on icon "close" at bounding box center [869, 29] width 11 height 11
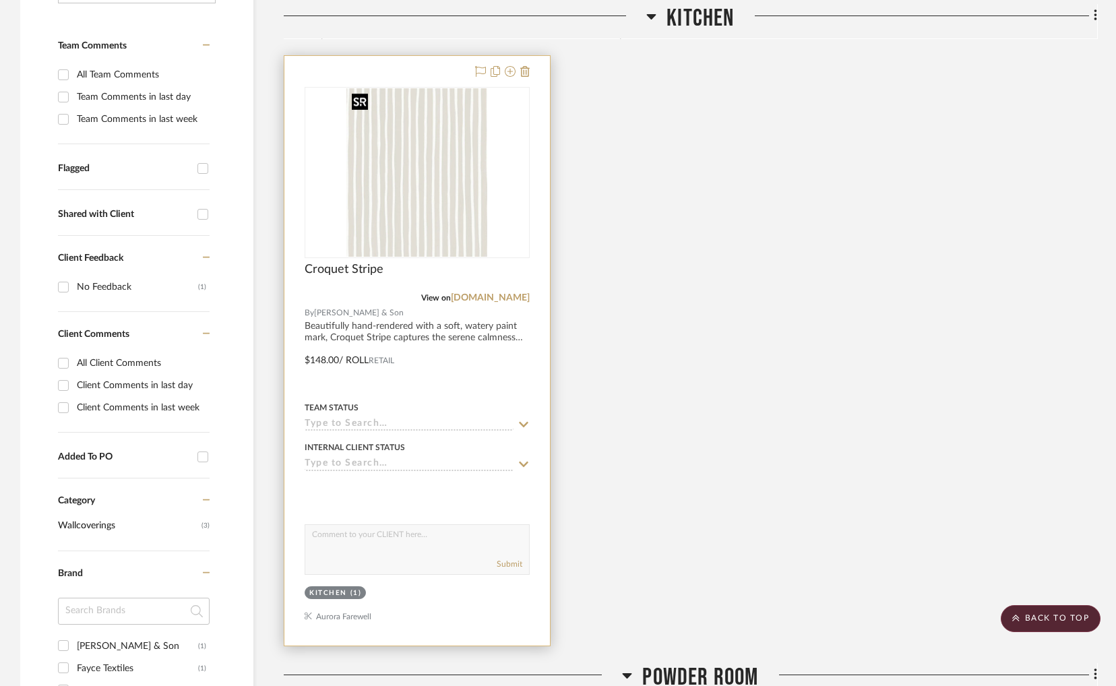
scroll to position [135, 0]
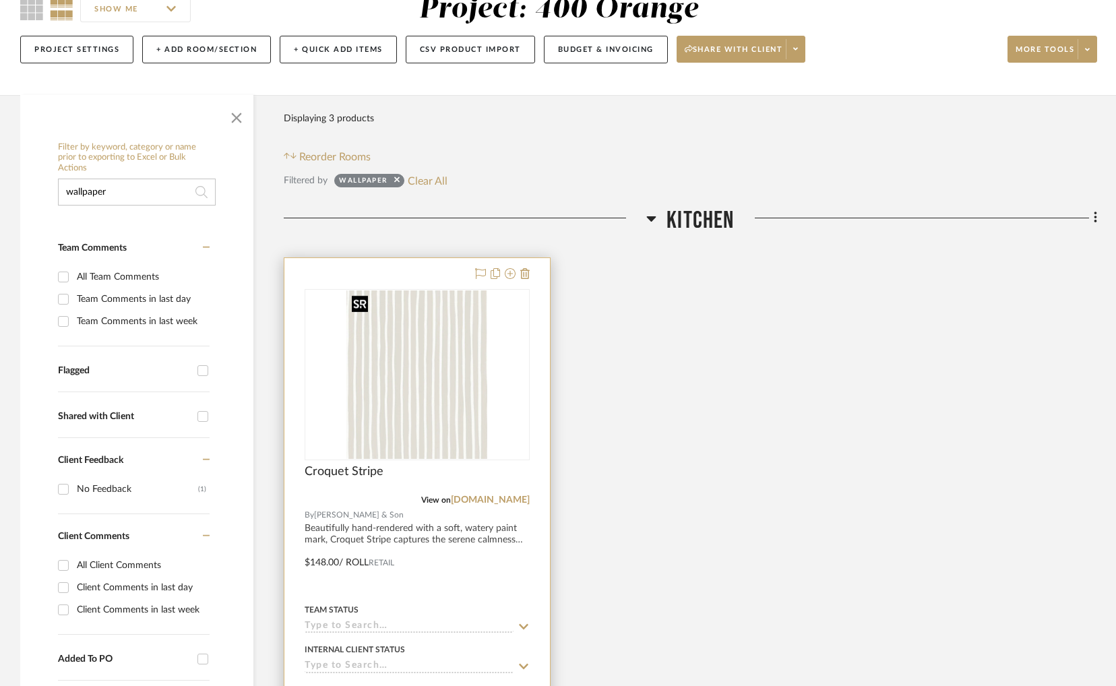
click at [463, 369] on img "0" at bounding box center [416, 374] width 141 height 169
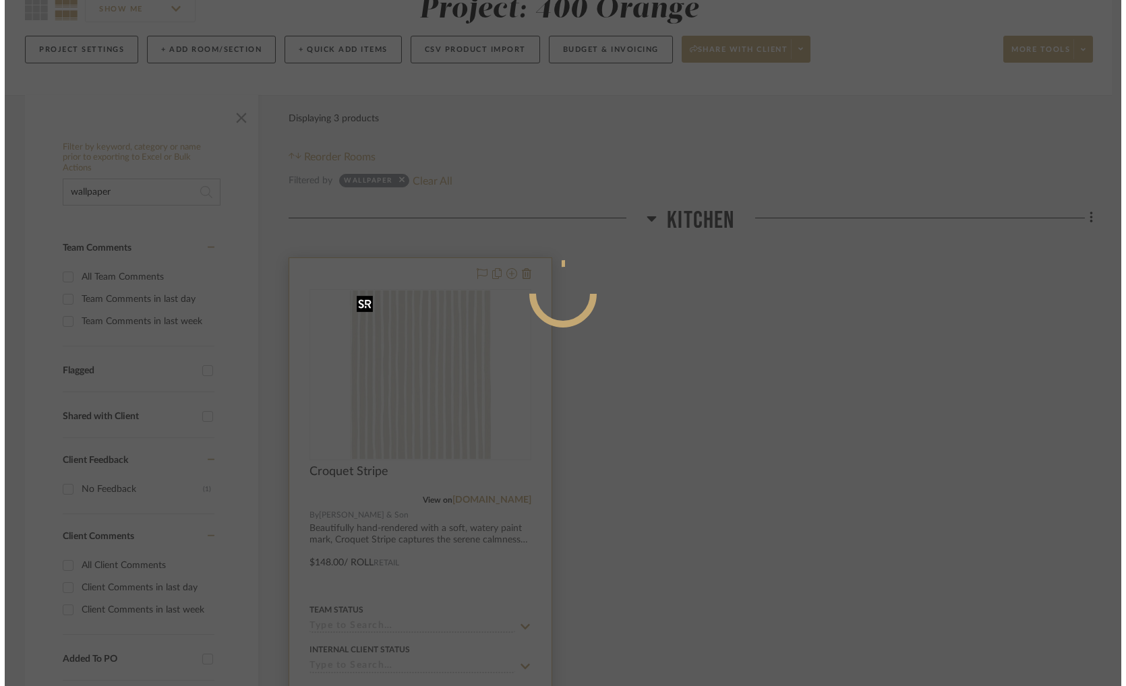
scroll to position [0, 0]
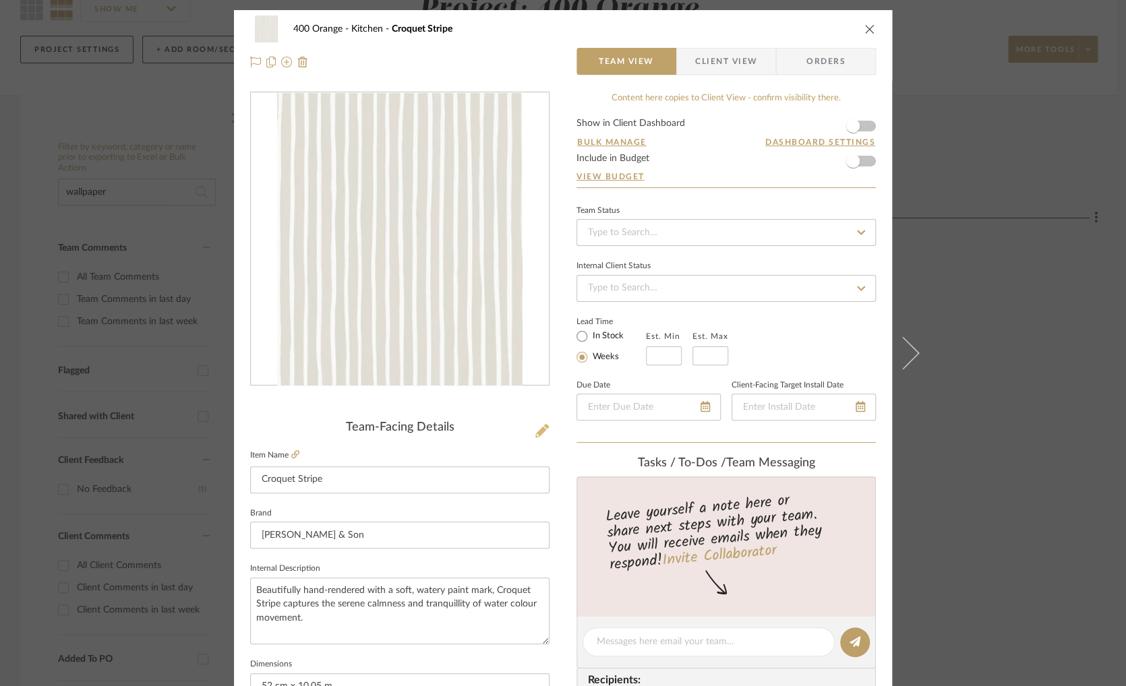
click at [535, 435] on icon at bounding box center [541, 430] width 13 height 13
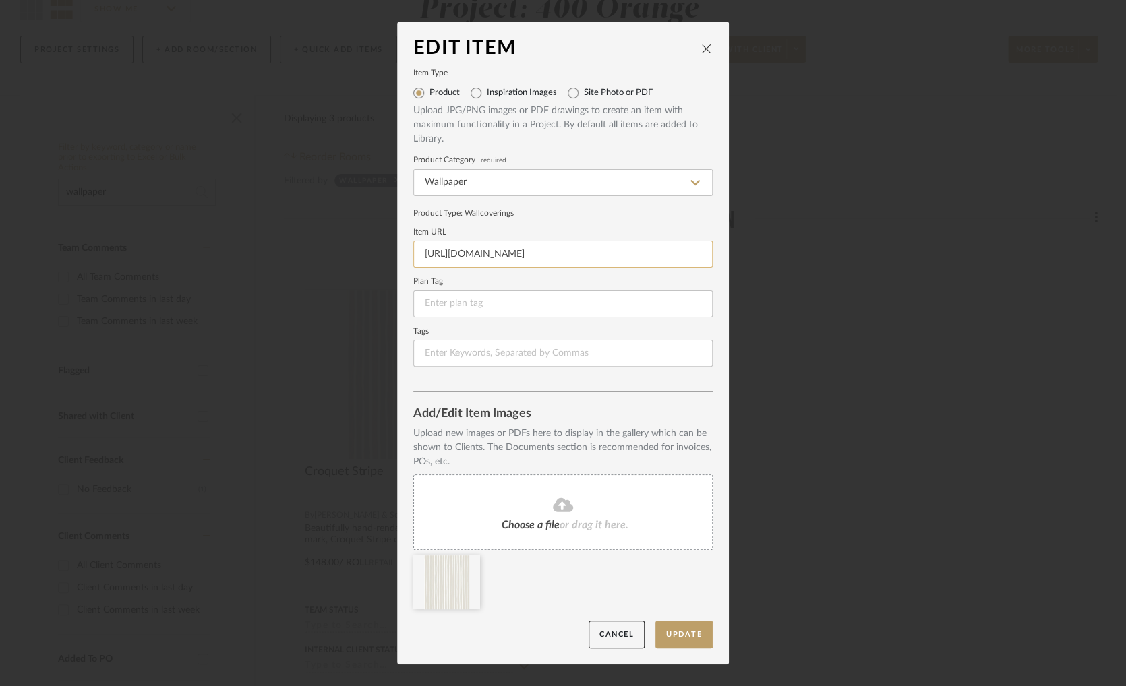
click at [634, 247] on input "[URL][DOMAIN_NAME]" at bounding box center [562, 254] width 299 height 27
paste input "https://cole-and-son.com/us/products/croquet-stripe"
type input "https://cole-and-son.com/us/products/croquet-stripe"
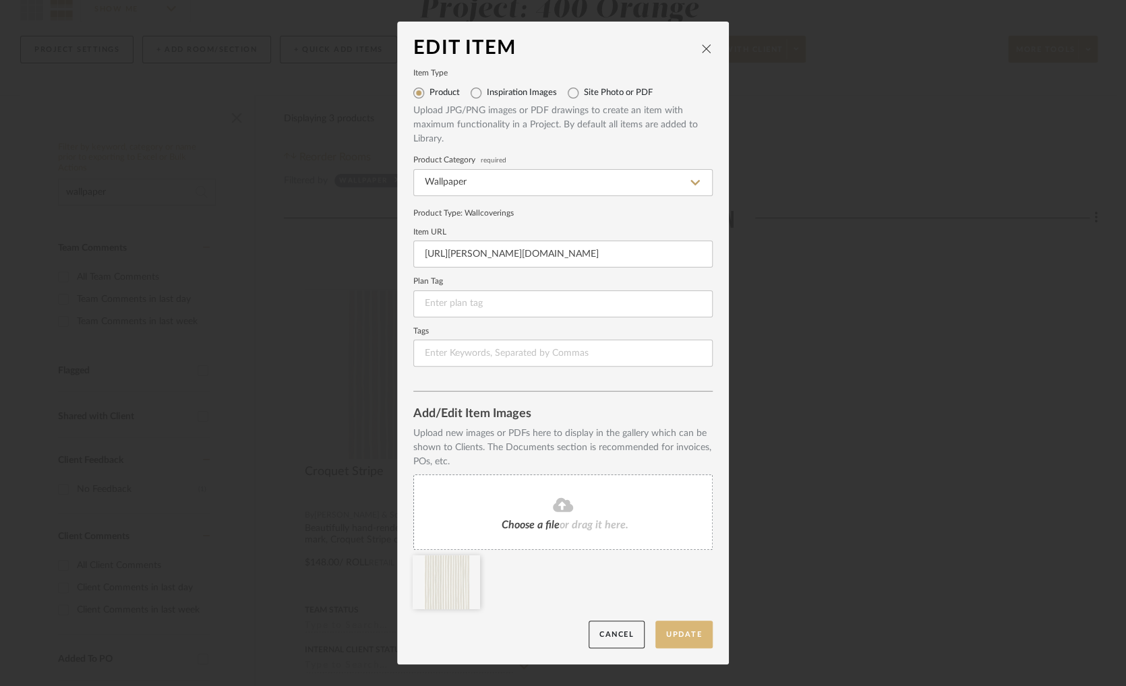
click at [698, 630] on button "Update" at bounding box center [683, 635] width 57 height 28
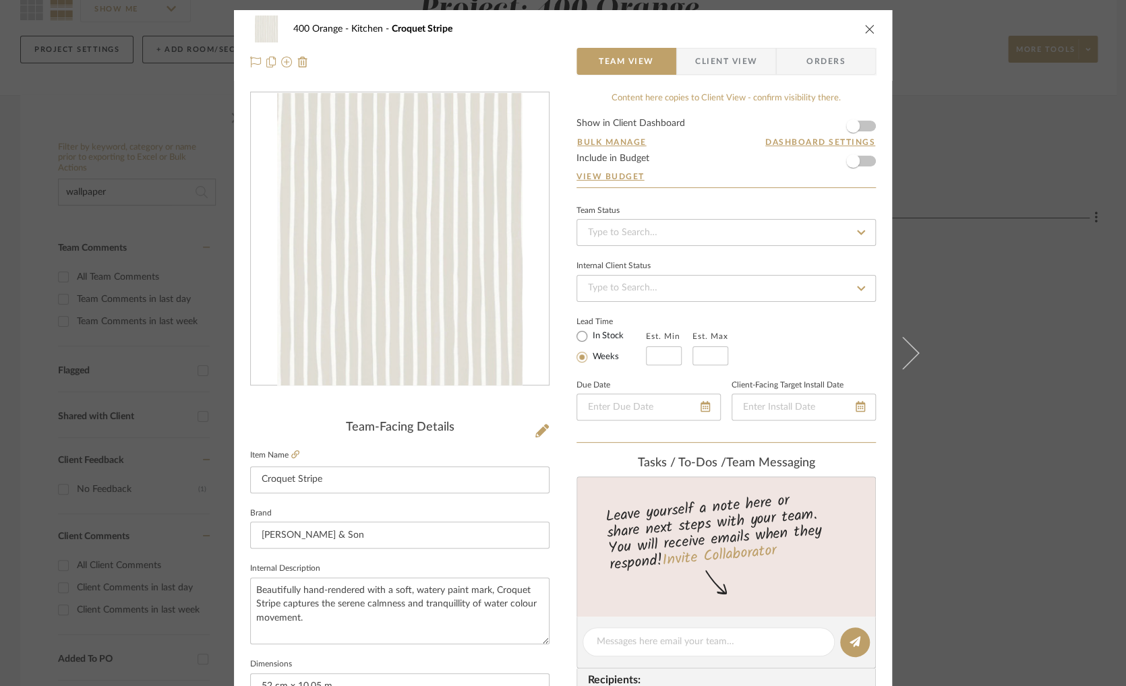
click at [867, 26] on icon "close" at bounding box center [869, 29] width 11 height 11
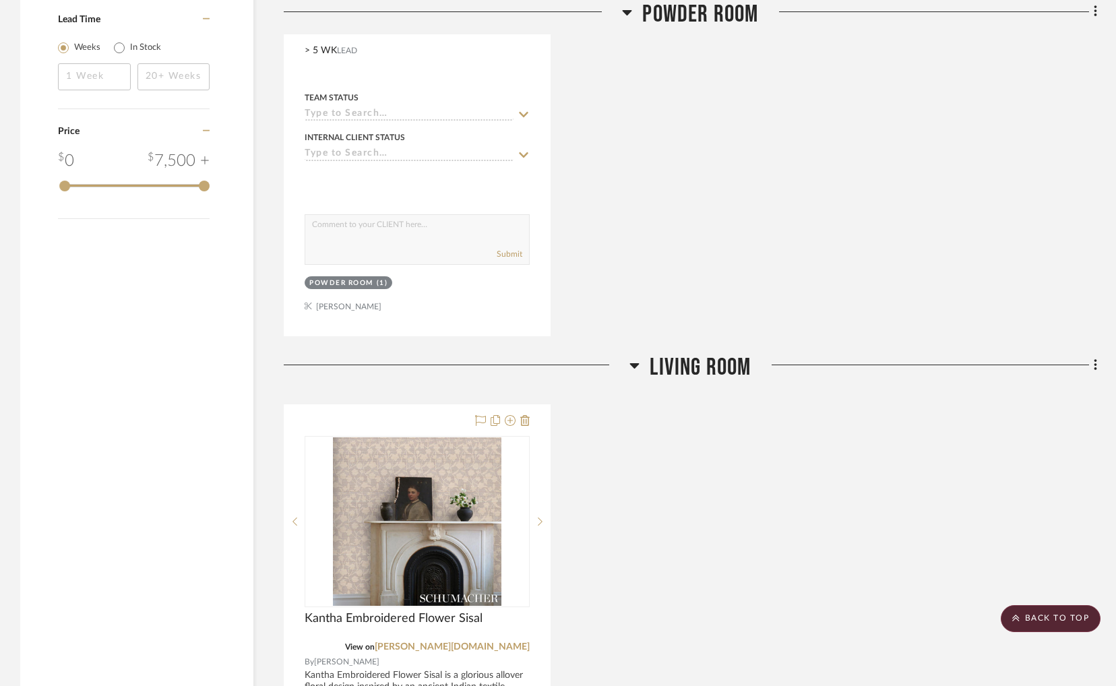
scroll to position [1146, 0]
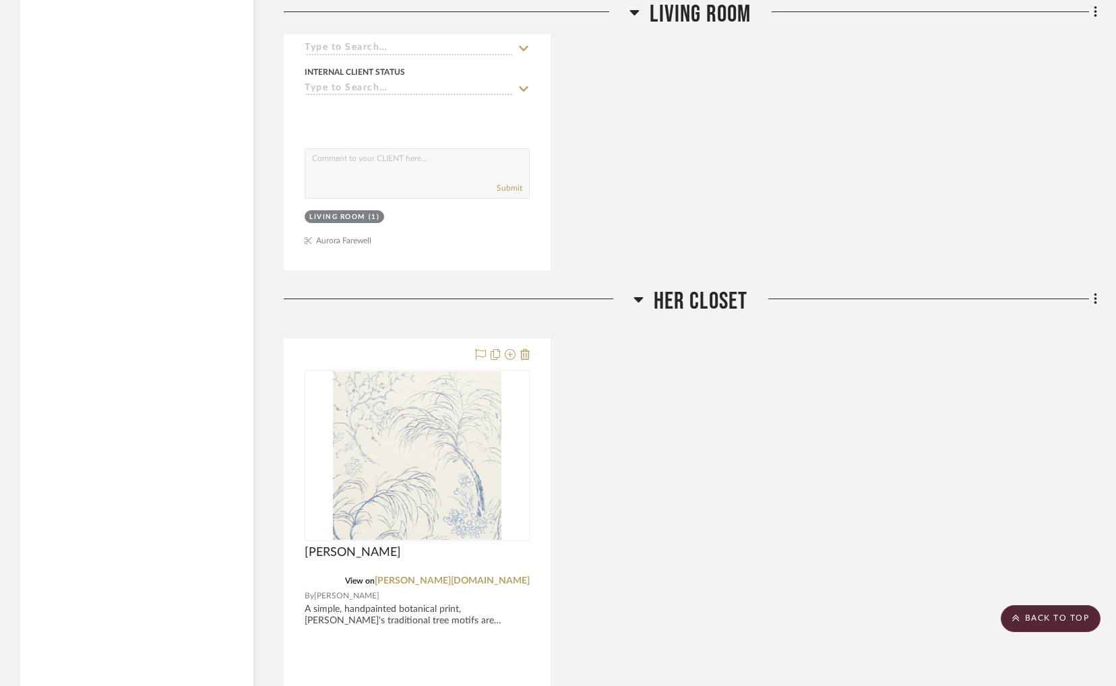
scroll to position [2095, 0]
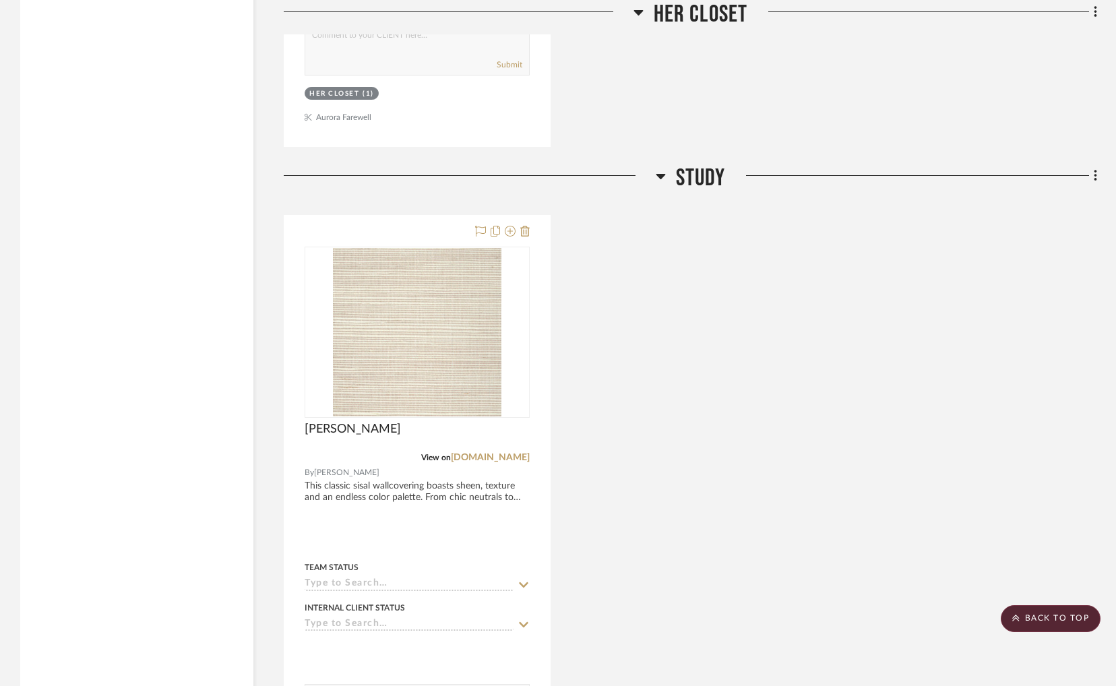
scroll to position [2904, 0]
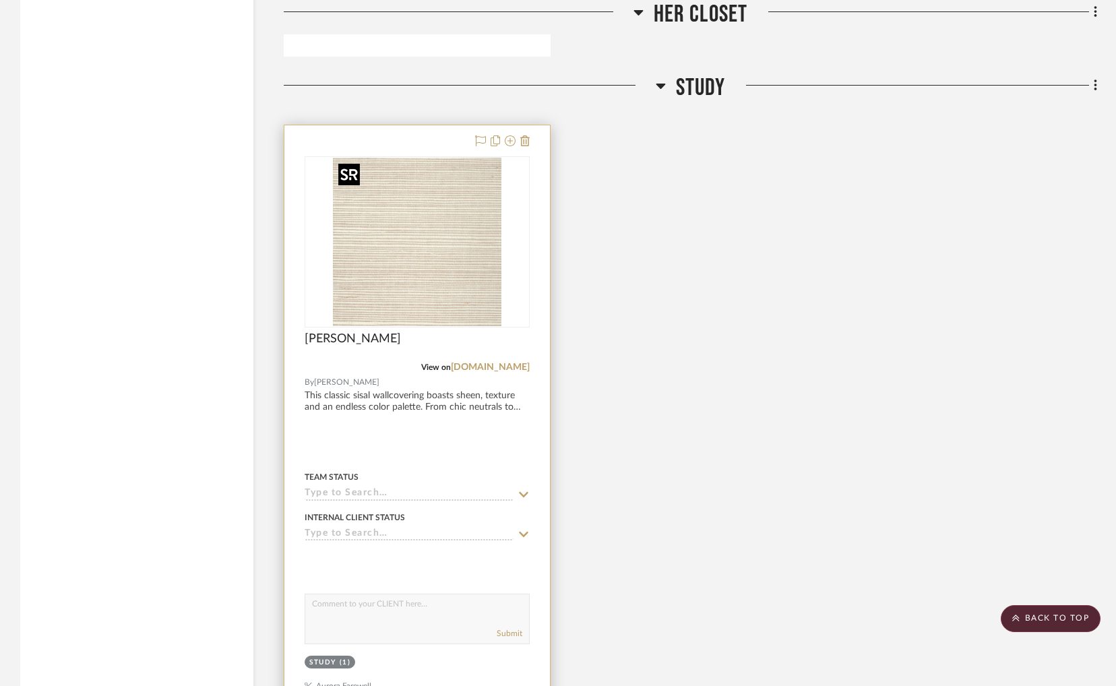
click at [485, 277] on img "0" at bounding box center [417, 242] width 169 height 169
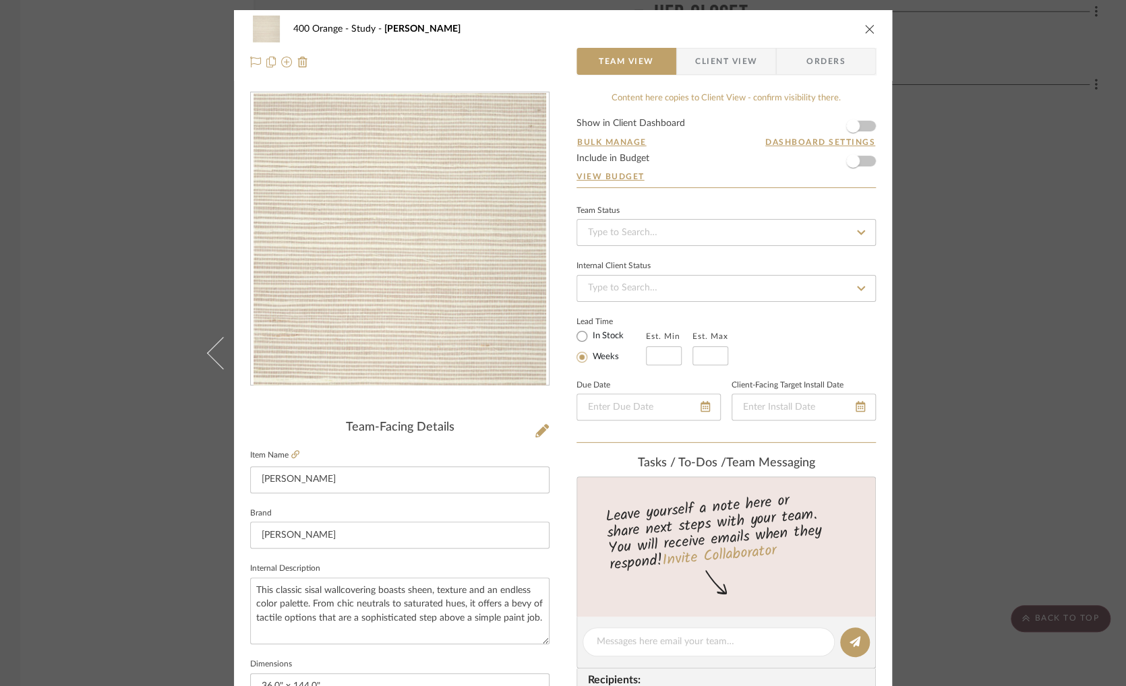
click at [529, 427] on div "Team-Facing Details" at bounding box center [399, 428] width 299 height 15
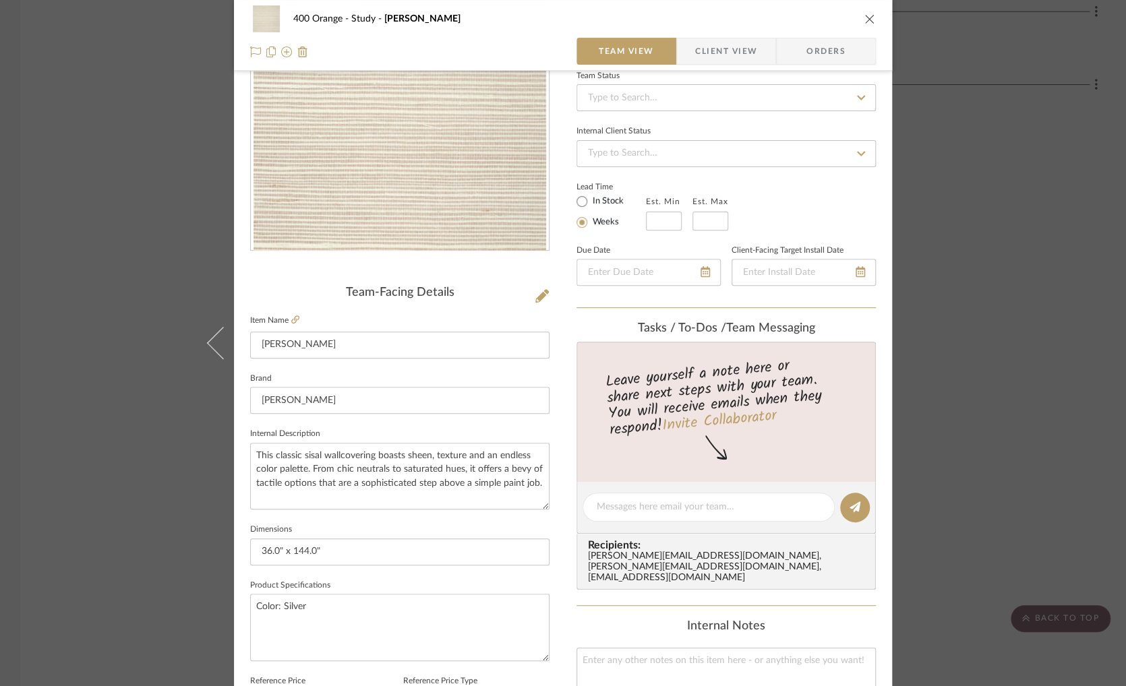
scroll to position [67, 0]
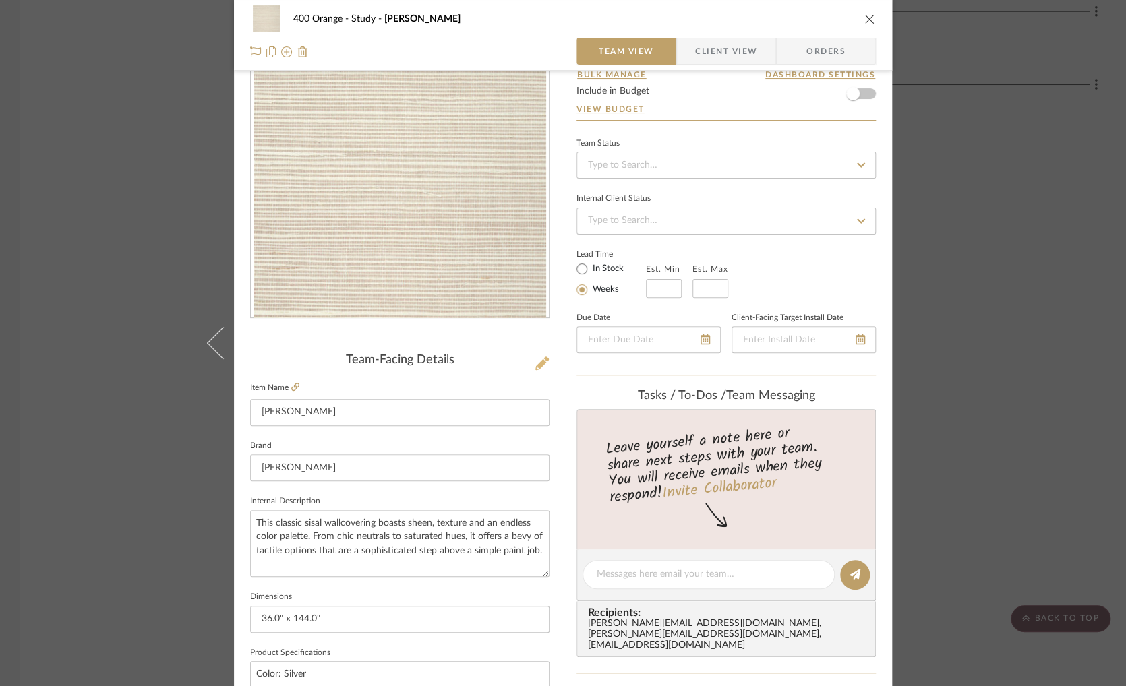
click at [535, 359] on icon at bounding box center [541, 363] width 13 height 13
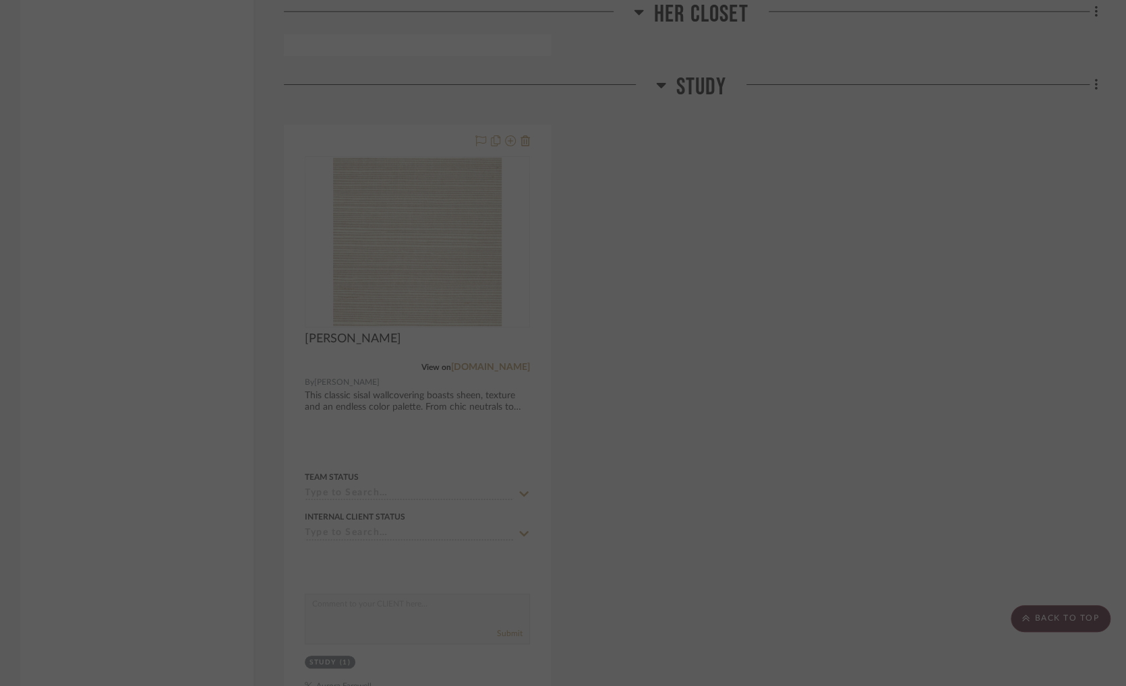
scroll to position [0, 0]
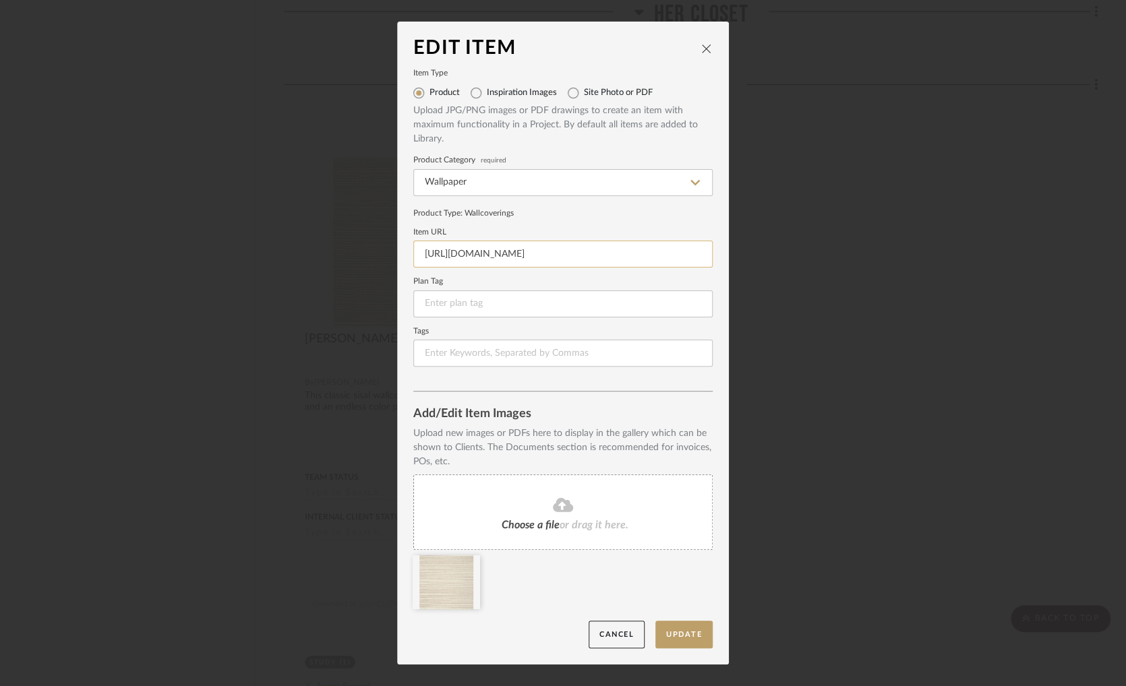
click at [613, 257] on input "https://docs.google.com/document/d/1RomT2JdLwFCUfOyHU8Bn6T857axg2KmEWYCIjWa_RUs…" at bounding box center [562, 254] width 299 height 27
paste input "https://schumacher.com/catalog/products/5004700"
type input "https://schumacher.com/catalog/products/5004700"
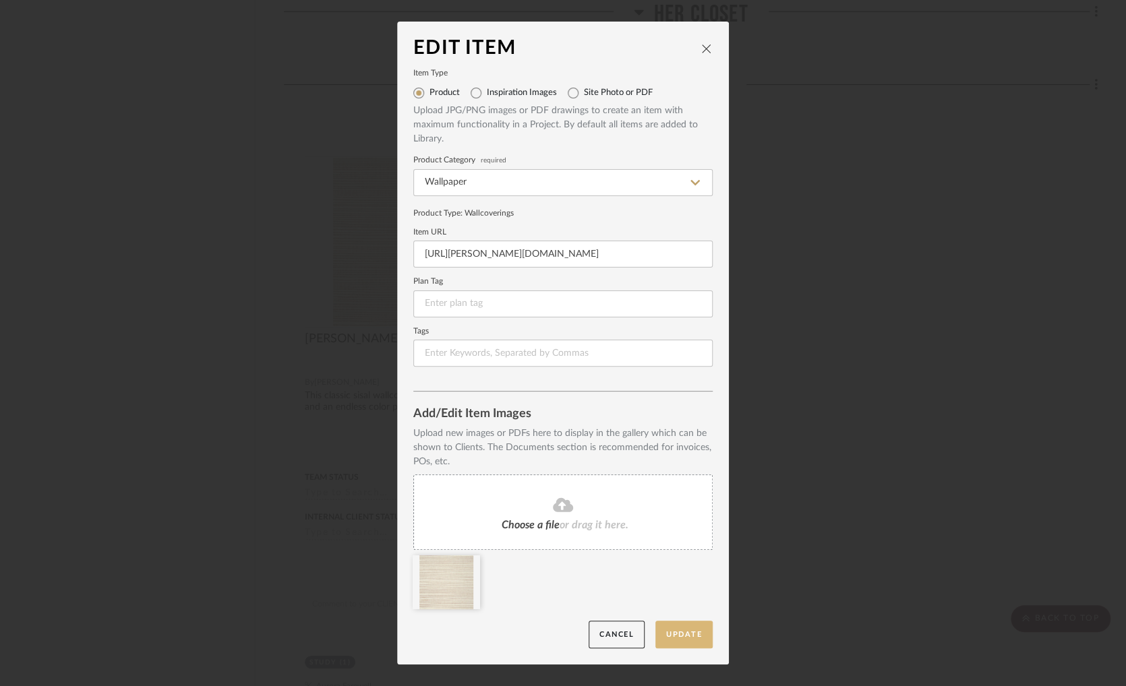
click at [694, 630] on button "Update" at bounding box center [683, 635] width 57 height 28
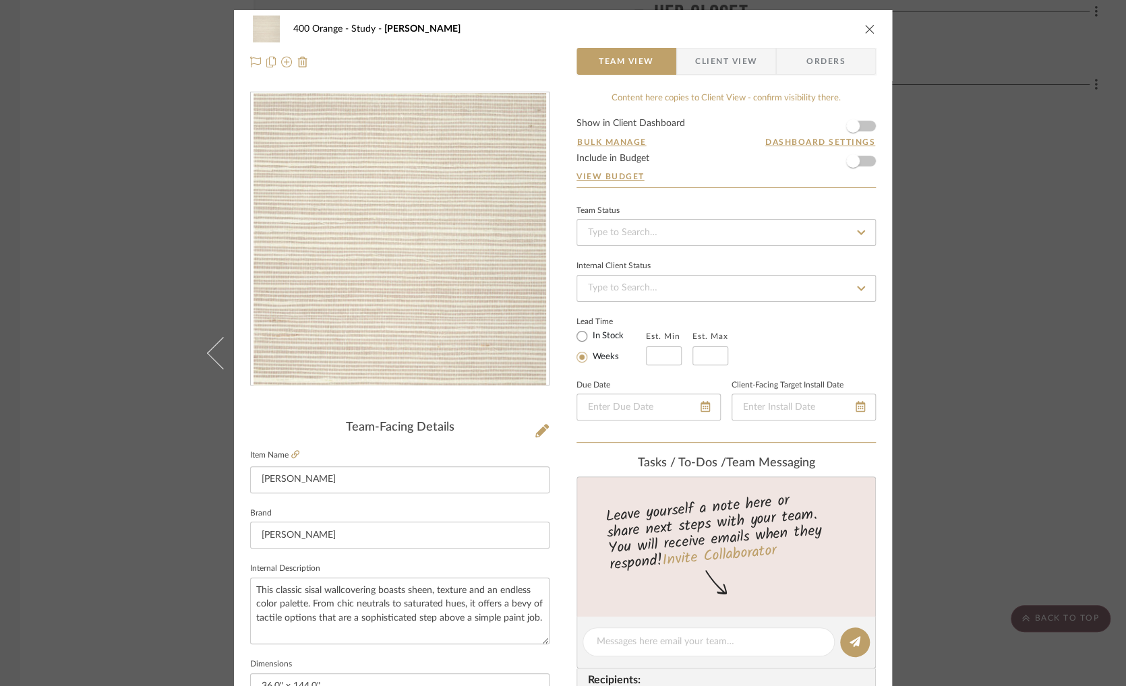
click at [866, 32] on icon "close" at bounding box center [869, 29] width 11 height 11
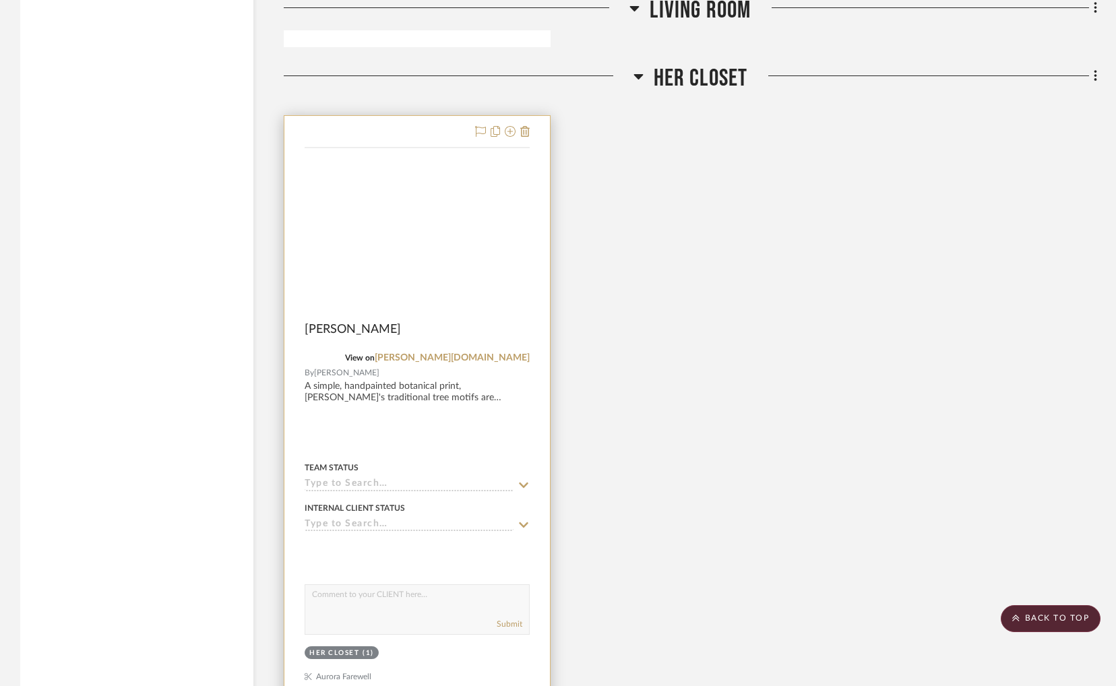
scroll to position [2147, 0]
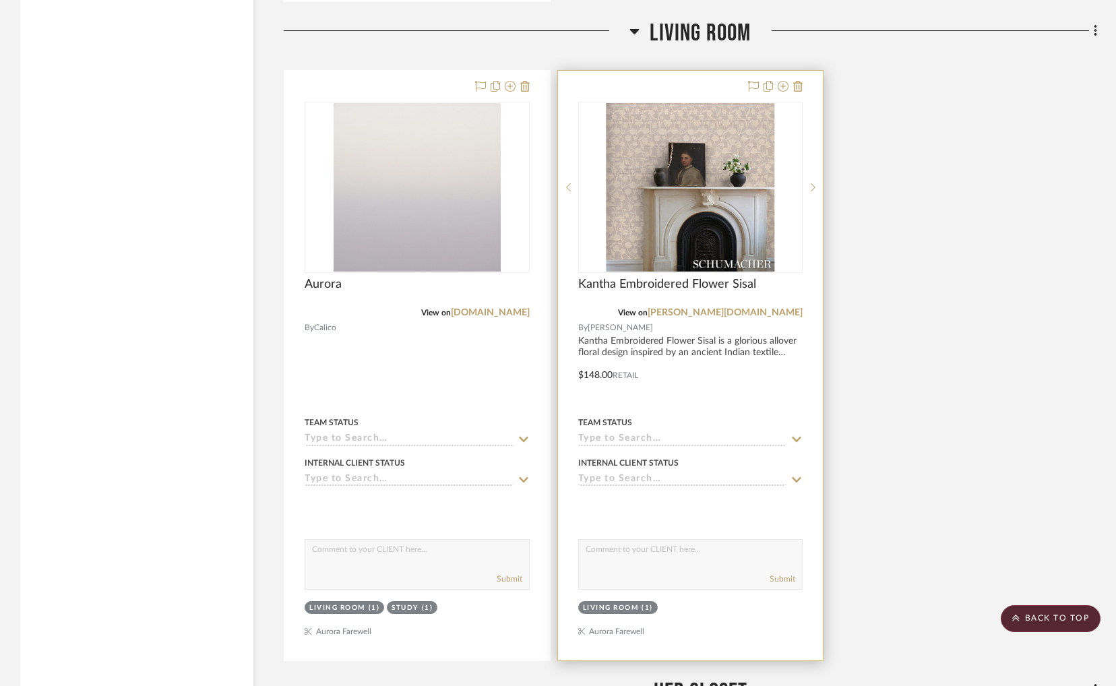
scroll to position [1618, 0]
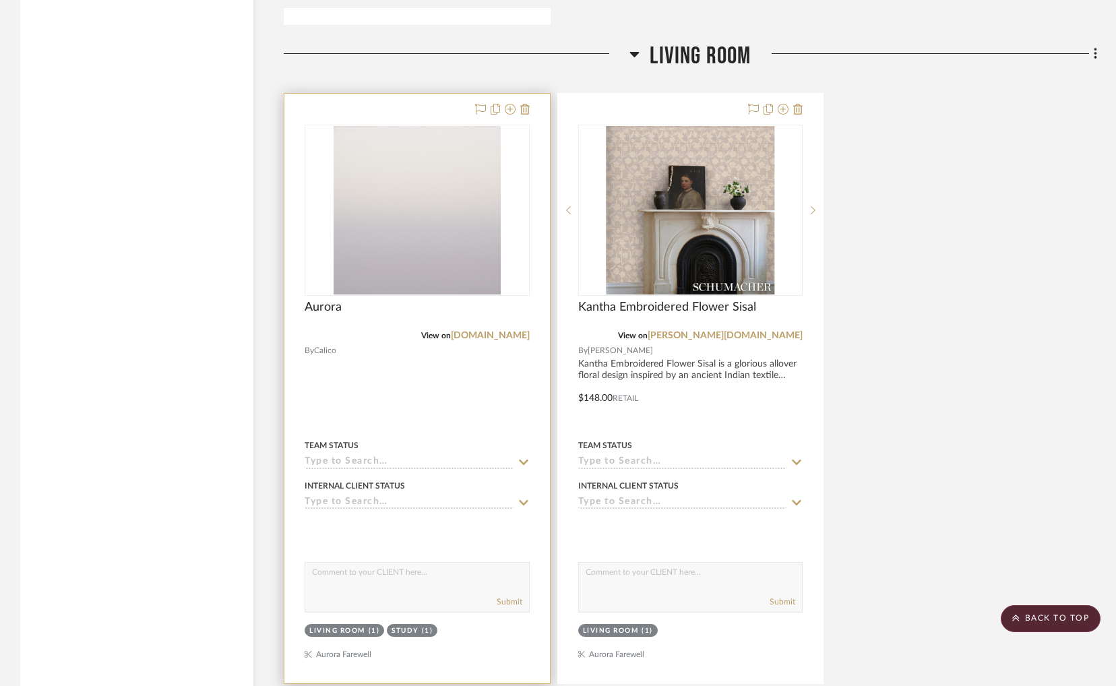
click at [450, 353] on div at bounding box center [417, 389] width 266 height 590
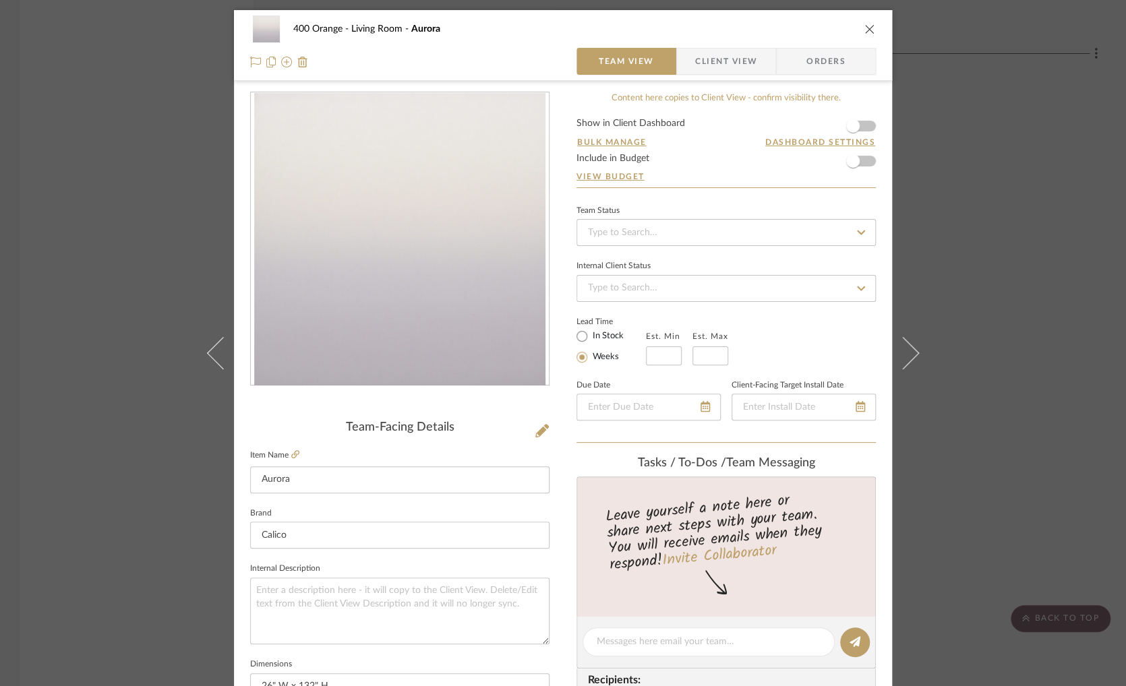
scroll to position [135, 0]
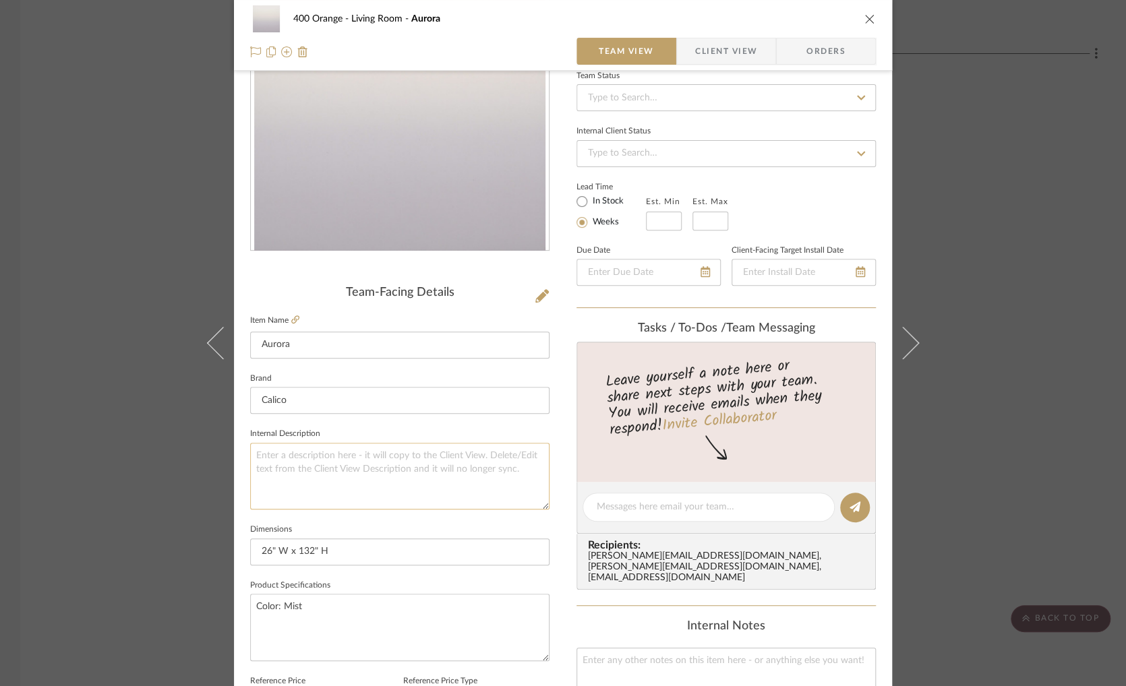
click at [392, 446] on textarea at bounding box center [399, 476] width 299 height 67
paste textarea "I enter the Mist to find the way, but am only deeper and deeper lost in its cha…"
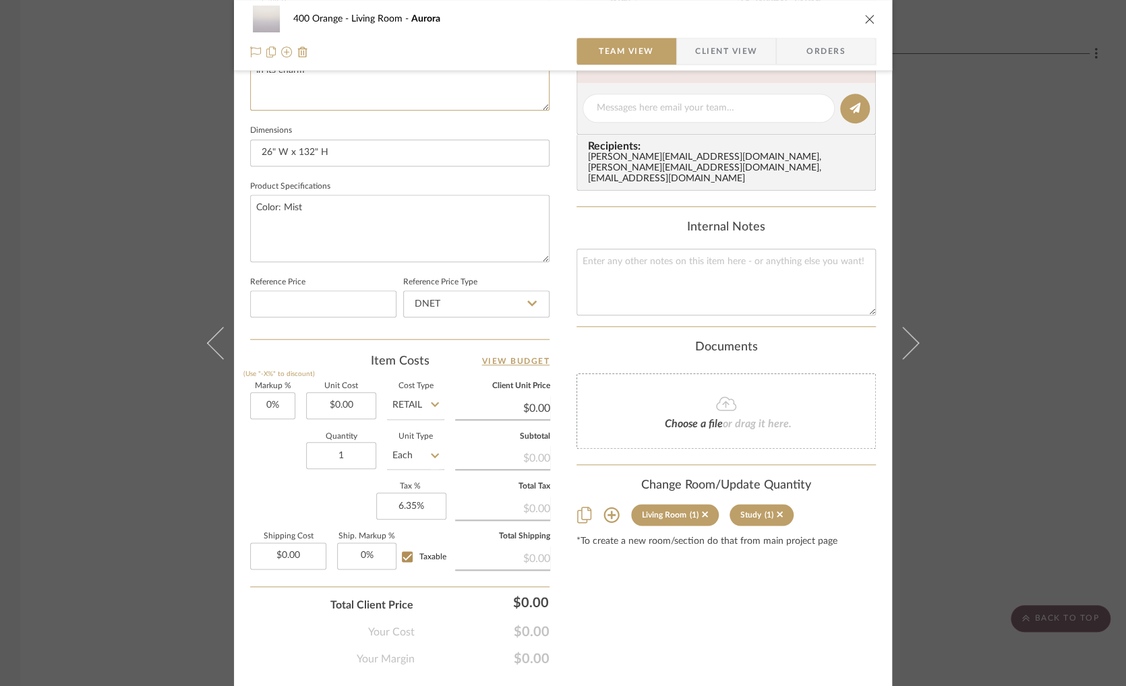
scroll to position [567, 0]
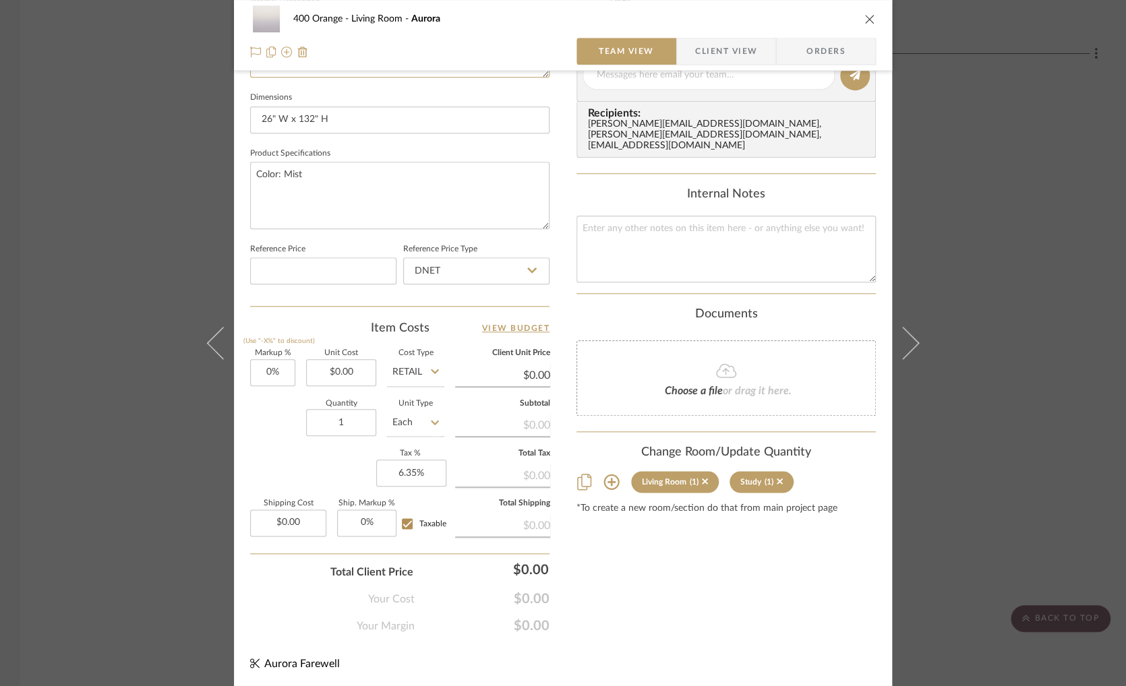
type textarea "I enter the Mist to find the way, but am only deeper and deeper lost in its cha…"
click at [998, 297] on div "400 Orange Living Room Aurora Team View Client View Orders Team-Facing Details …" at bounding box center [563, 343] width 1126 height 686
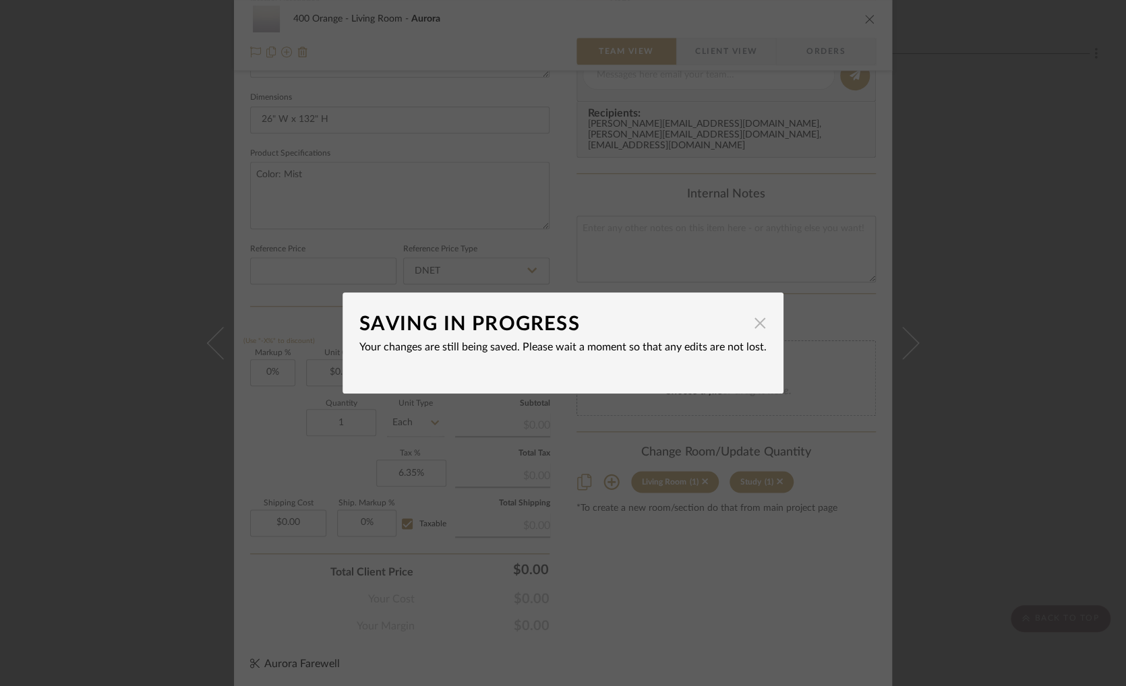
click at [756, 317] on span "button" at bounding box center [759, 322] width 27 height 27
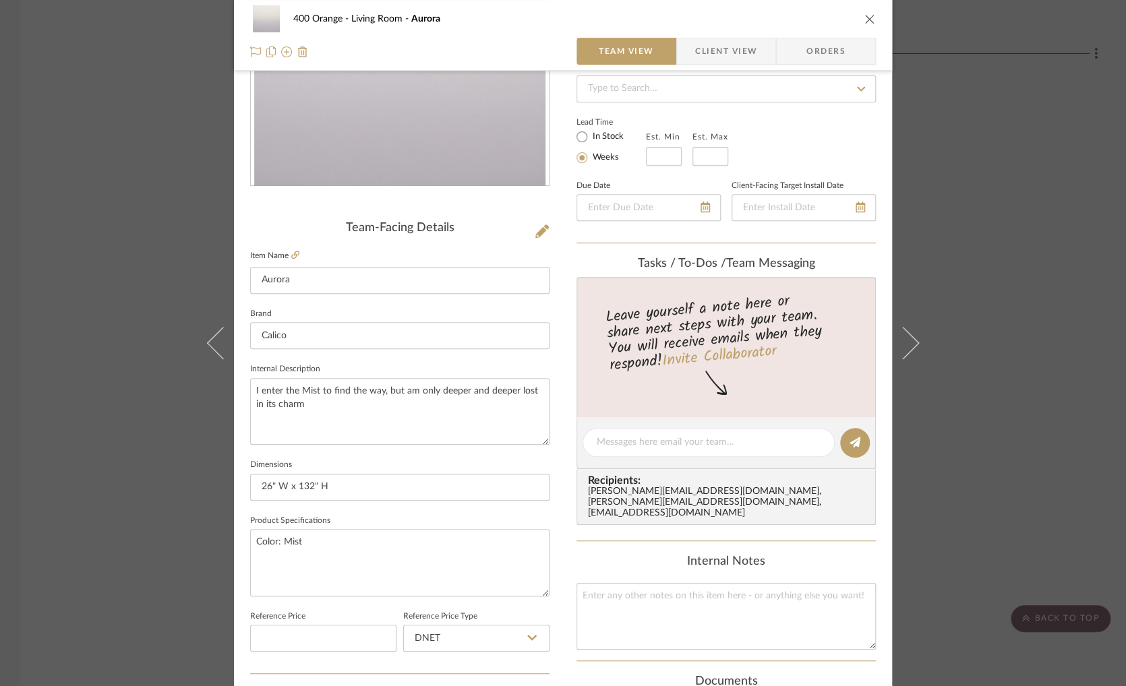
scroll to position [162, 0]
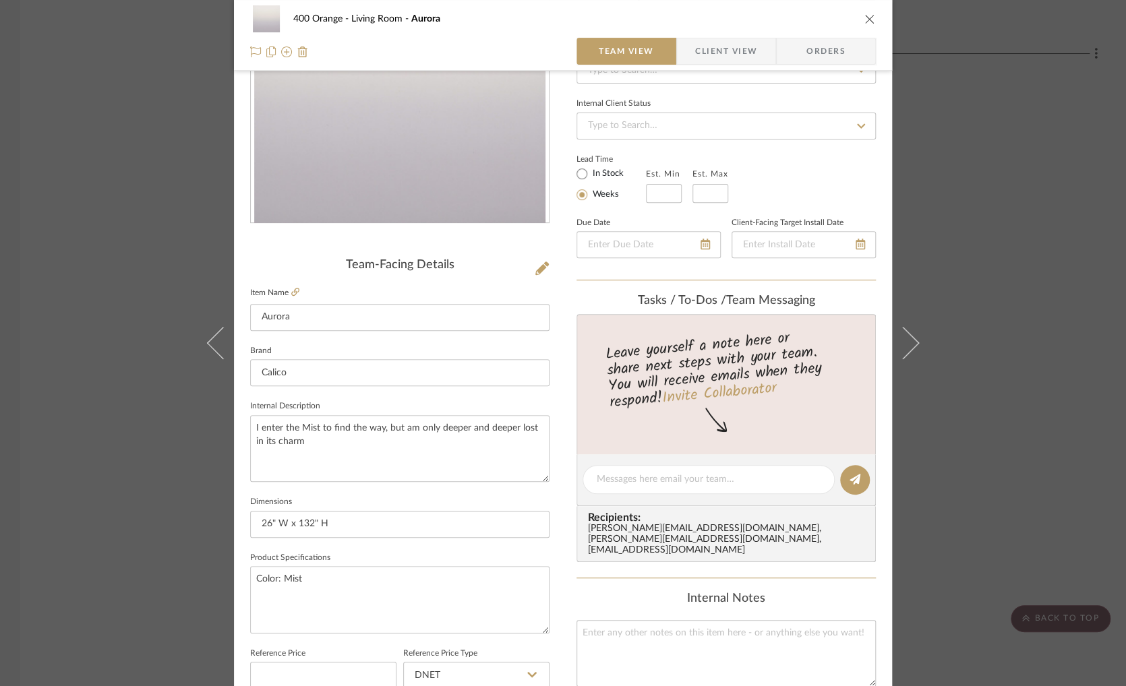
click at [954, 74] on div "400 Orange Living Room Aurora Team View Client View Orders Team-Facing Details …" at bounding box center [563, 343] width 1126 height 686
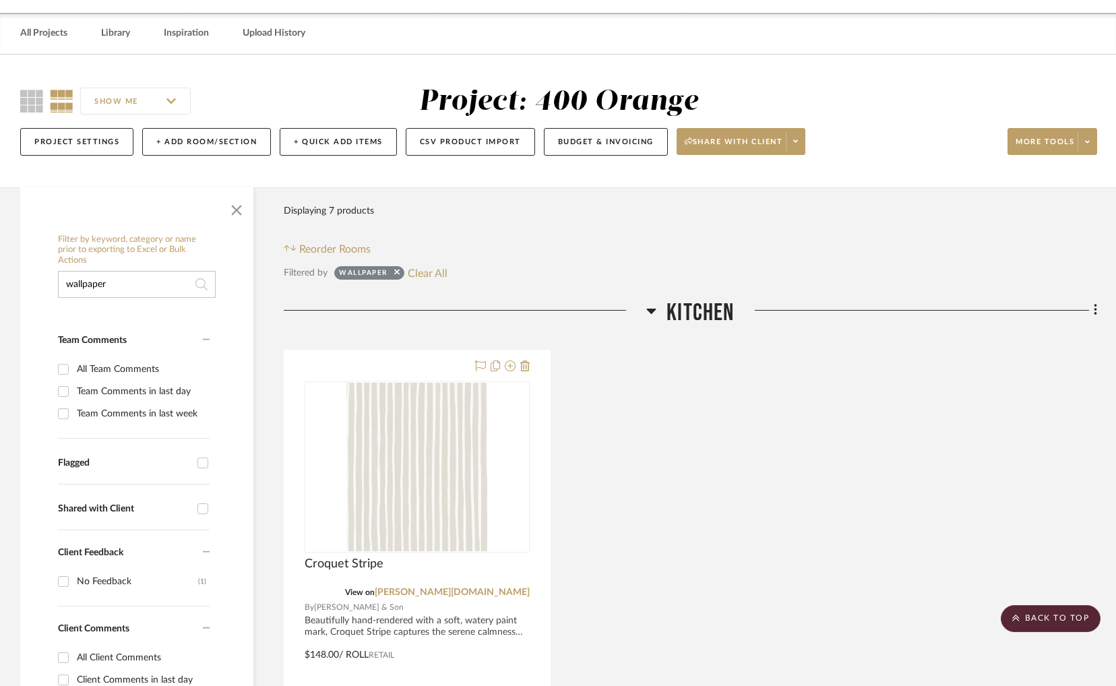
scroll to position [0, 0]
